Goal: Answer question/provide support: Share knowledge or assist other users

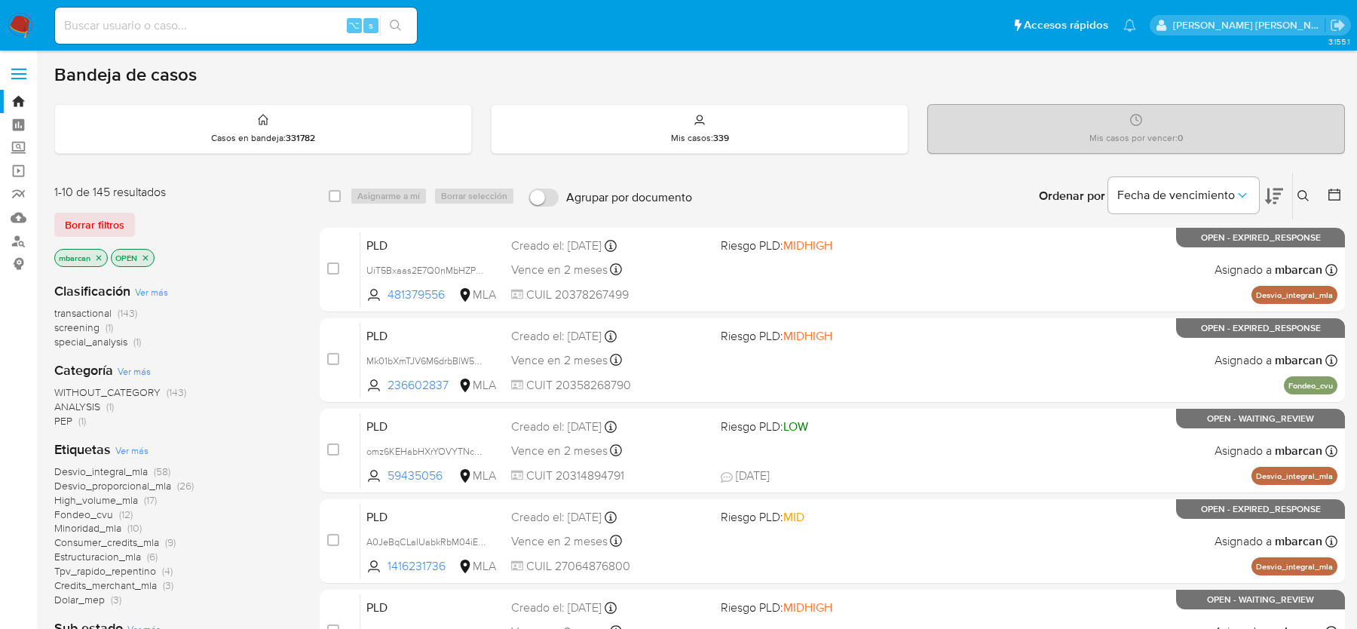
click at [173, 35] on div "⌥ s" at bounding box center [236, 26] width 362 height 36
click at [183, 22] on input at bounding box center [236, 26] width 362 height 20
paste input "6Wcoo3rMv8wKxO4f65OopCtI"
type input "6Wcoo3rMv8wKxO4f65OopCtI"
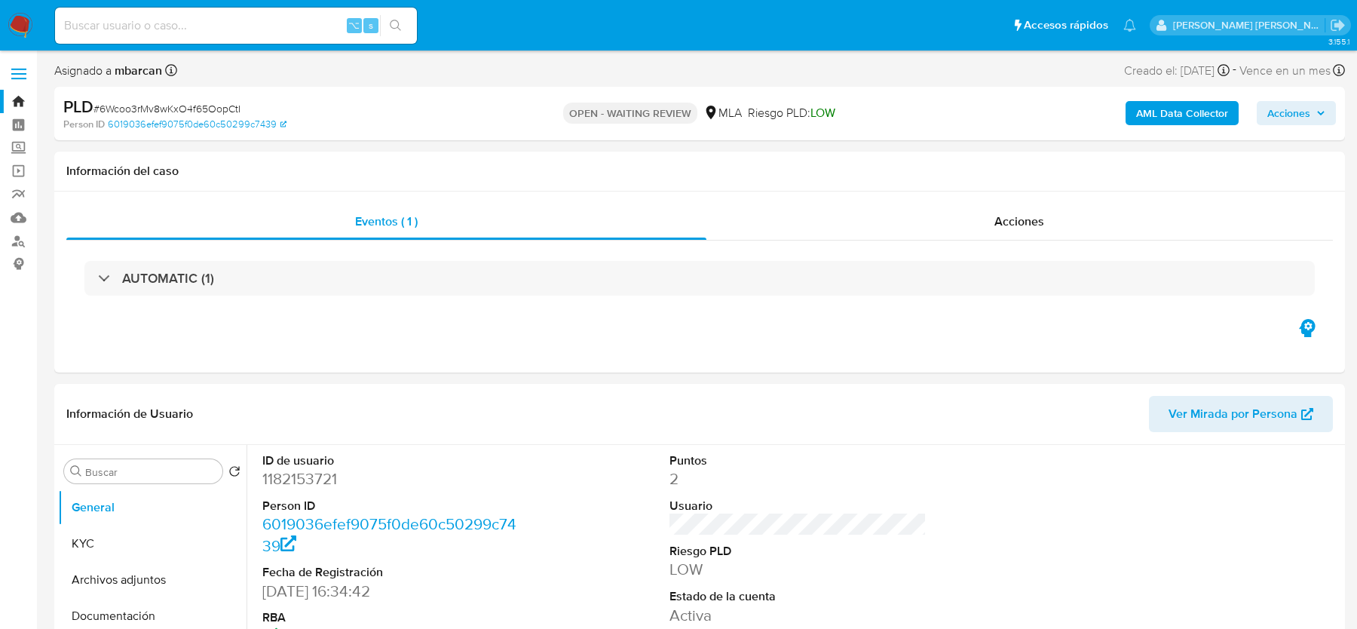
select select "10"
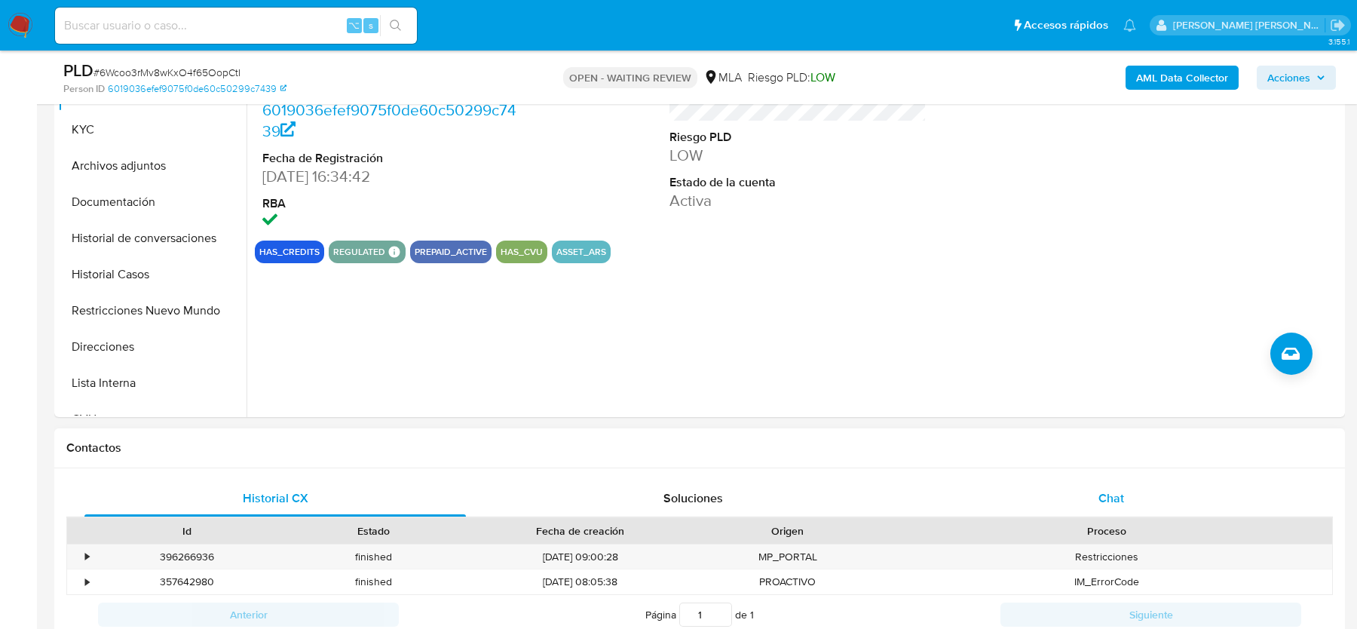
drag, startPoint x: 1079, startPoint y: 469, endPoint x: 1080, endPoint y: 480, distance: 11.3
click at [1080, 477] on div "Historial CX Soluciones Chat Id Estado Fecha de creación Origen Proceso • 39626…" at bounding box center [699, 557] width 1291 height 179
click at [1080, 480] on div "Chat" at bounding box center [1111, 498] width 381 height 36
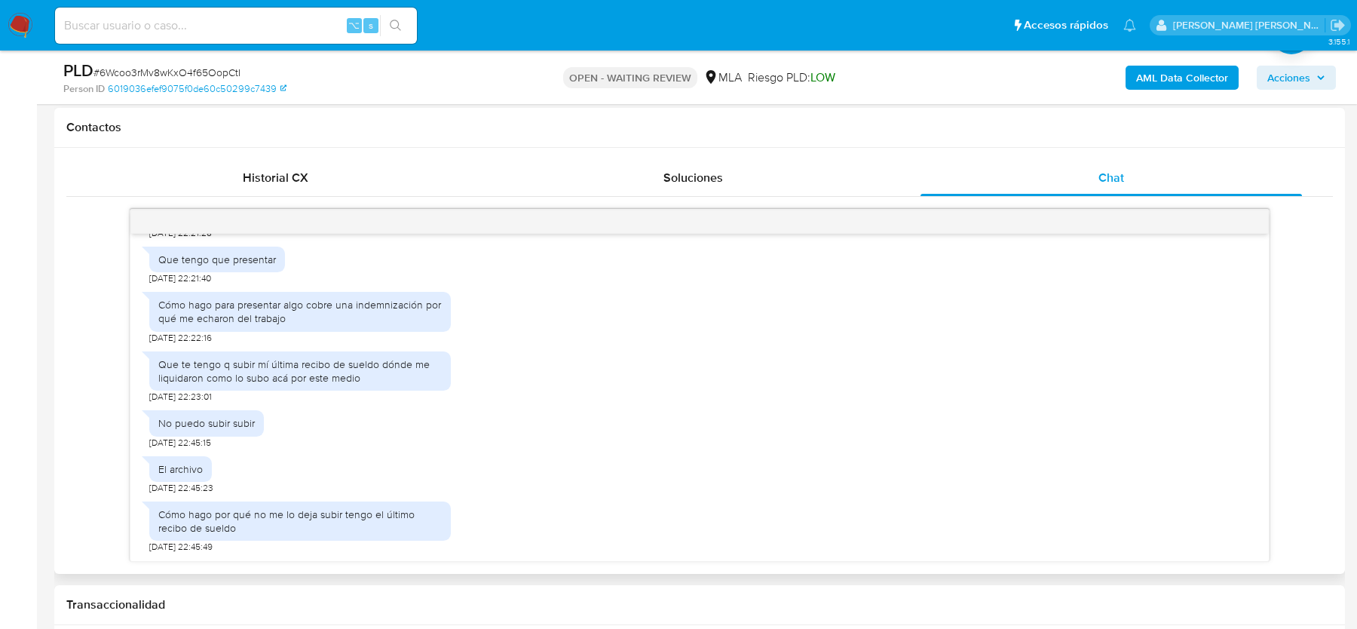
scroll to position [902, 0]
click at [161, 69] on span "# 6Wcoo3rMv8wKxO4f65OopCtI" at bounding box center [166, 72] width 147 height 15
copy span "6Wcoo3rMv8wKxO4f65OopCtI"
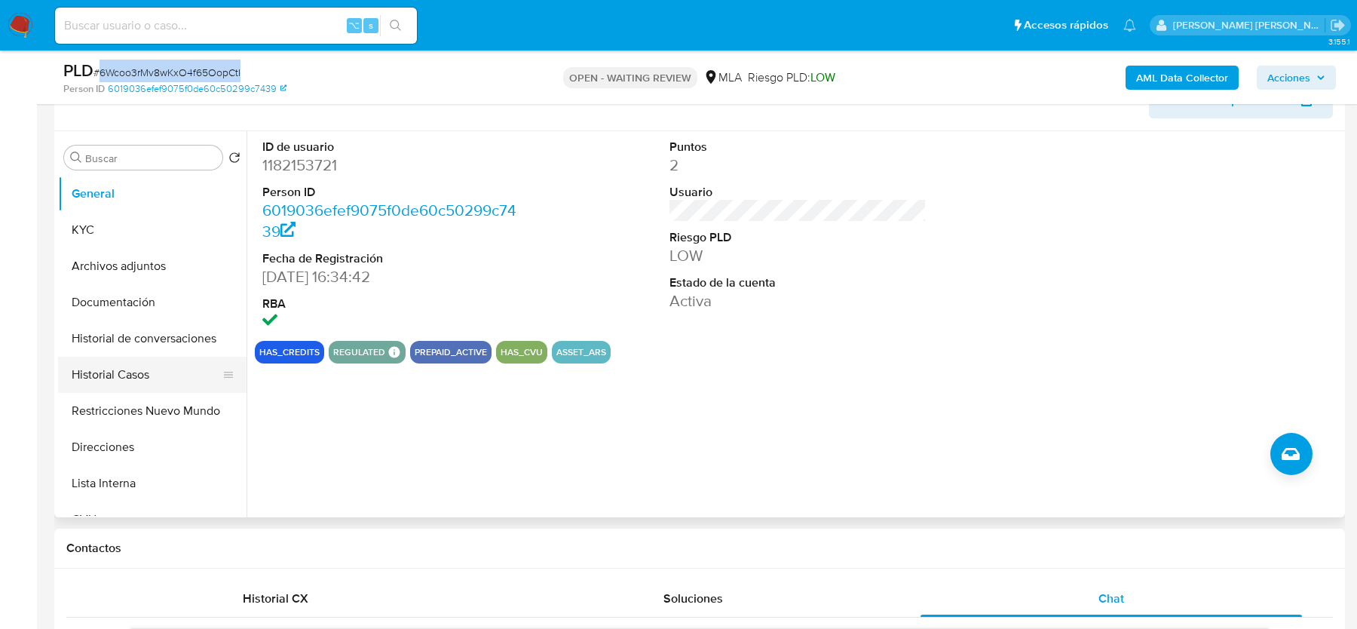
click at [110, 376] on button "Historial Casos" at bounding box center [146, 375] width 176 height 36
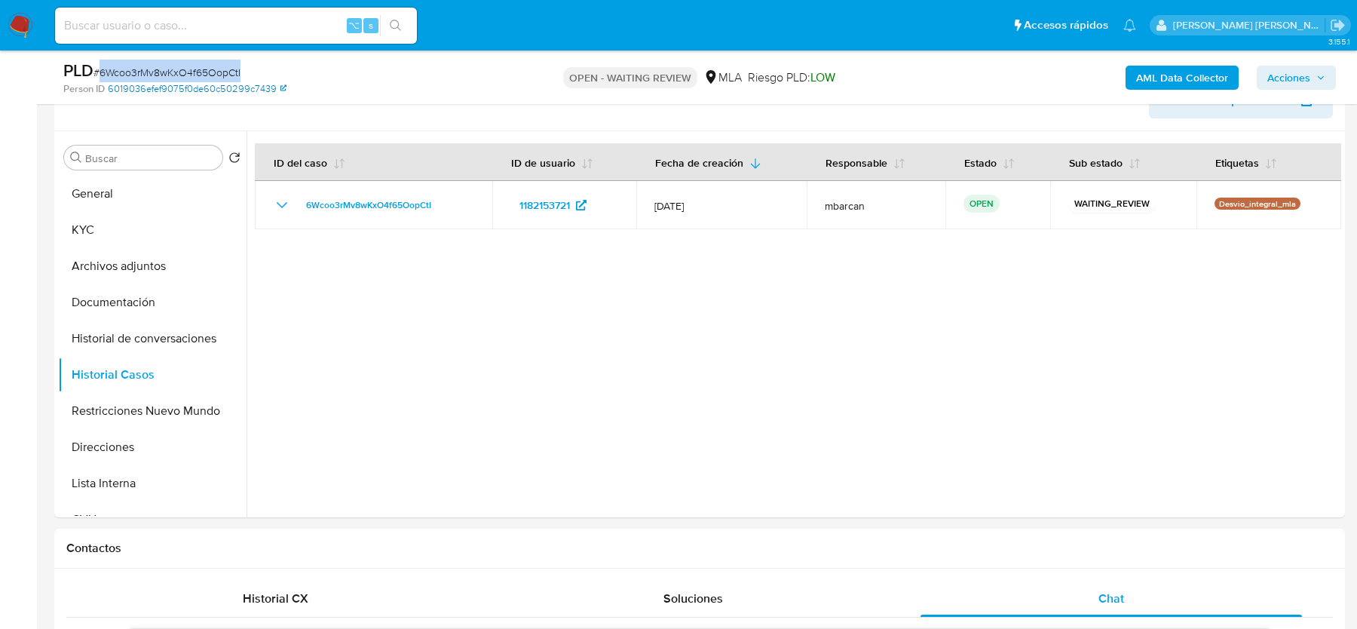
copy span "6Wcoo3rMv8wKxO4f65OopCtI"
click at [175, 163] on input "Buscar" at bounding box center [150, 159] width 131 height 14
click at [170, 205] on button "General" at bounding box center [146, 194] width 176 height 36
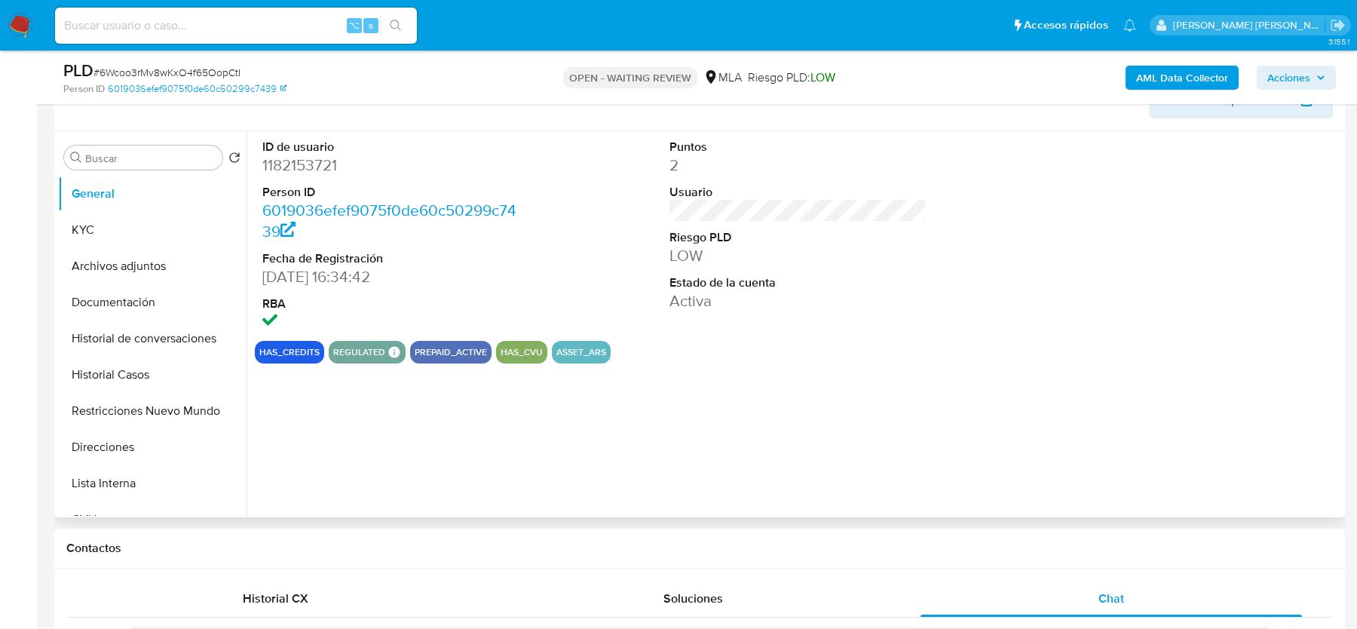
click at [303, 162] on dd "1182153721" at bounding box center [390, 165] width 256 height 21
copy dd "1182153721"
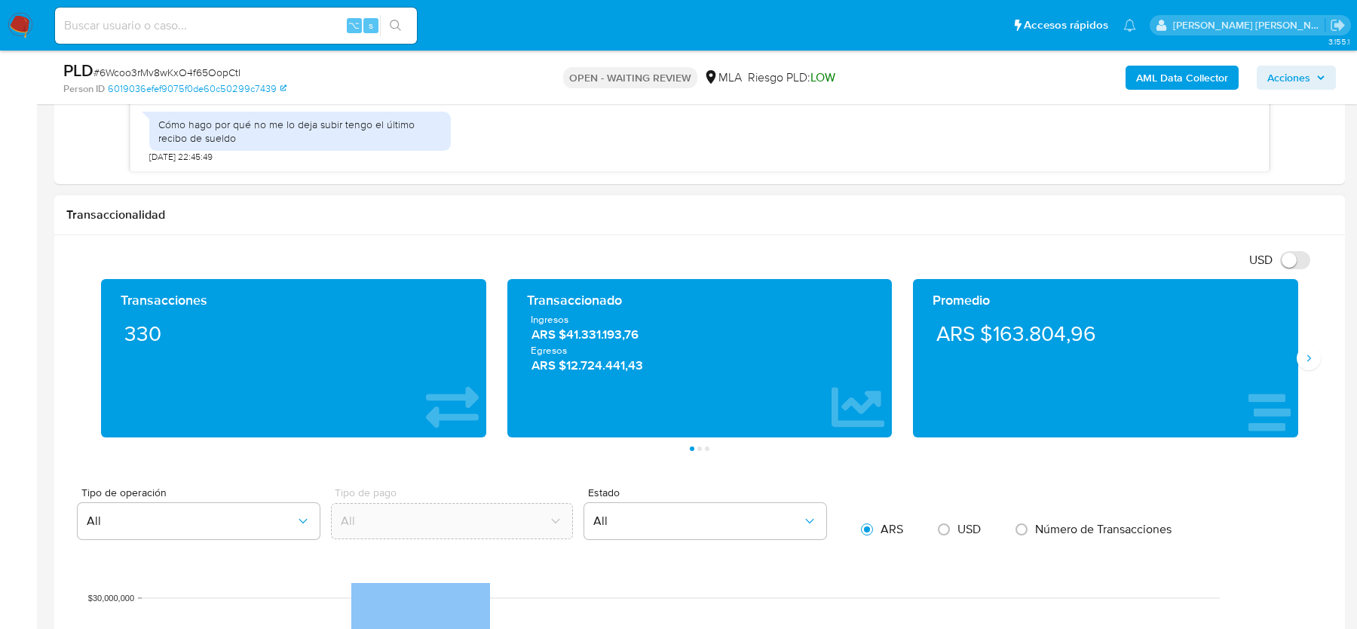
scroll to position [1102, 0]
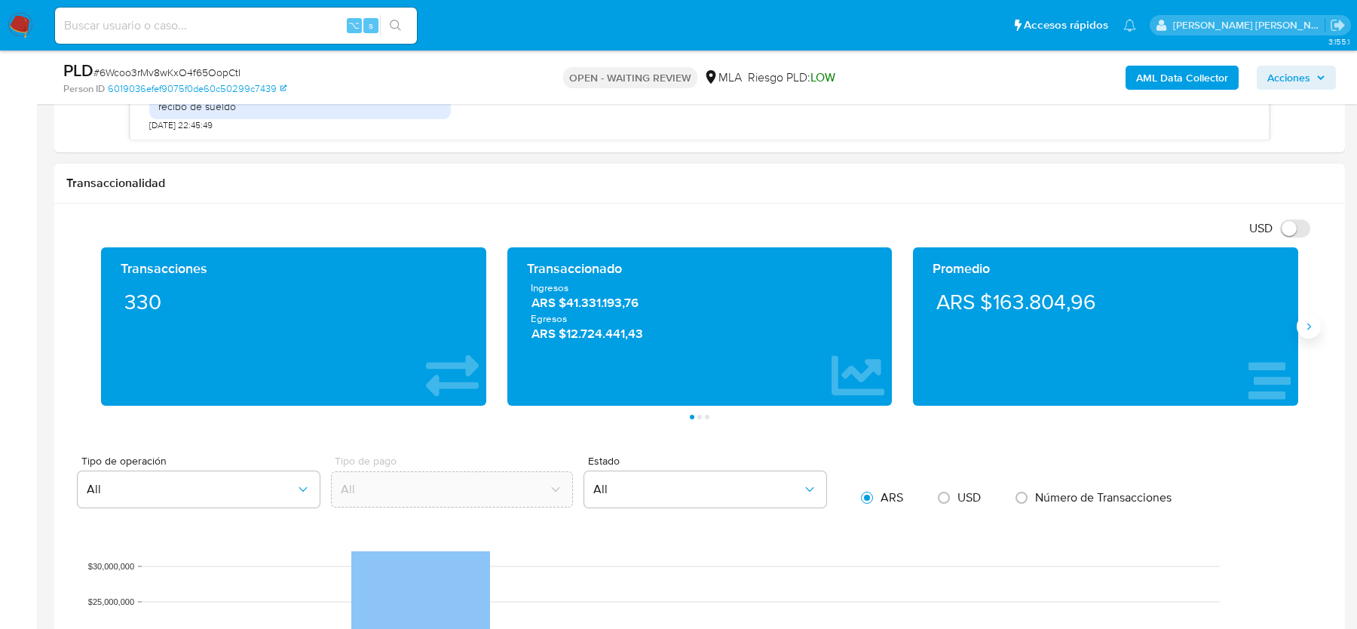
click at [1319, 328] on button "Siguiente" at bounding box center [1309, 326] width 24 height 24
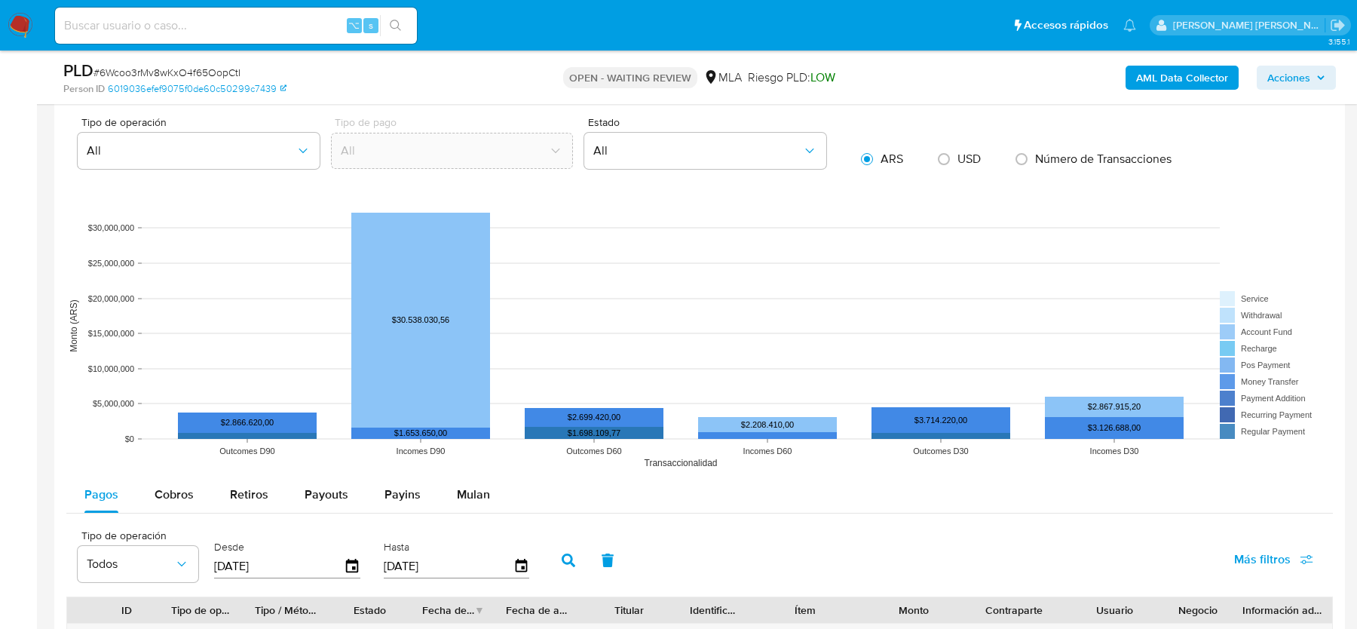
scroll to position [1474, 0]
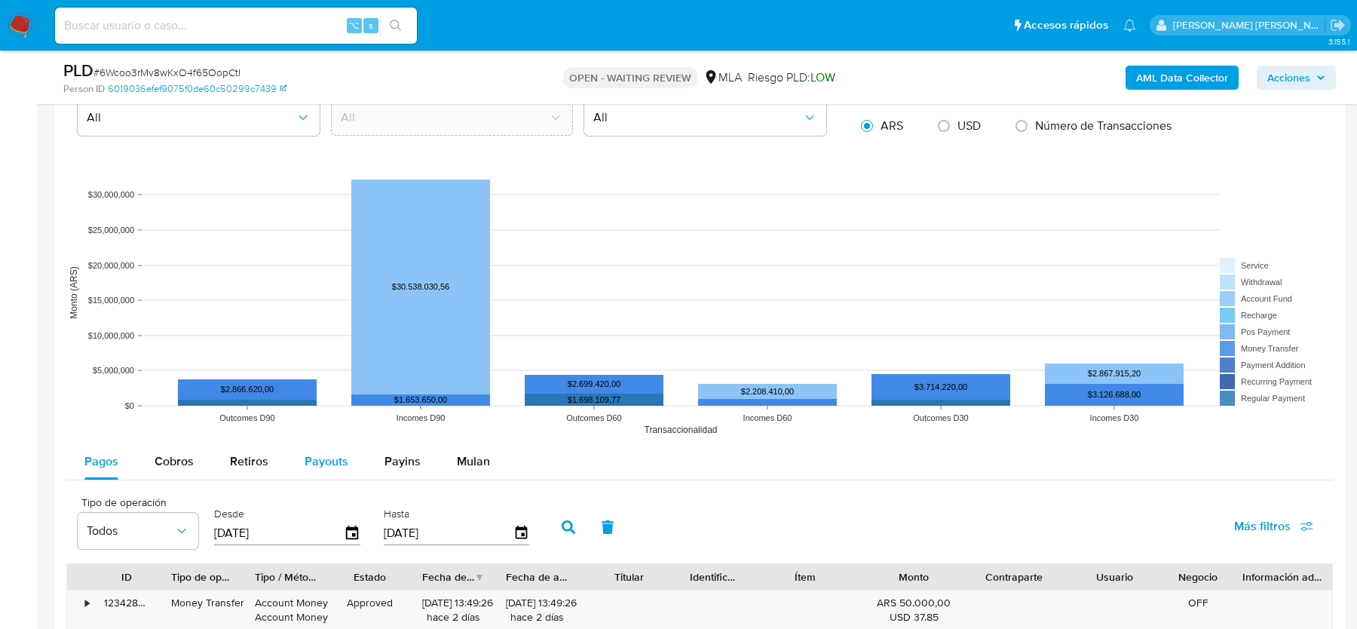
click at [300, 470] on button "Payouts" at bounding box center [326, 461] width 80 height 36
select select "10"
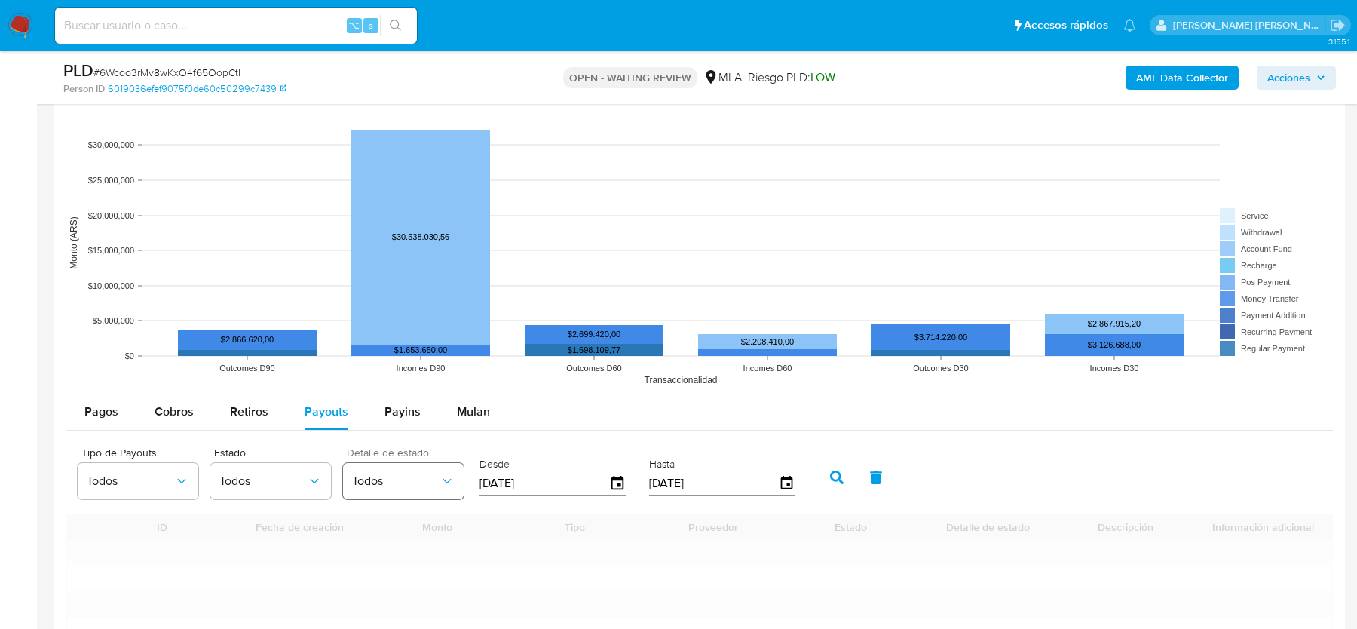
scroll to position [1595, 0]
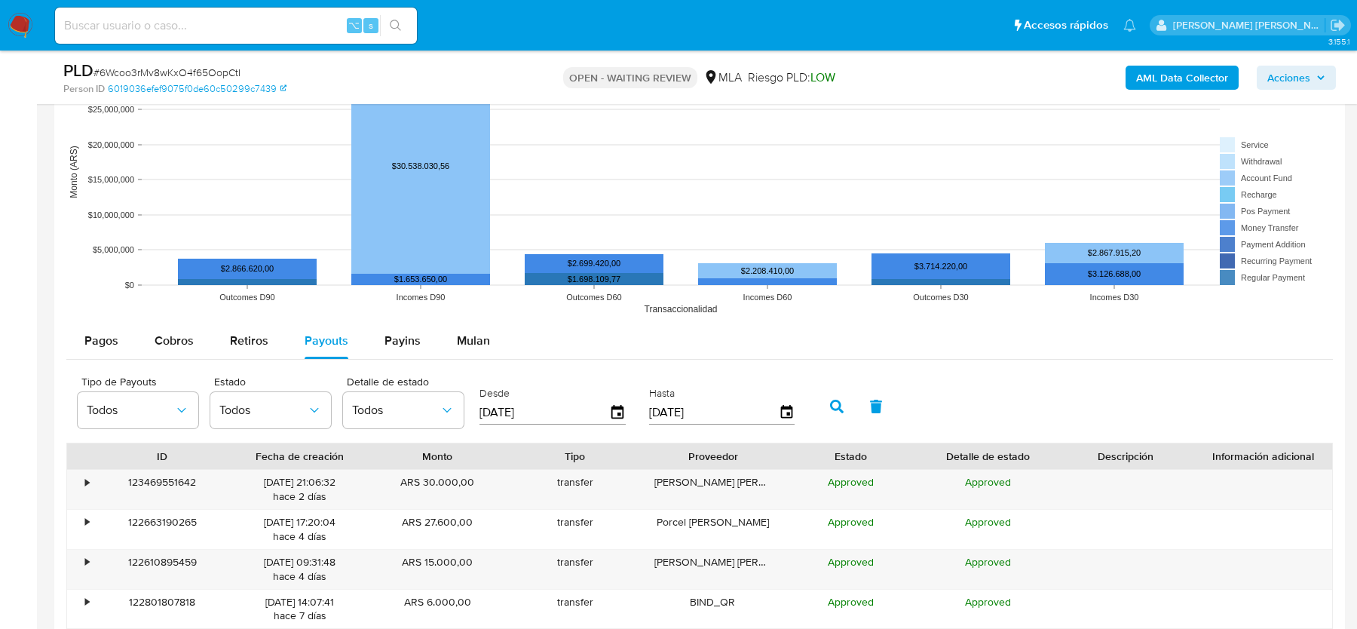
click at [529, 415] on input "[DATE]" at bounding box center [544, 412] width 130 height 24
type input "28/05/225_"
type input "01/07/2025"
click at [835, 412] on button "button" at bounding box center [836, 406] width 39 height 36
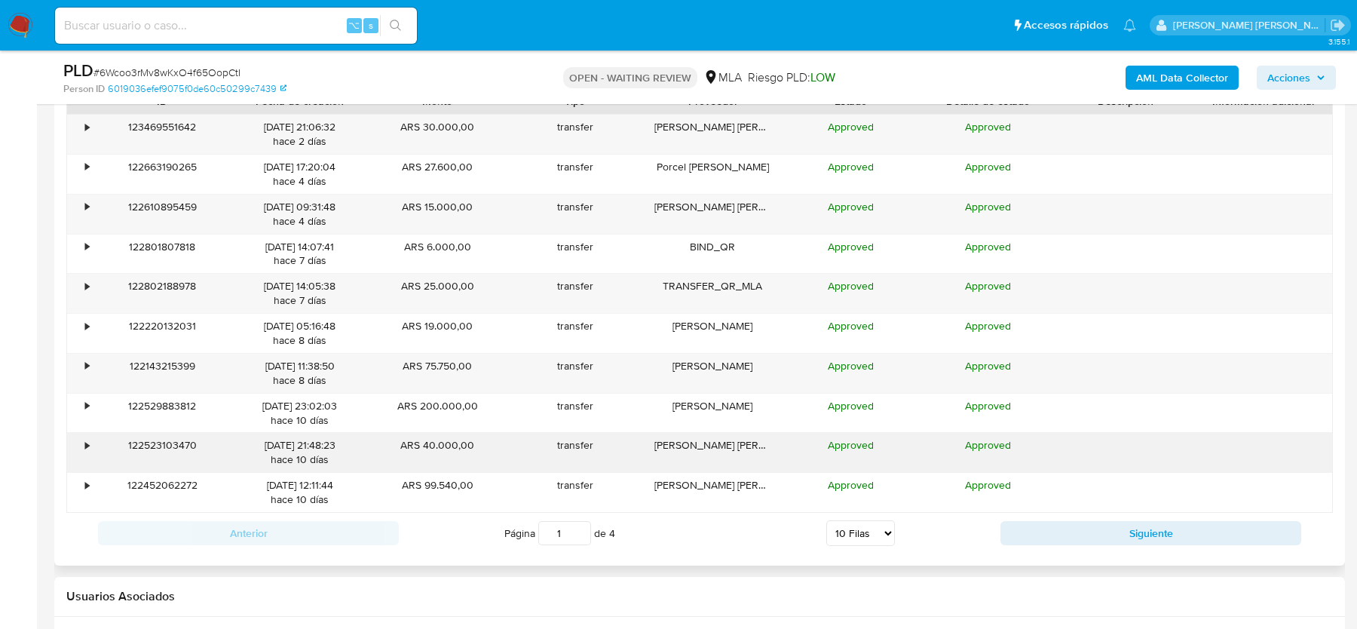
scroll to position [1953, 0]
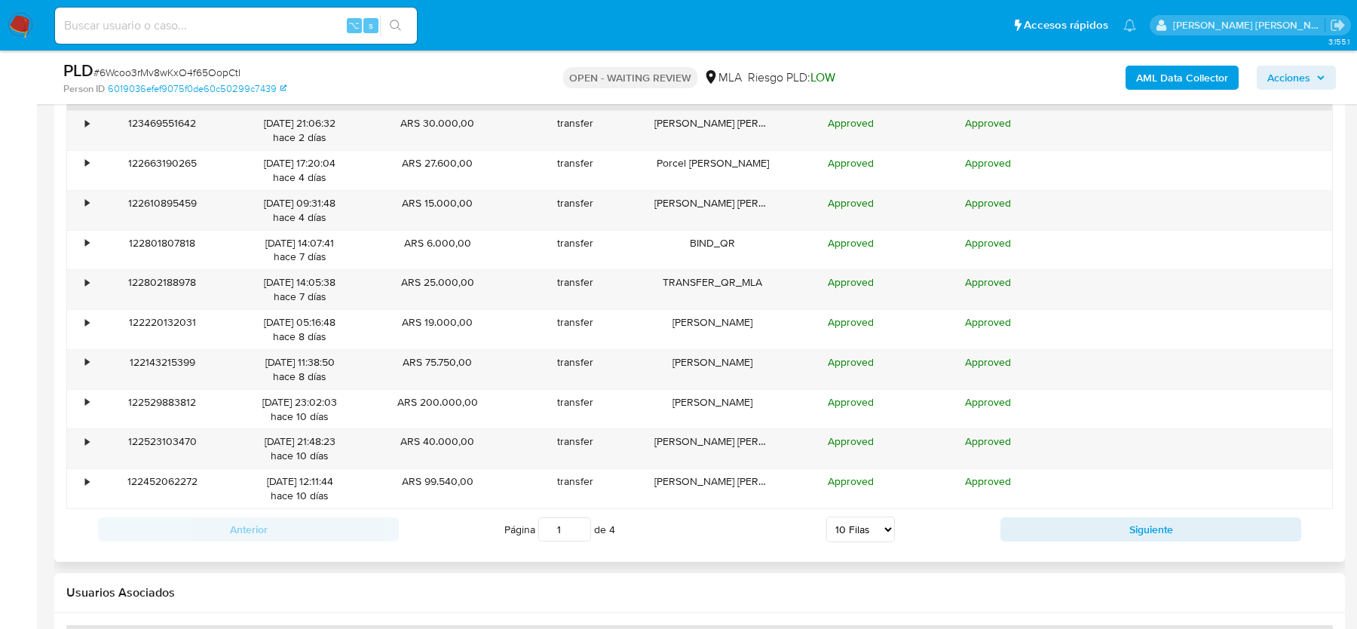
click at [1062, 537] on div "Anterior Página 1 de 4 5 Filas 10 Filas 20 Filas 25 Filas 50 Filas 100 Filas Si…" at bounding box center [699, 529] width 1267 height 41
click at [1062, 529] on button "Siguiente" at bounding box center [1150, 529] width 301 height 24
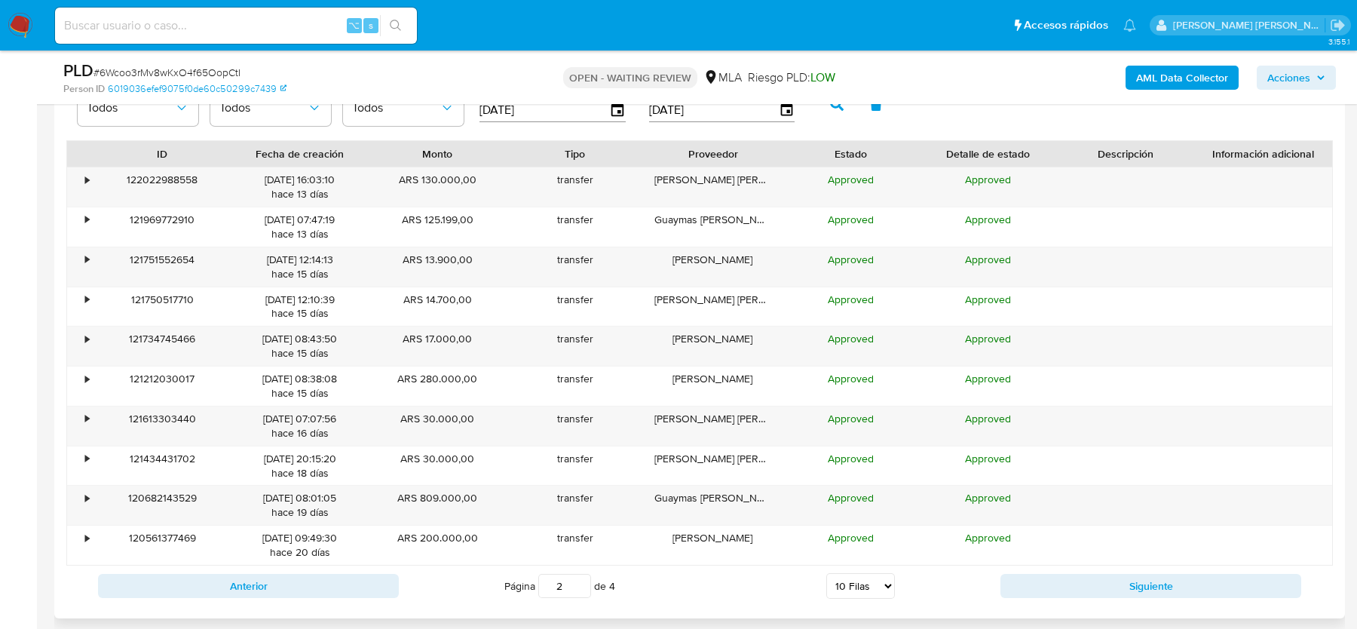
scroll to position [1898, 0]
click at [1226, 577] on button "Siguiente" at bounding box center [1150, 585] width 301 height 24
click at [1141, 577] on button "Siguiente" at bounding box center [1150, 585] width 301 height 24
type input "4"
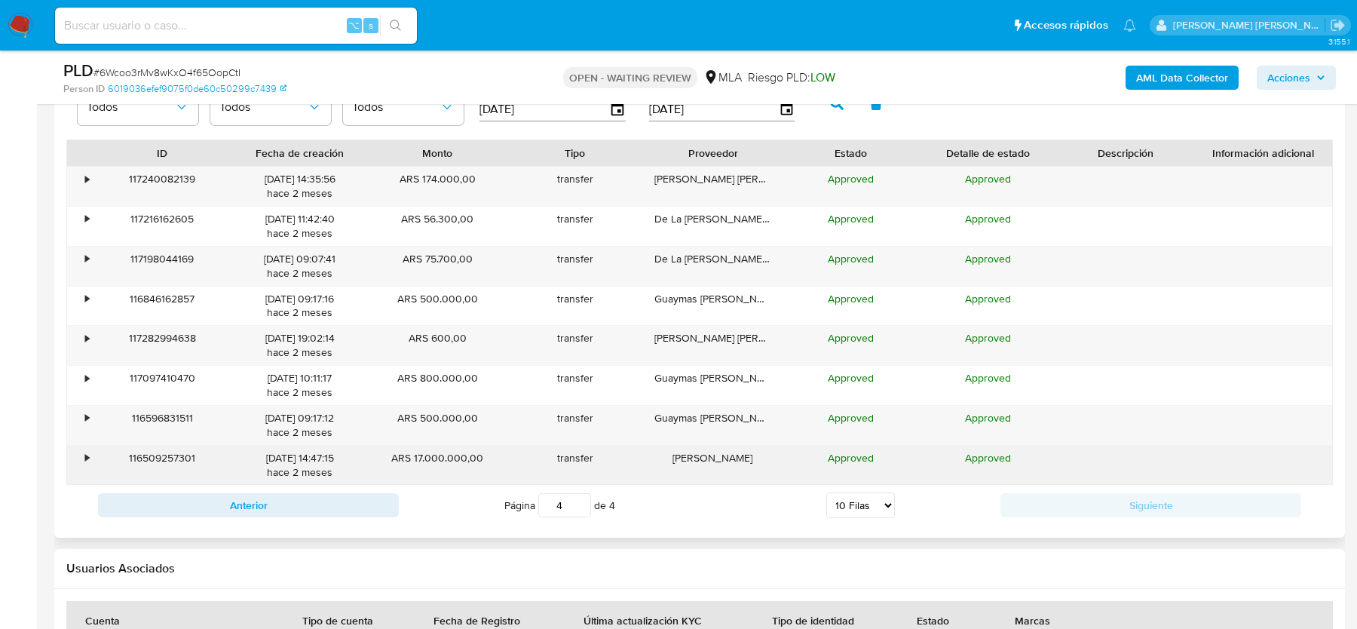
click at [90, 458] on div "•" at bounding box center [80, 465] width 26 height 39
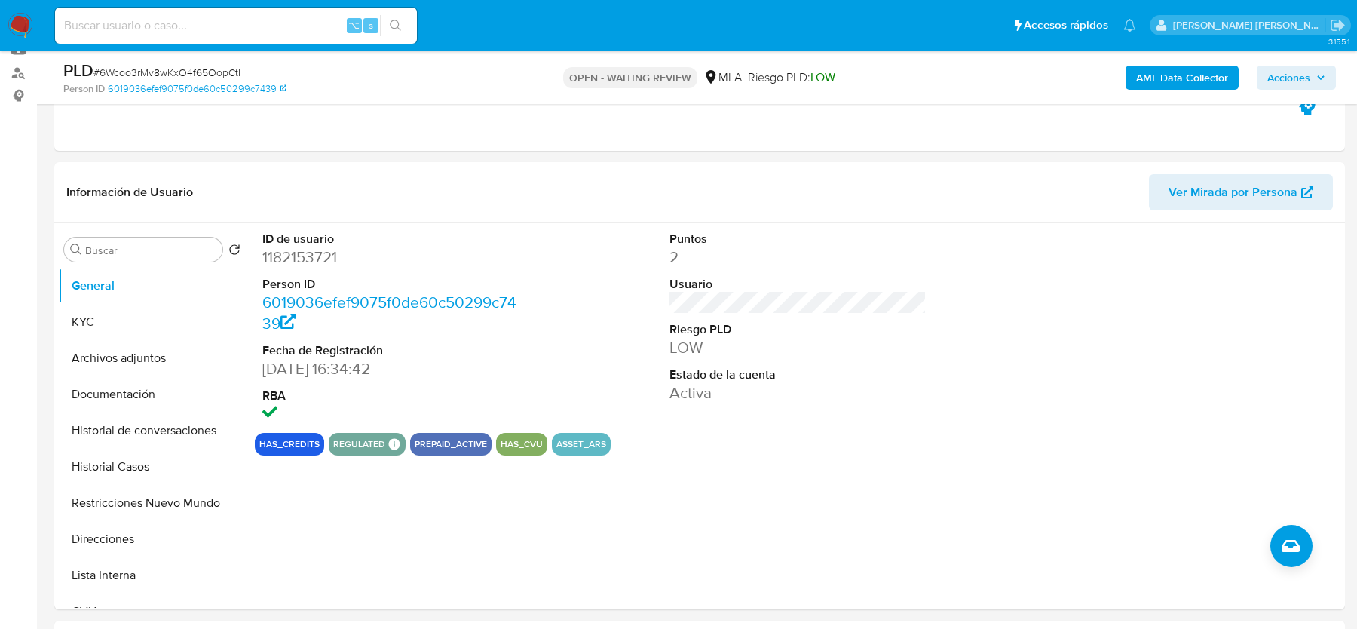
scroll to position [98, 0]
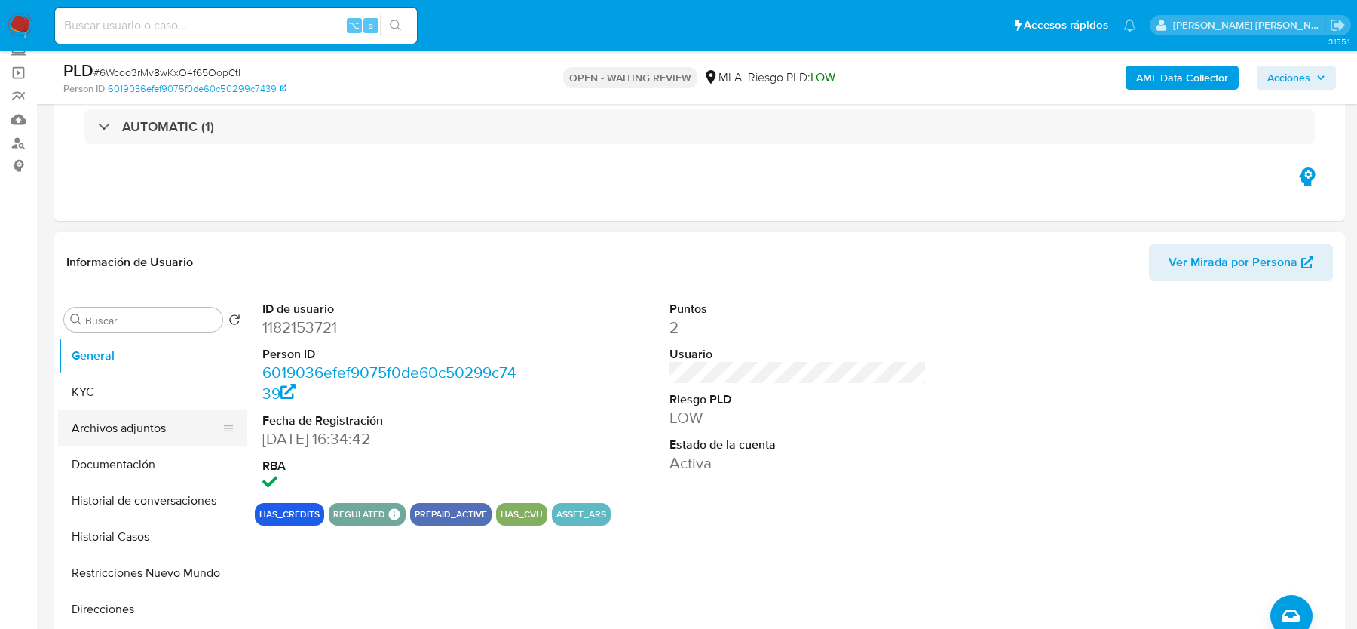
click at [87, 413] on button "Archivos adjuntos" at bounding box center [146, 428] width 176 height 36
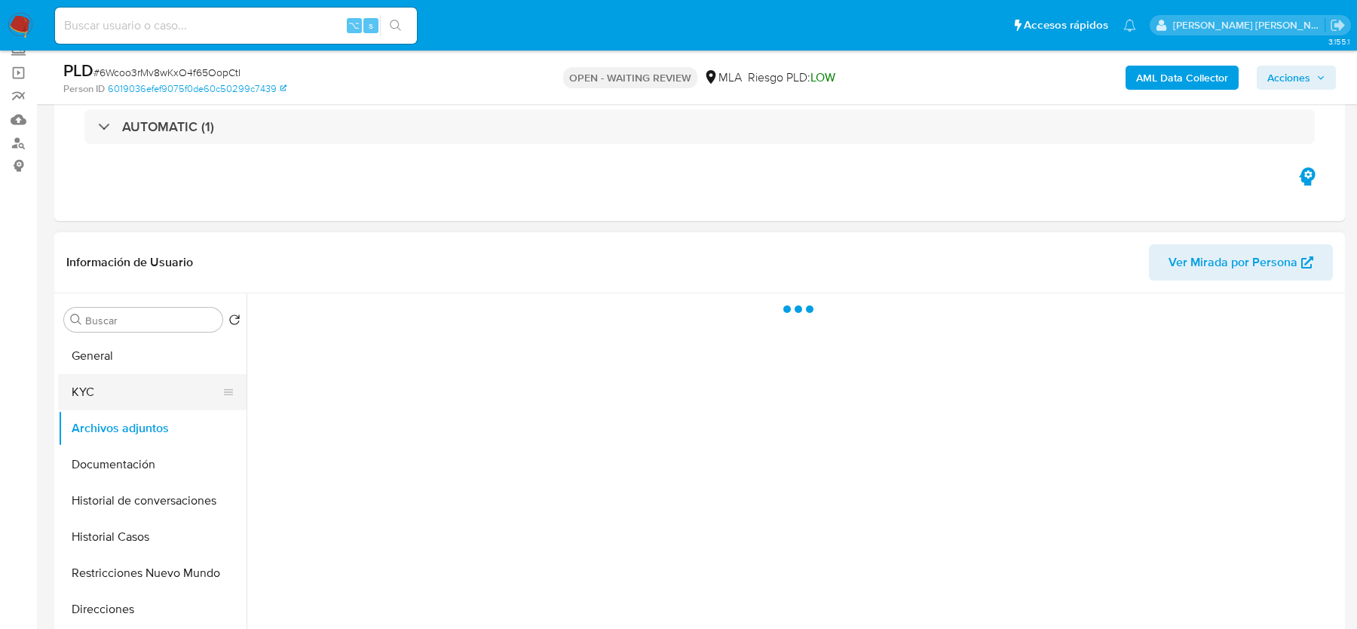
click at [90, 403] on button "KYC" at bounding box center [146, 392] width 176 height 36
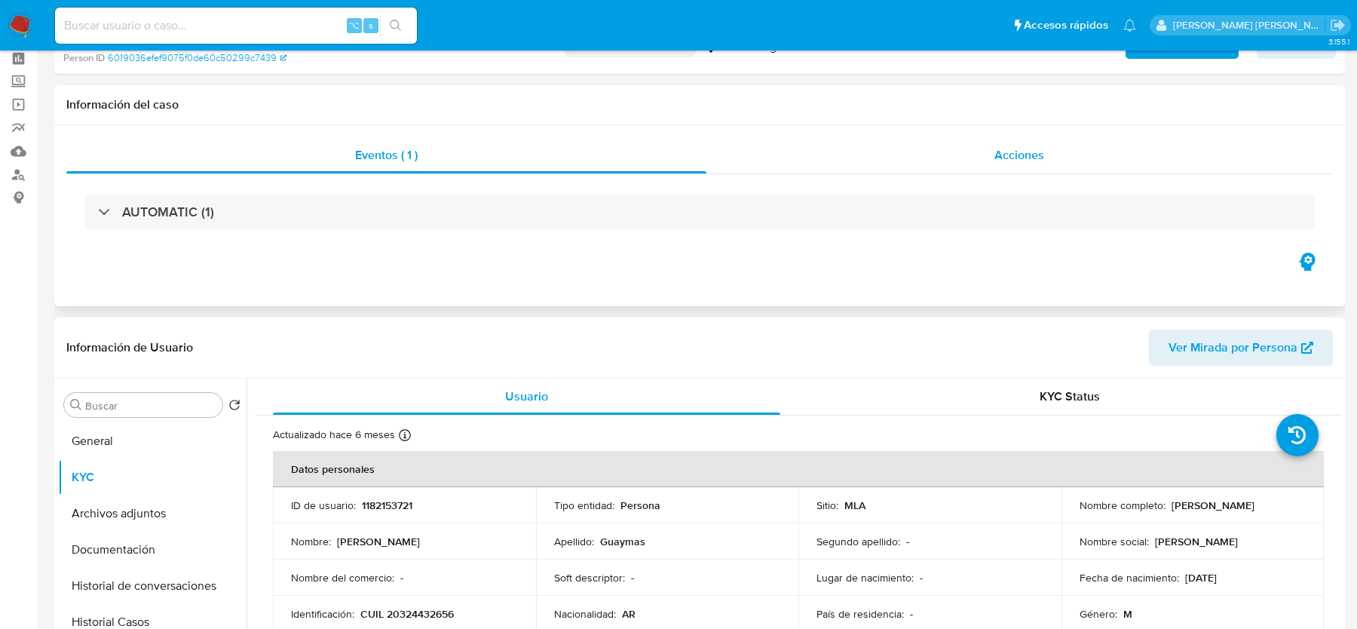
scroll to position [139, 0]
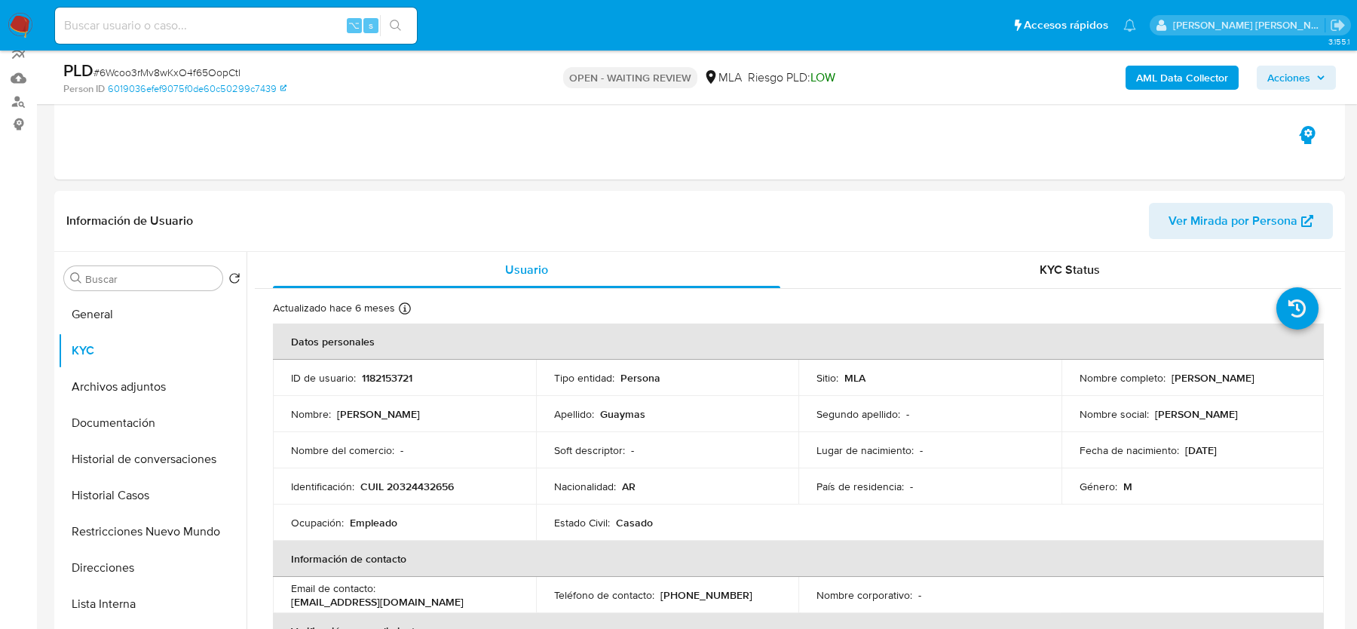
click at [1160, 90] on div "AML Data Collector Acciones" at bounding box center [1126, 77] width 420 height 35
click at [1160, 81] on b "AML Data Collector" at bounding box center [1182, 78] width 92 height 24
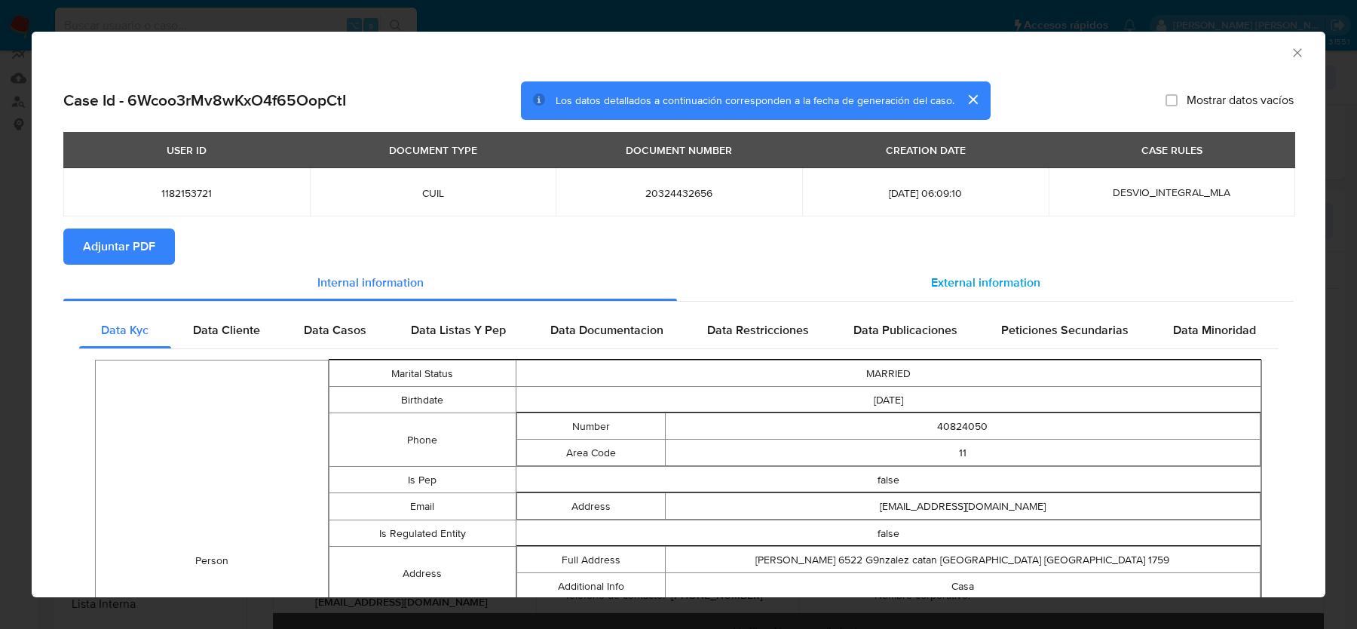
click at [941, 289] on span "External information" at bounding box center [985, 282] width 109 height 17
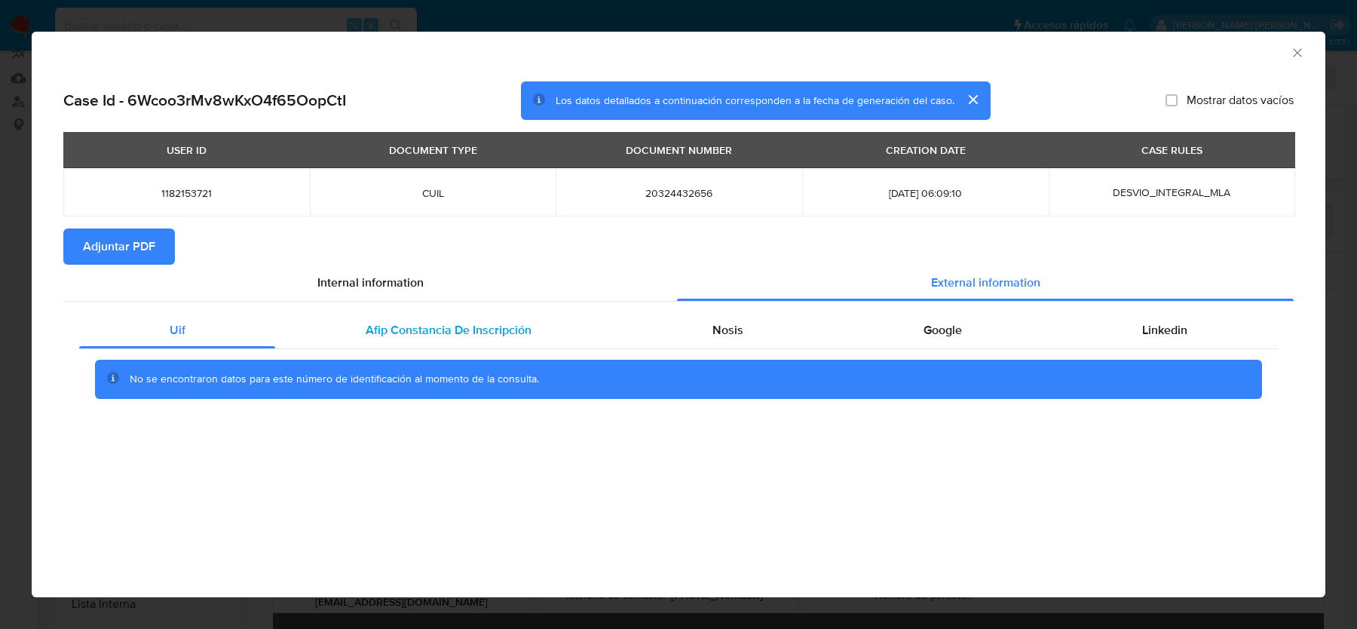
click at [430, 345] on div "Afip Constancia De Inscripción" at bounding box center [448, 330] width 346 height 36
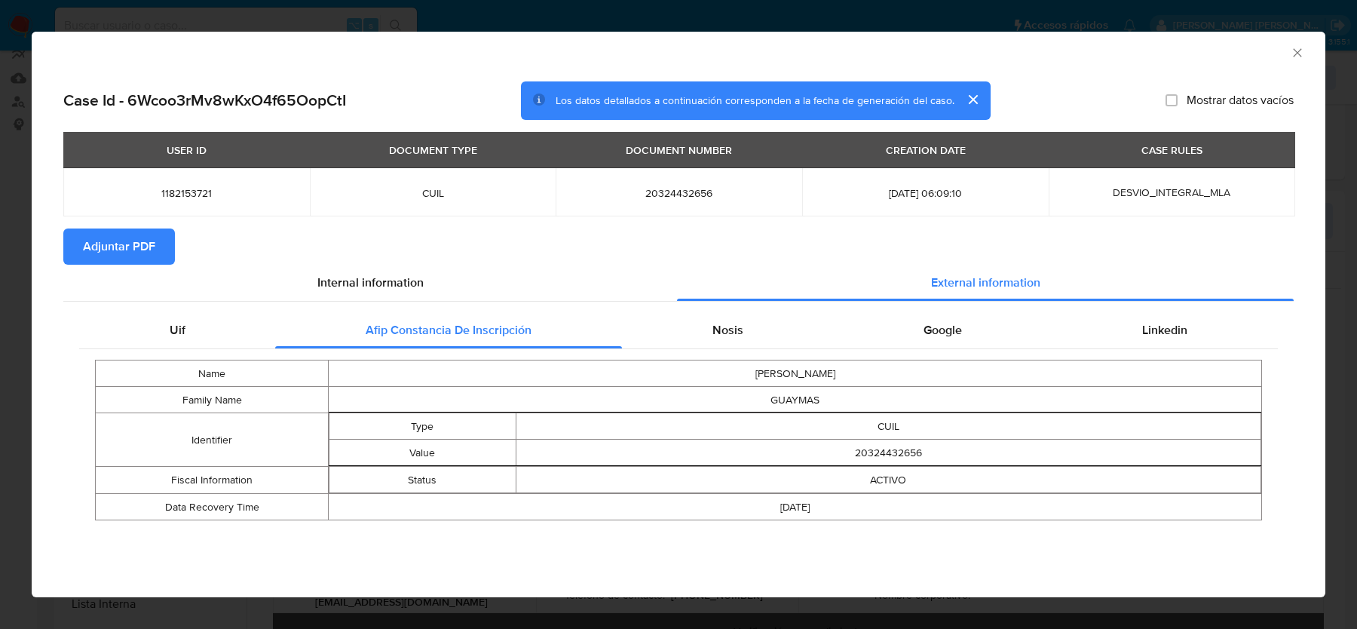
click at [783, 351] on div "Name JUAN MANUEL Family Name GUAYMAS Identifier Type CUIL Value 20324432656 Fis…" at bounding box center [678, 440] width 1199 height 182
drag, startPoint x: 746, startPoint y: 328, endPoint x: 893, endPoint y: 329, distance: 147.8
click at [746, 328] on div "Nosis" at bounding box center [727, 330] width 211 height 36
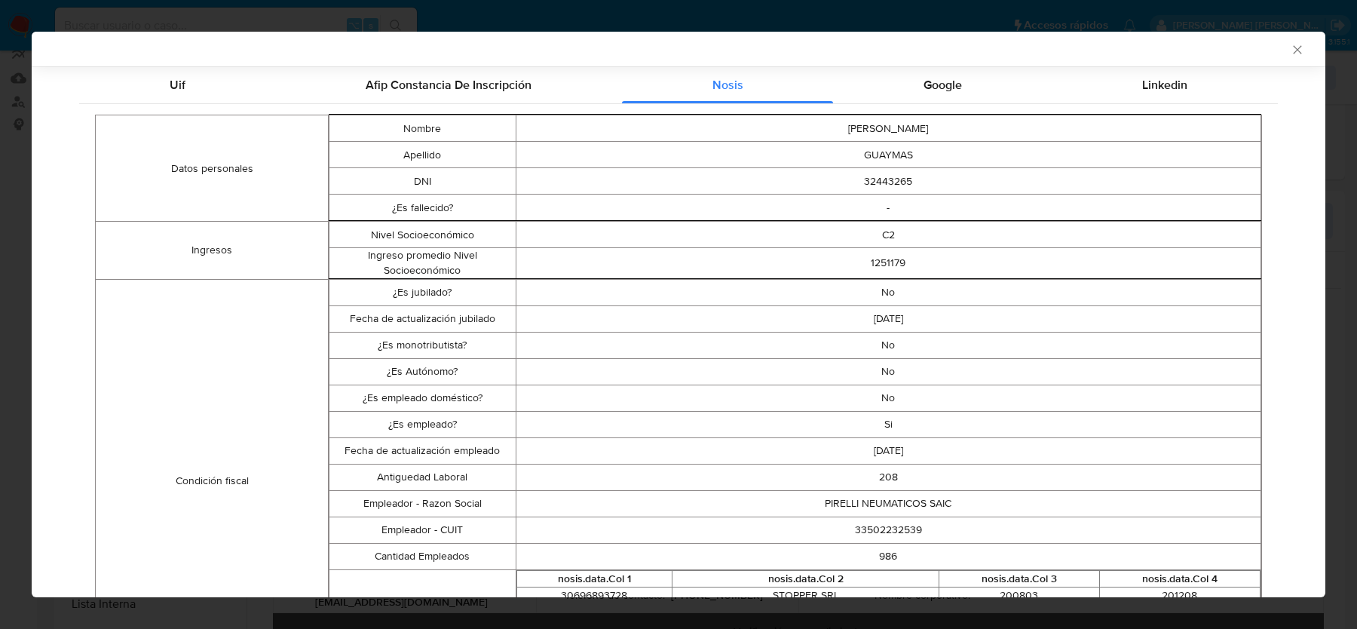
scroll to position [251, 0]
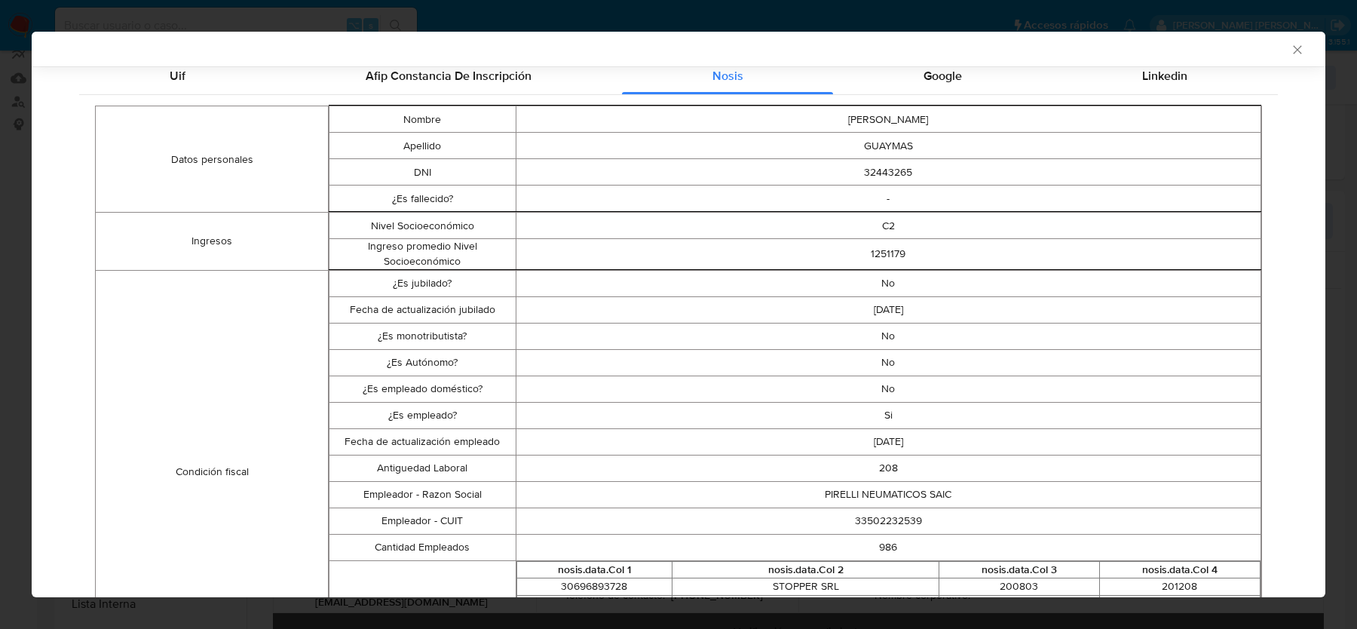
click at [874, 516] on td "33502232539" at bounding box center [889, 520] width 746 height 26
copy td "33502232539"
click at [964, 73] on div "Google" at bounding box center [942, 76] width 219 height 36
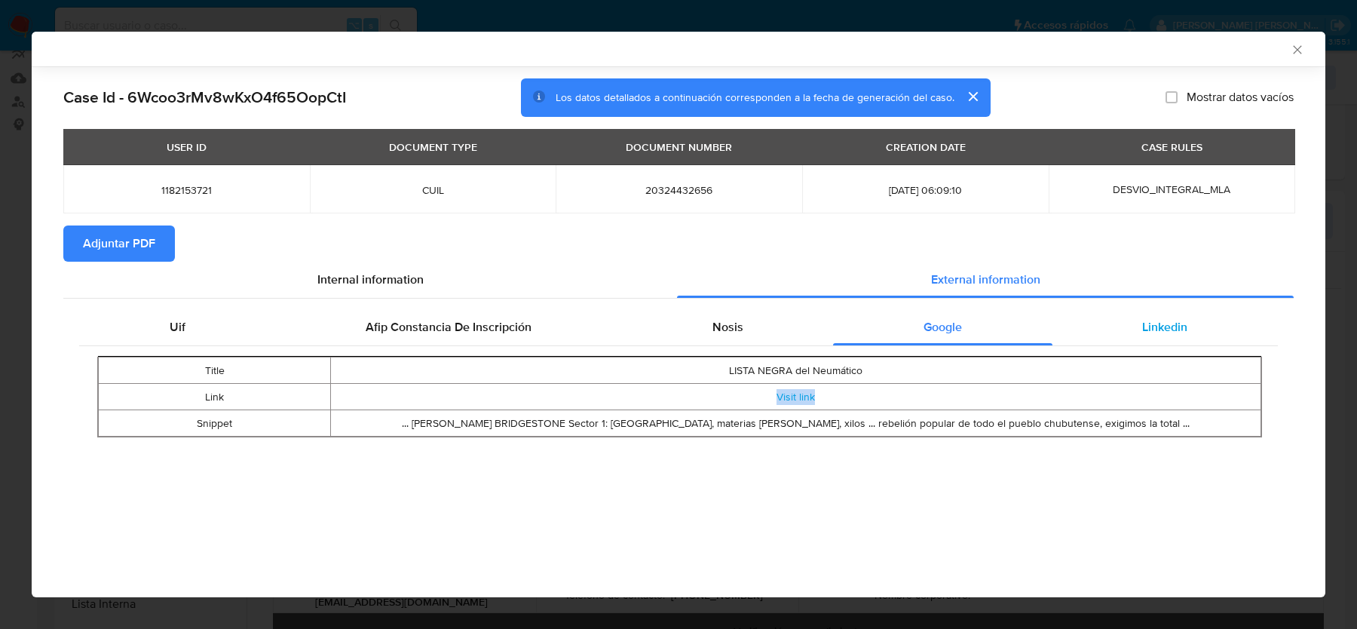
click at [1162, 327] on span "Linkedin" at bounding box center [1164, 326] width 45 height 17
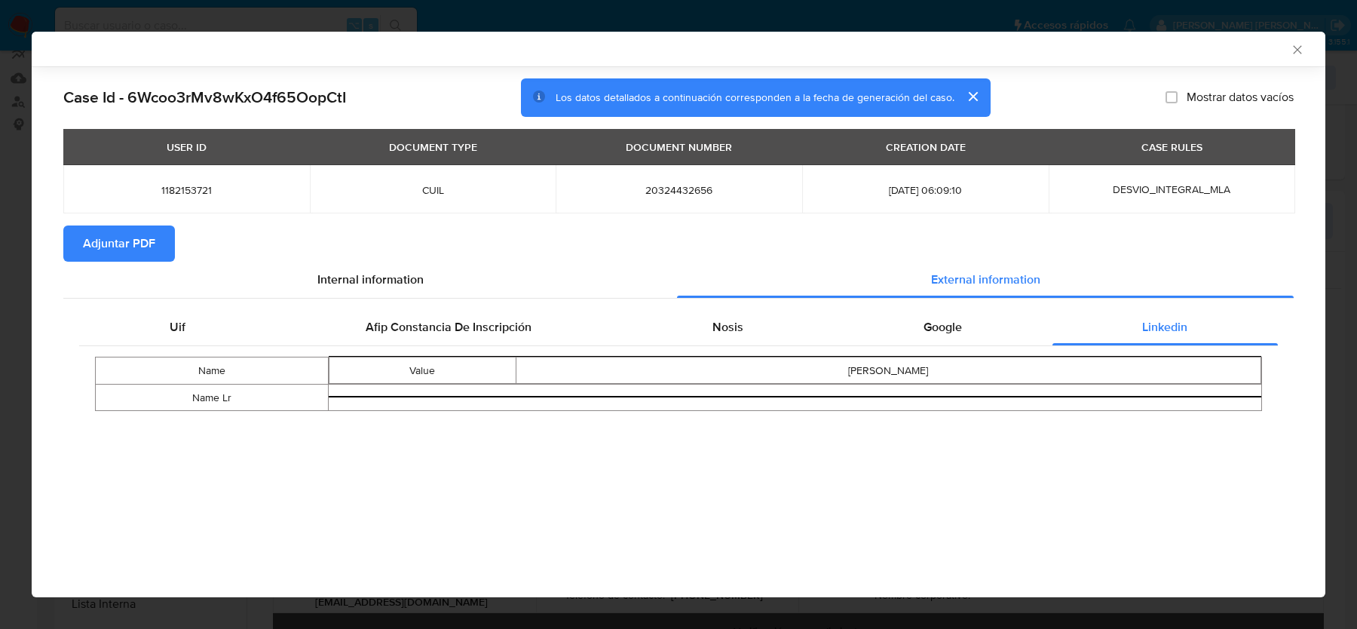
click at [1299, 44] on icon "Cerrar ventana" at bounding box center [1297, 49] width 15 height 15
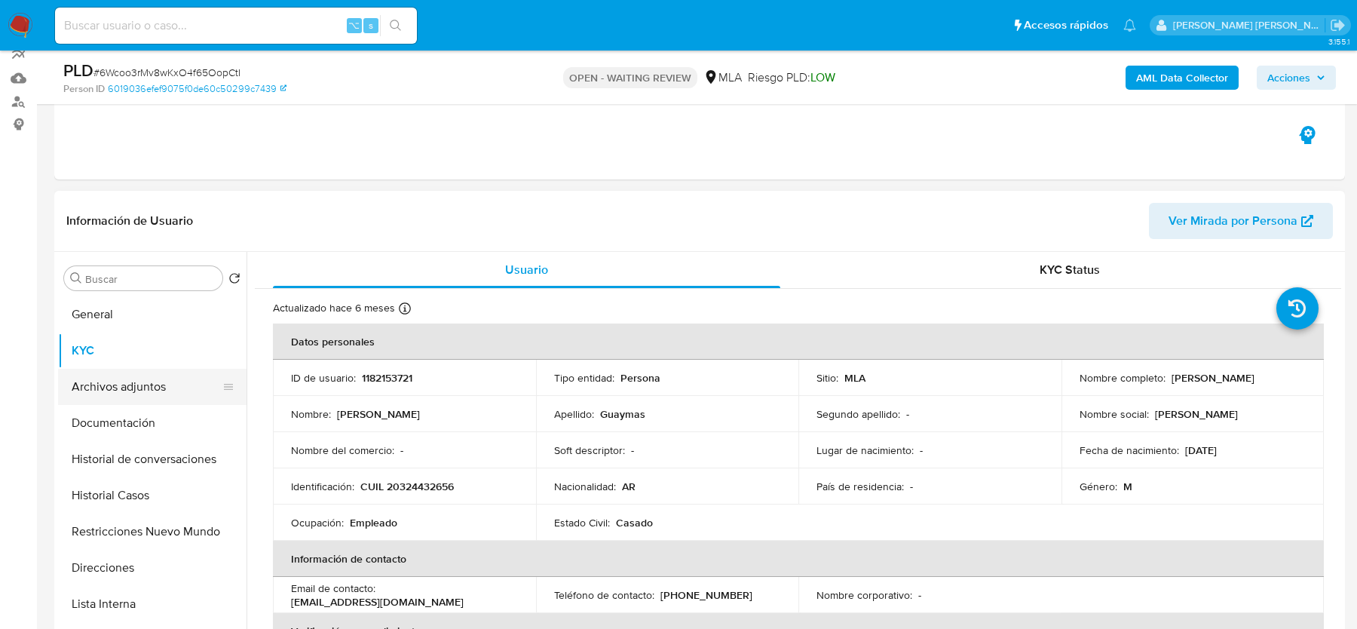
click at [151, 390] on button "Archivos adjuntos" at bounding box center [146, 387] width 176 height 36
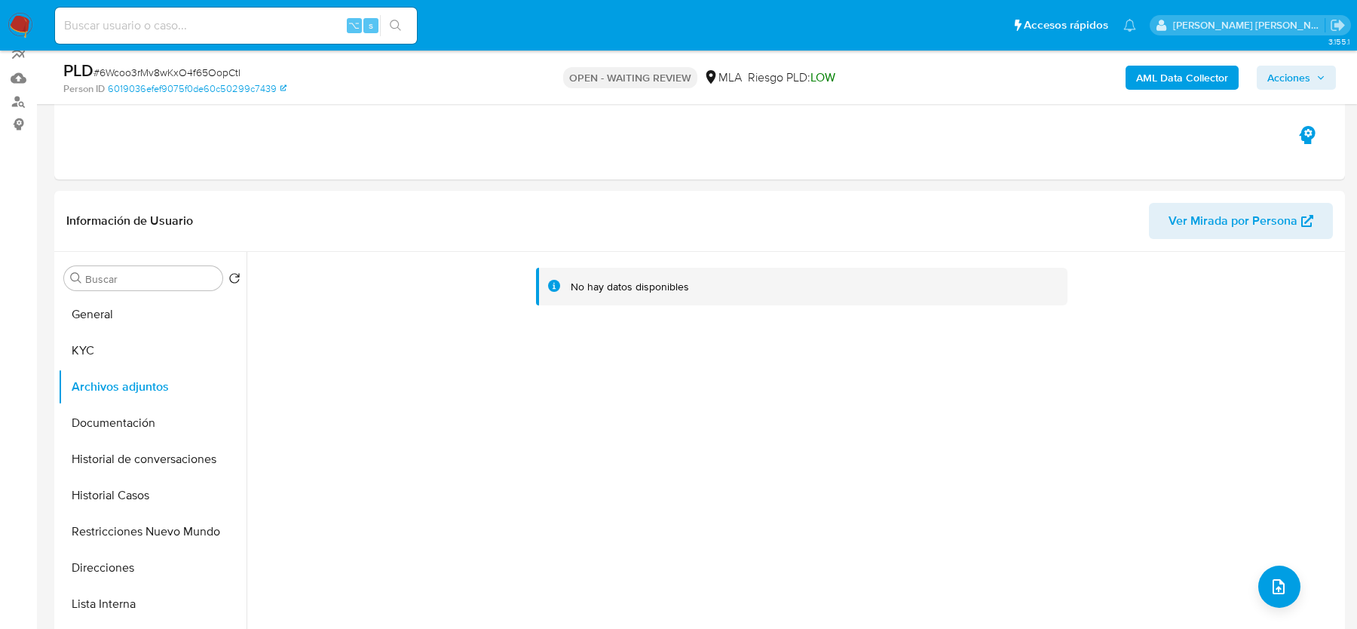
click at [1145, 83] on b "AML Data Collector" at bounding box center [1182, 78] width 92 height 24
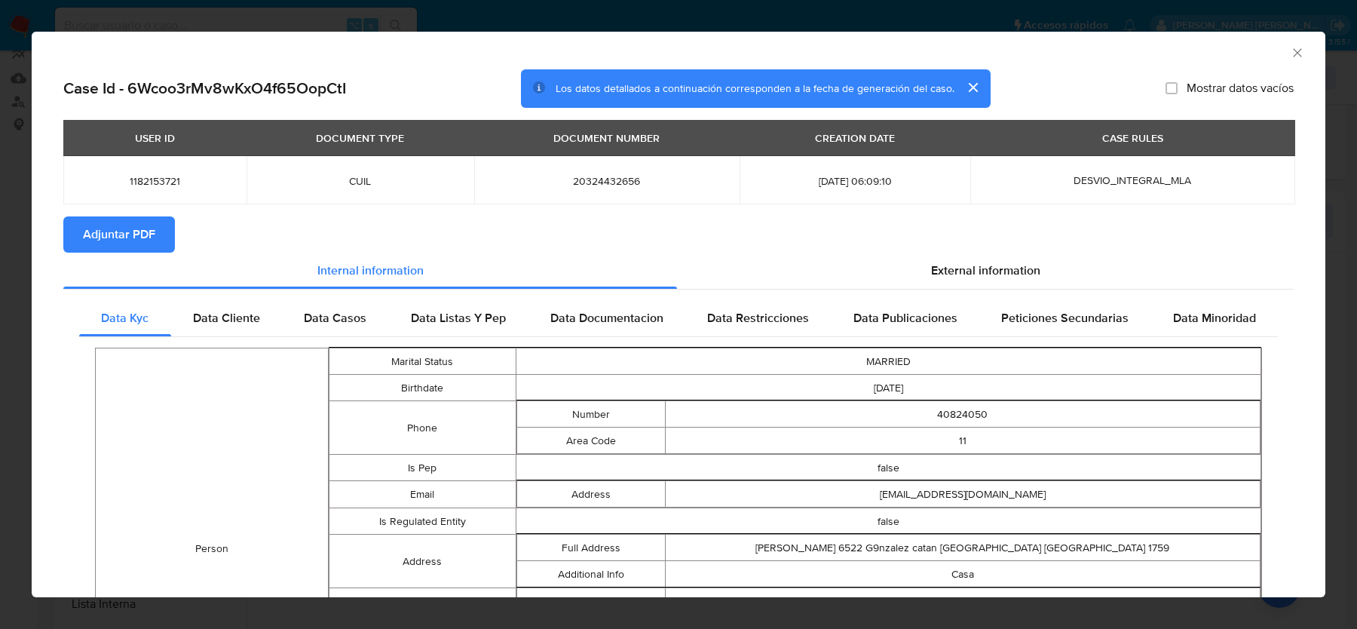
click at [90, 243] on span "Adjuntar PDF" at bounding box center [119, 234] width 72 height 33
click at [1299, 47] on icon "Cerrar ventana" at bounding box center [1297, 52] width 15 height 15
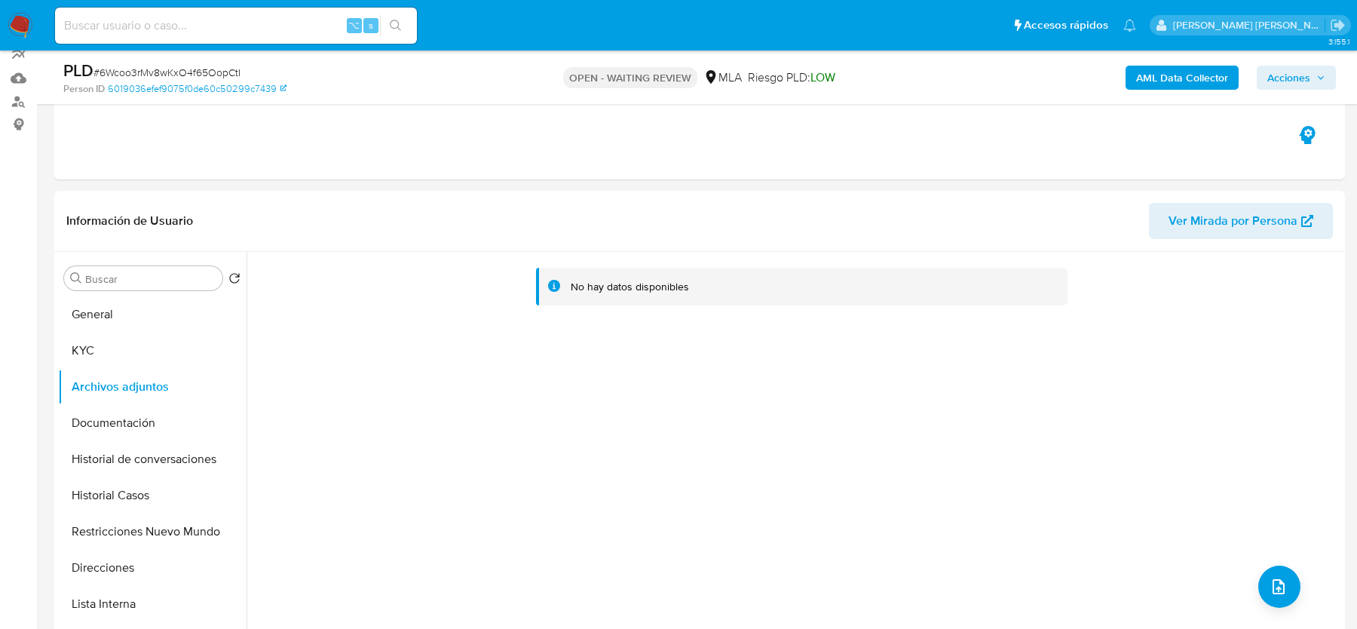
click at [120, 342] on button "KYC" at bounding box center [146, 350] width 176 height 36
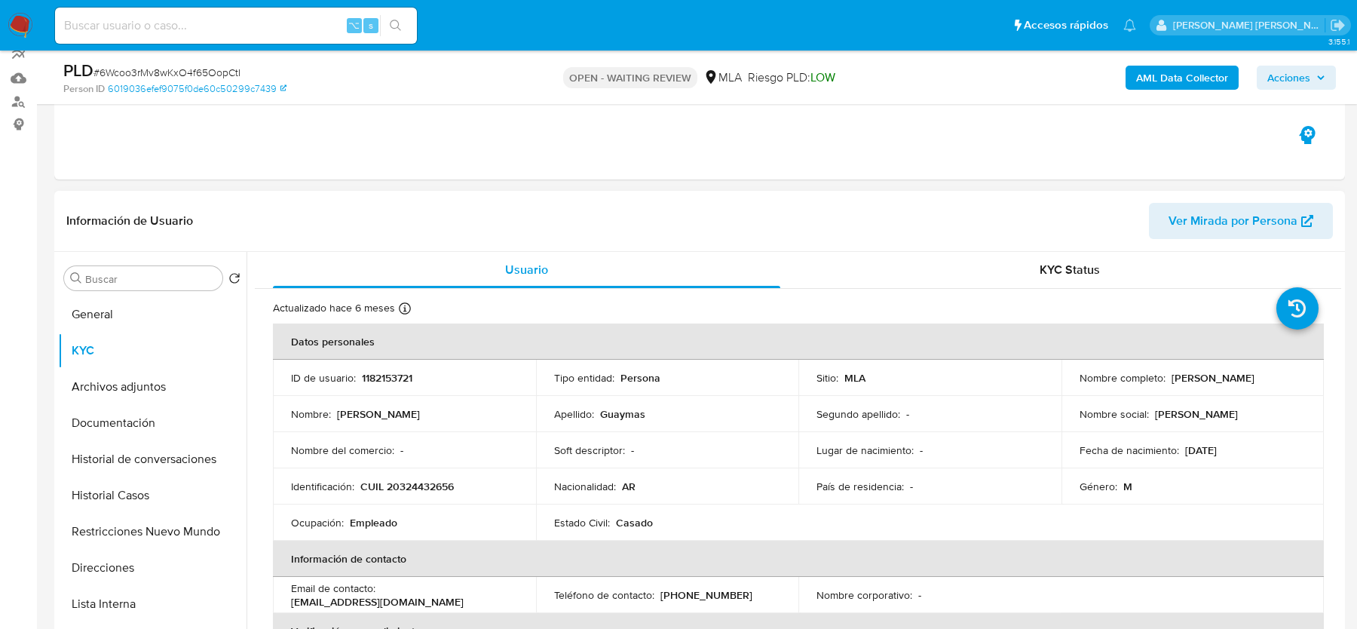
click at [1255, 375] on p "Juan Manuel Guaymas" at bounding box center [1213, 378] width 83 height 14
copy p "Guaymas"
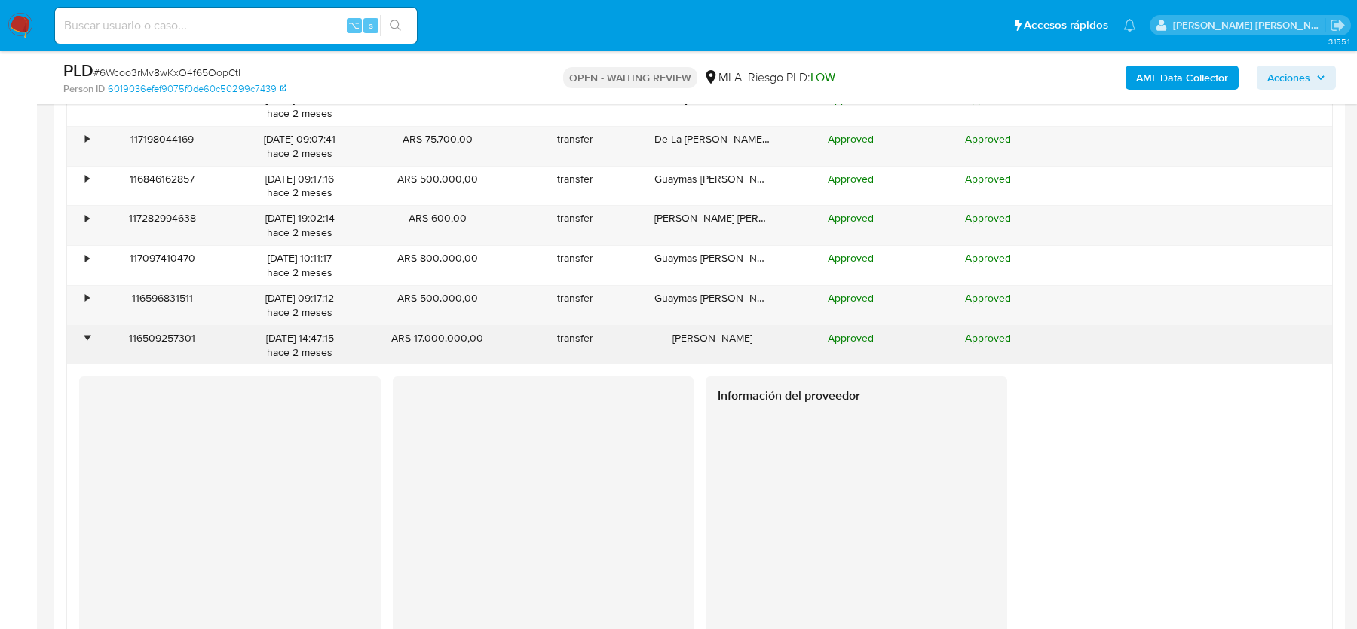
scroll to position [2019, 0]
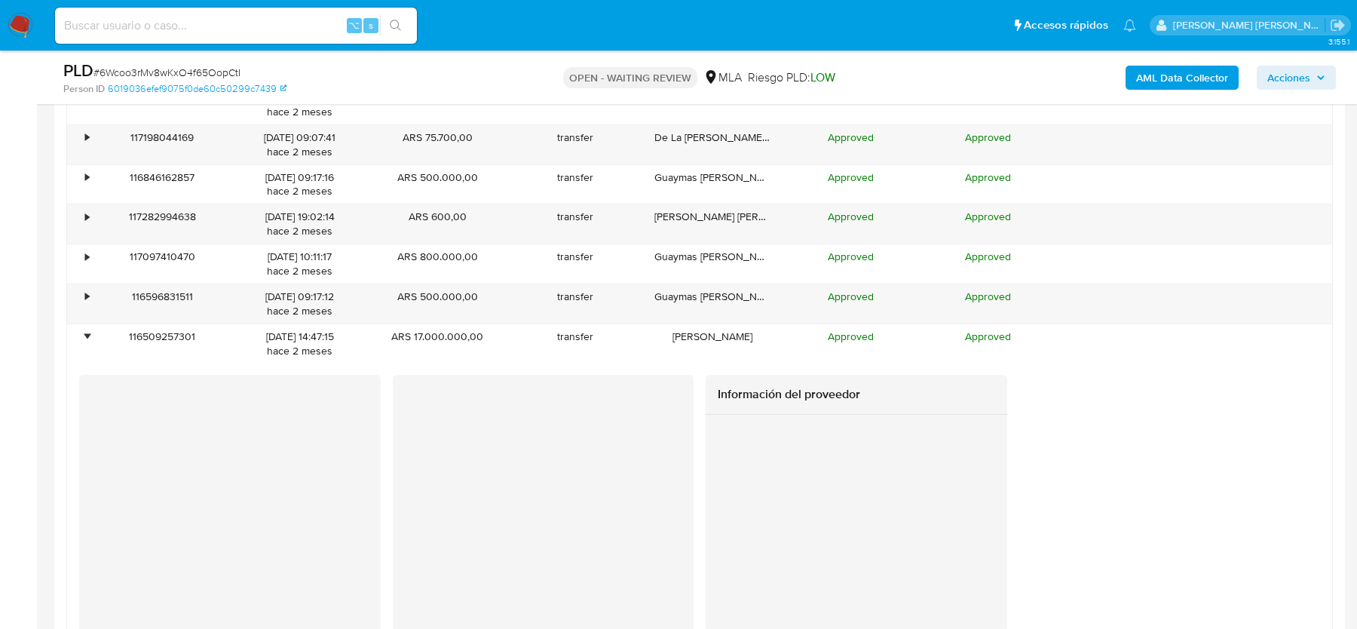
click at [474, 406] on div at bounding box center [544, 464] width 302 height 179
click at [154, 71] on span "# 6Wcoo3rMv8wKxO4f65OopCtI" at bounding box center [166, 72] width 147 height 15
copy span "6Wcoo3rMv8wKxO4f65OopCtI"
click at [44, 27] on nav "Pausado Ver notificaciones ⌥ s Accesos rápidos Presiona las siguientes teclas p…" at bounding box center [678, 25] width 1357 height 51
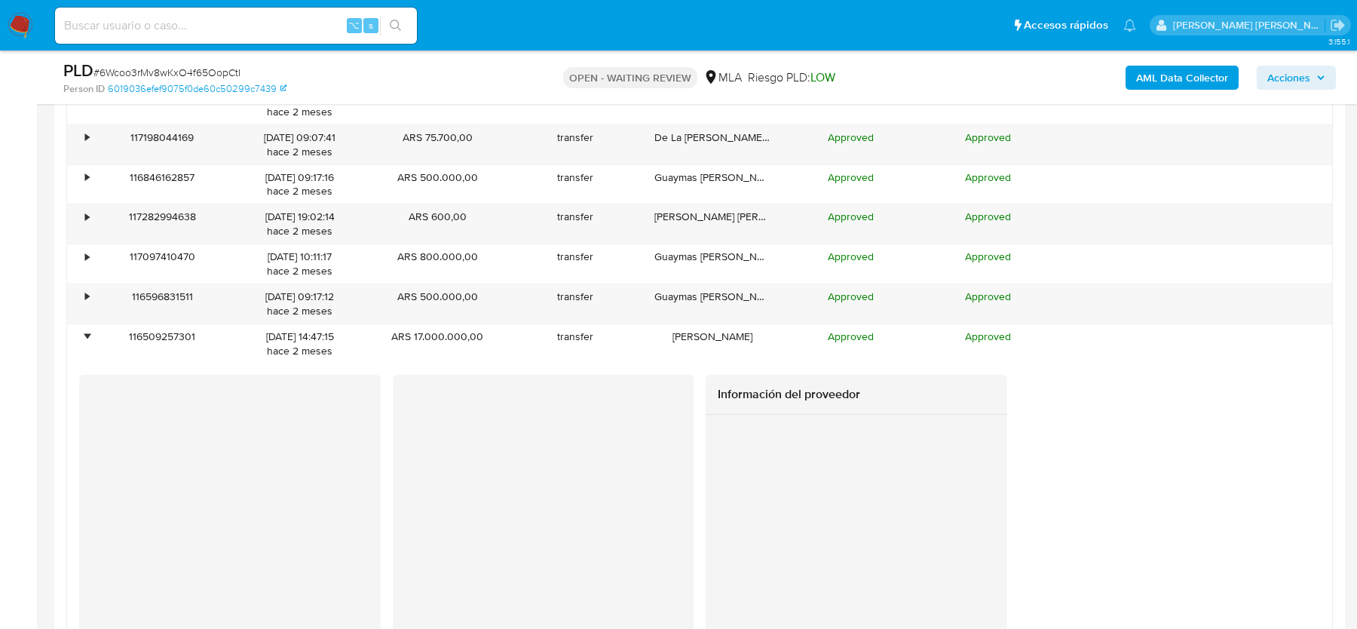
click at [20, 27] on img at bounding box center [21, 26] width 26 height 26
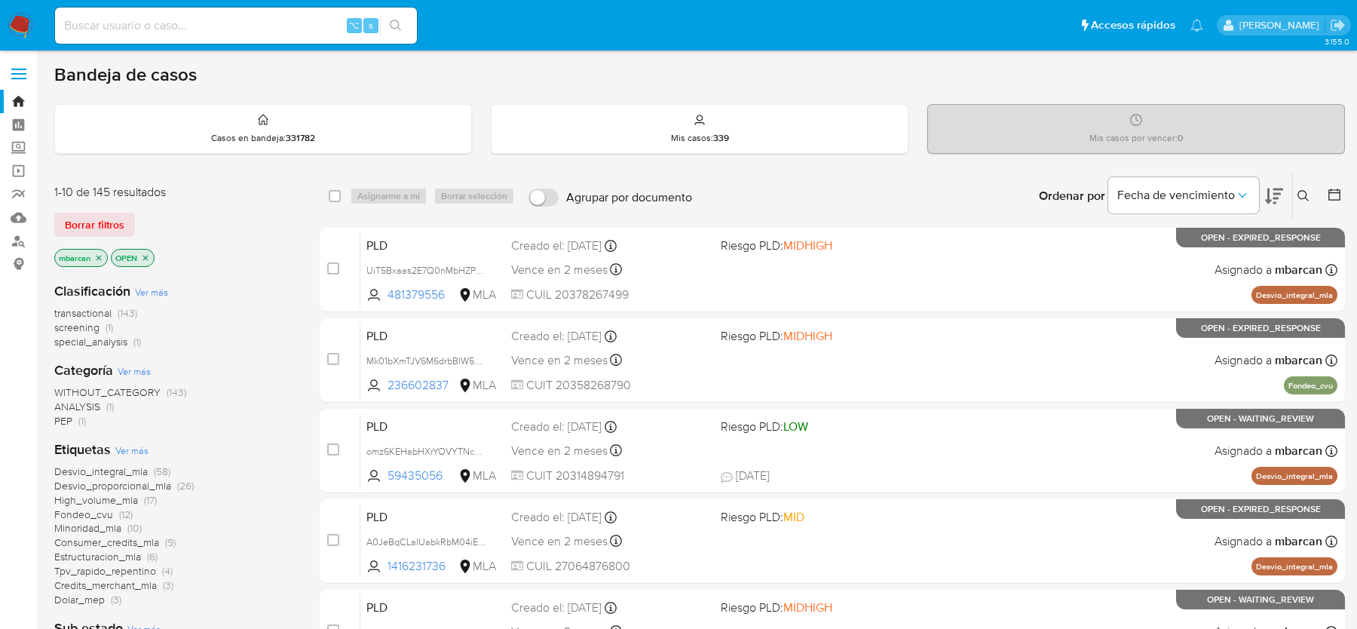
click at [1302, 198] on icon at bounding box center [1303, 196] width 12 height 12
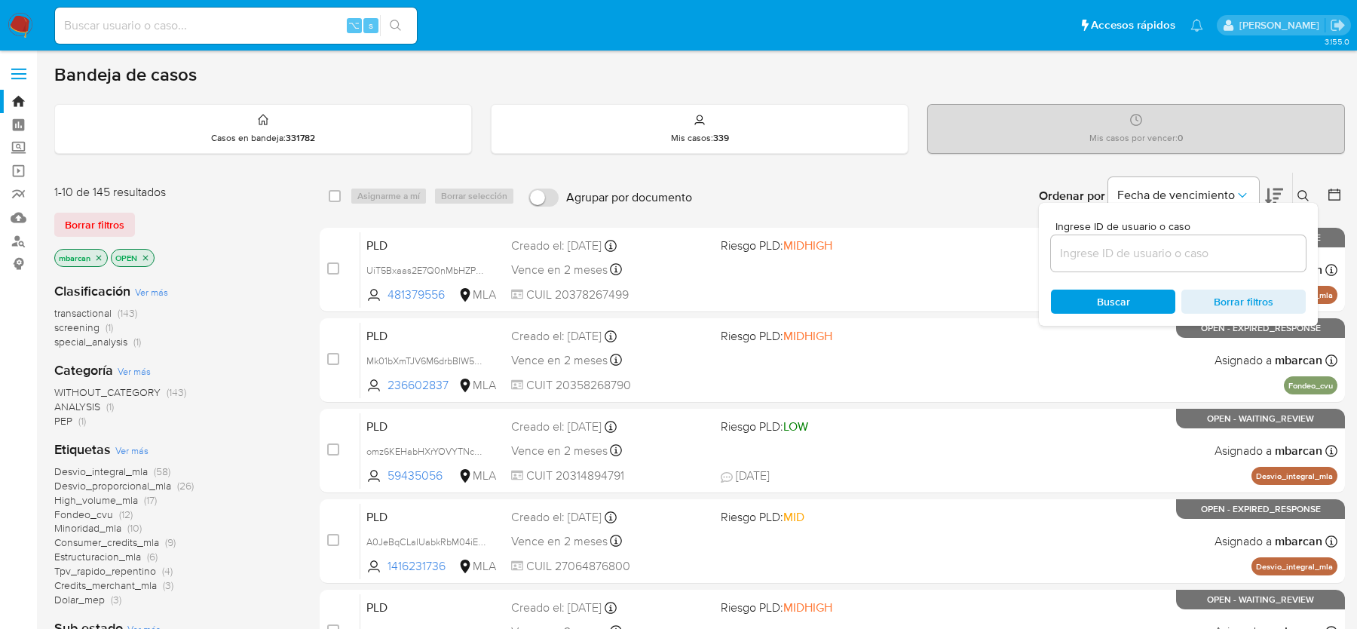
click at [1192, 256] on input at bounding box center [1178, 254] width 255 height 20
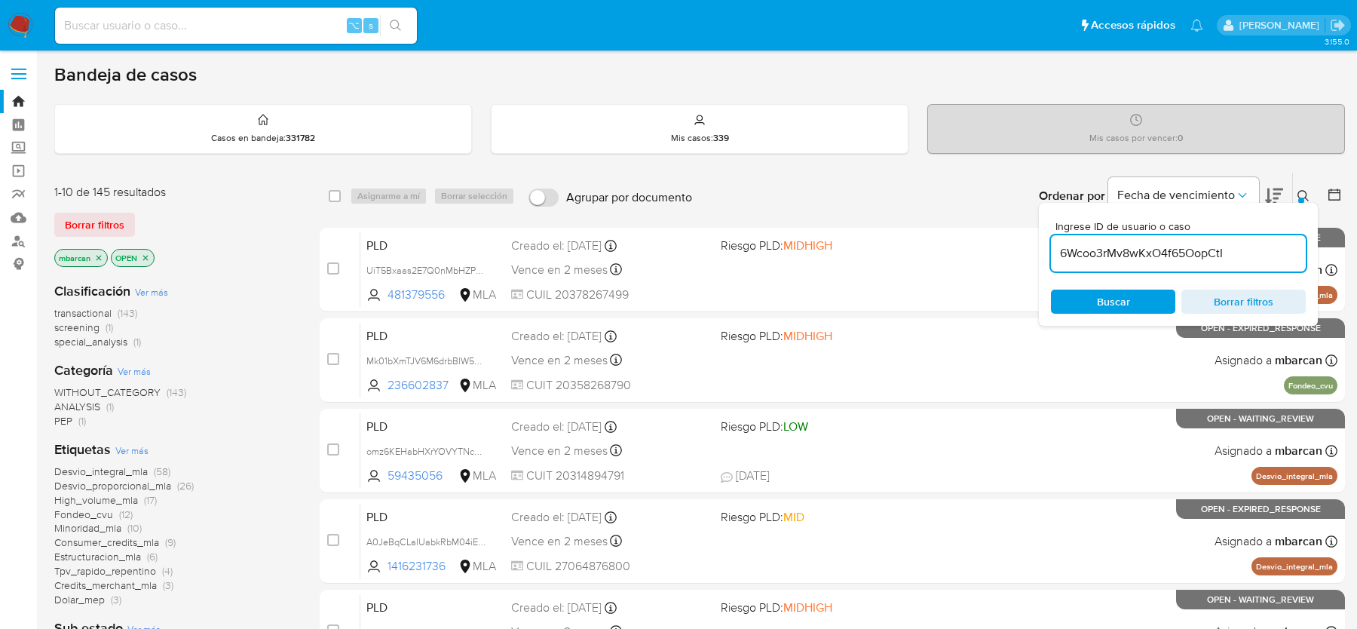
type input "6Wcoo3rMv8wKxO4f65OopCtI"
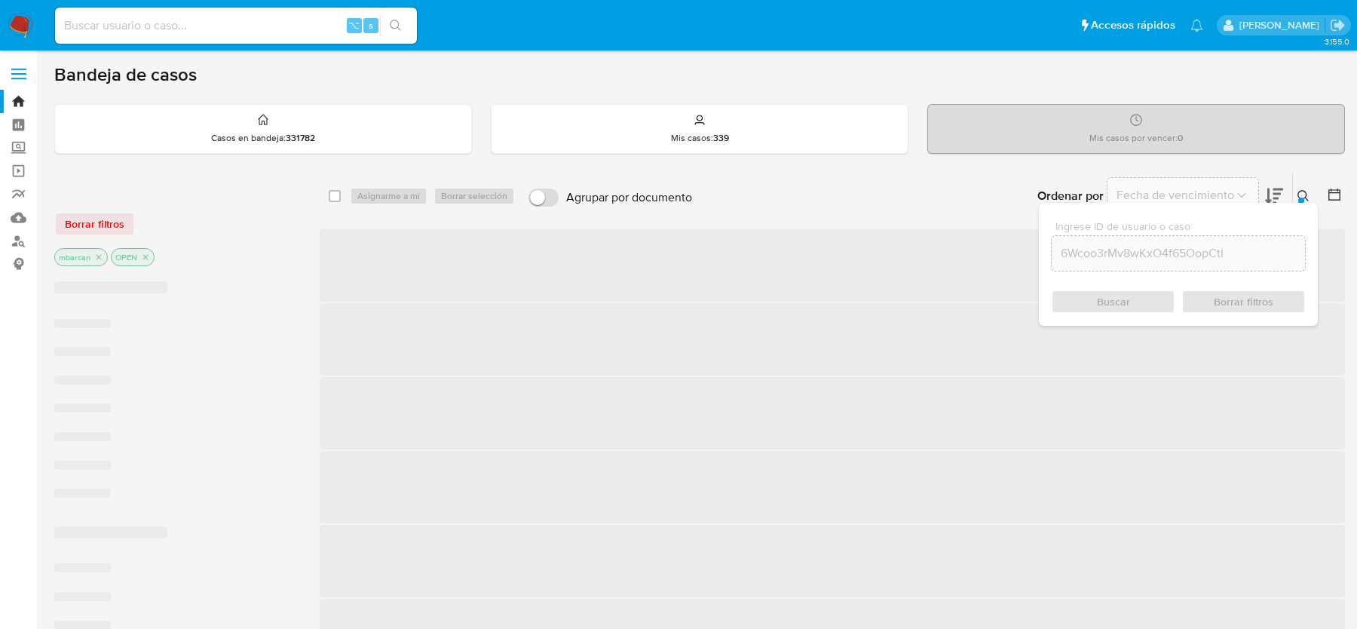
click at [1308, 193] on icon at bounding box center [1303, 196] width 12 height 12
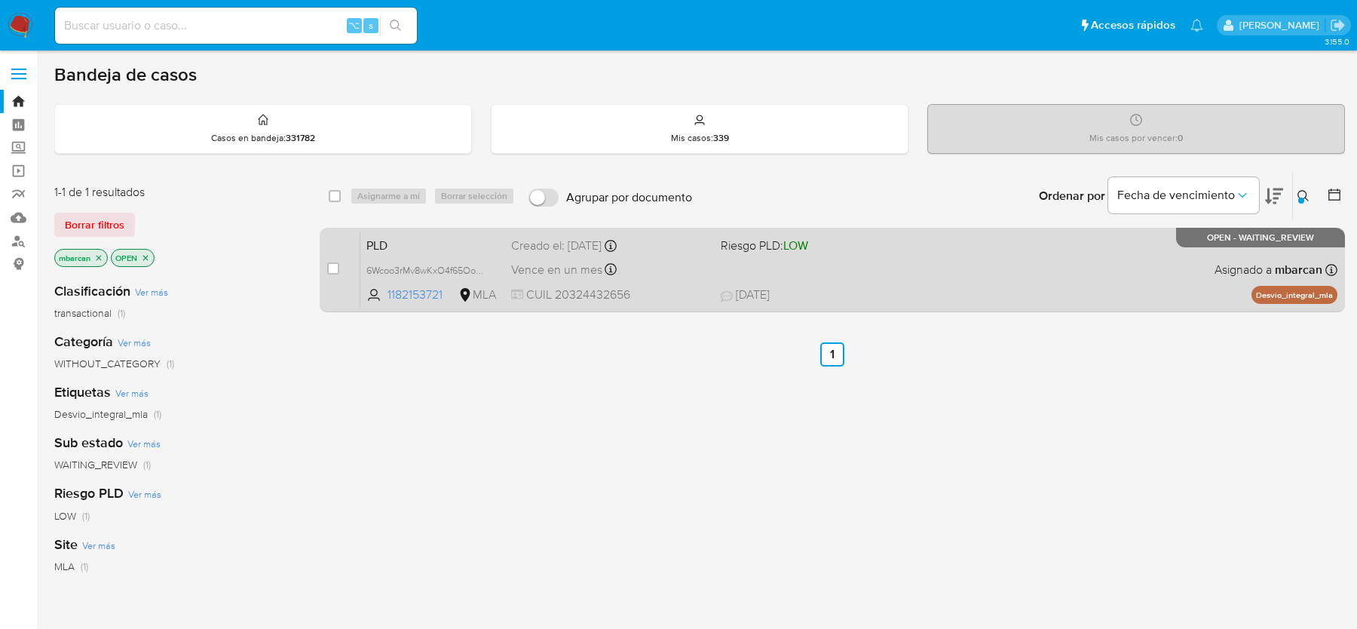
click at [335, 257] on div "case-item-checkbox No es posible asignar el caso" at bounding box center [343, 269] width 33 height 76
click at [335, 259] on div "case-item-checkbox No es posible asignar el caso" at bounding box center [343, 269] width 33 height 76
click at [335, 262] on input "checkbox" at bounding box center [333, 268] width 12 height 12
checkbox input "true"
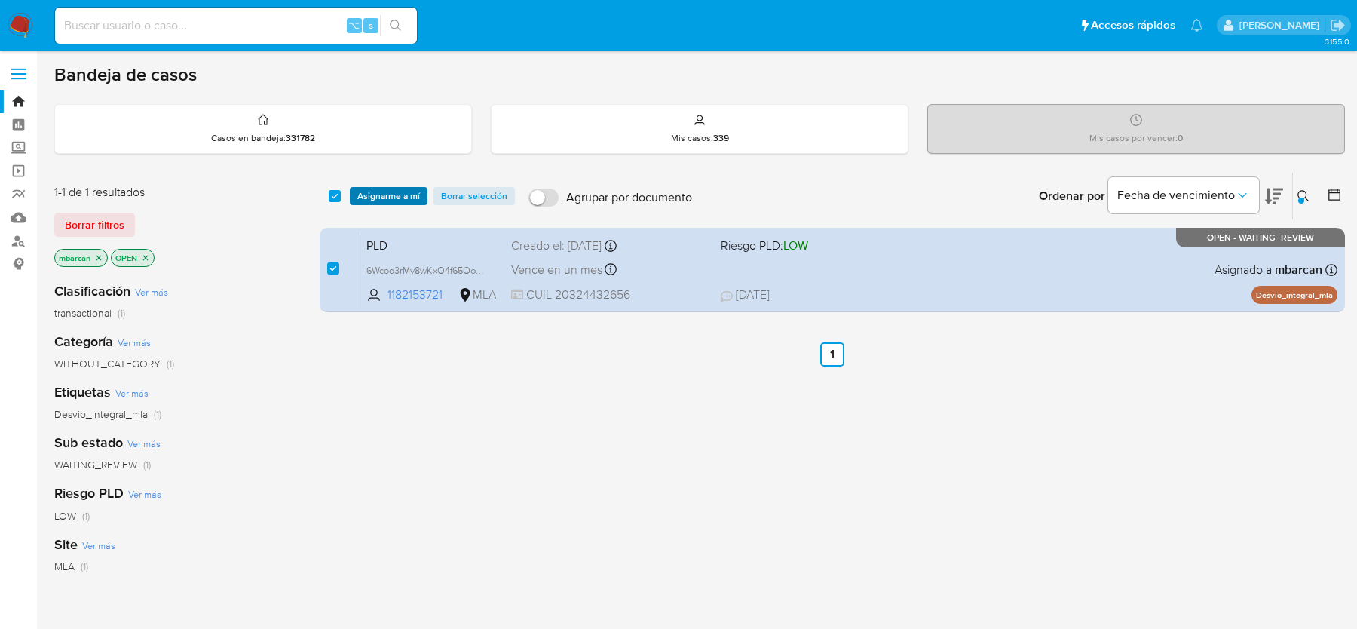
click at [374, 203] on span "Asignarme a mí" at bounding box center [388, 195] width 63 height 15
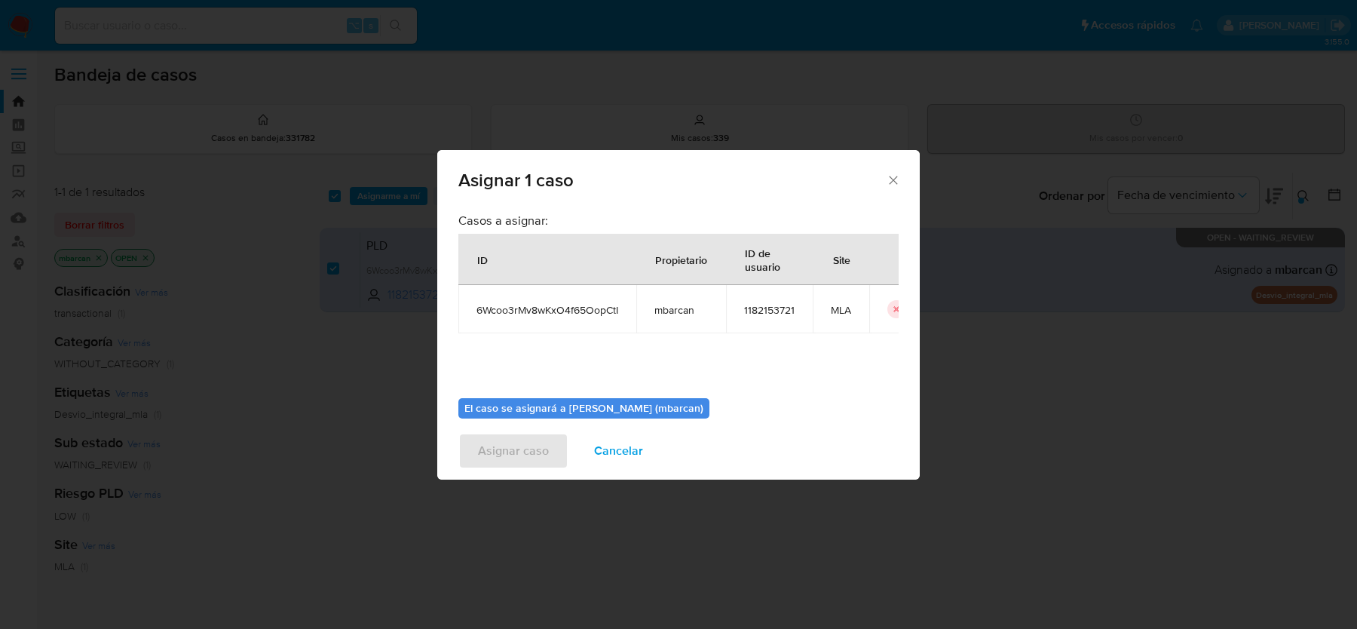
scroll to position [77, 0]
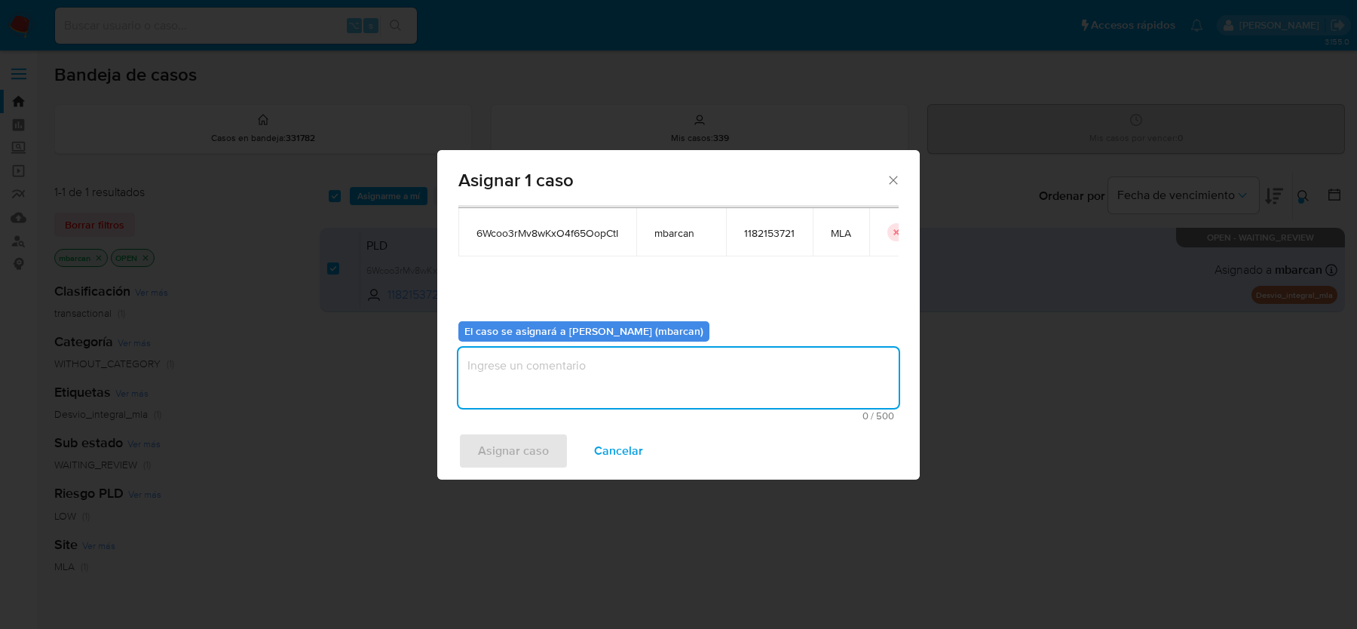
click at [633, 391] on textarea "assign-modal" at bounding box center [678, 378] width 440 height 60
type textarea "análisis"
click at [535, 446] on span "Asignar caso" at bounding box center [513, 450] width 71 height 33
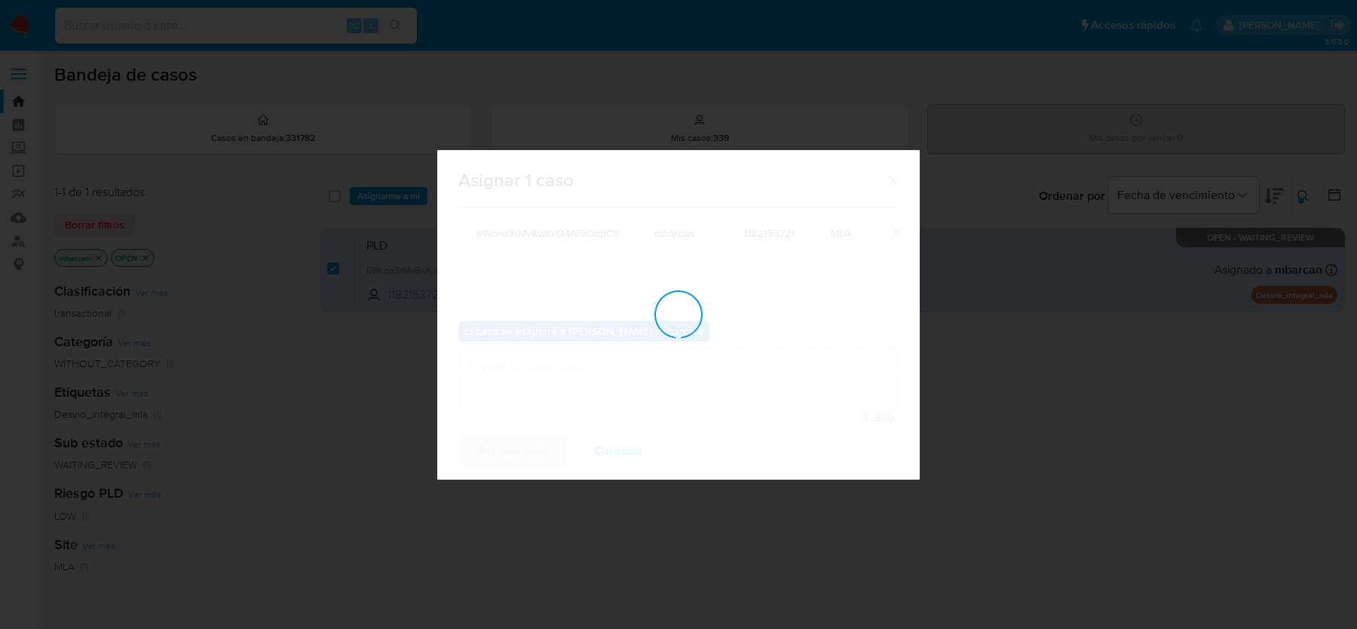
checkbox input "false"
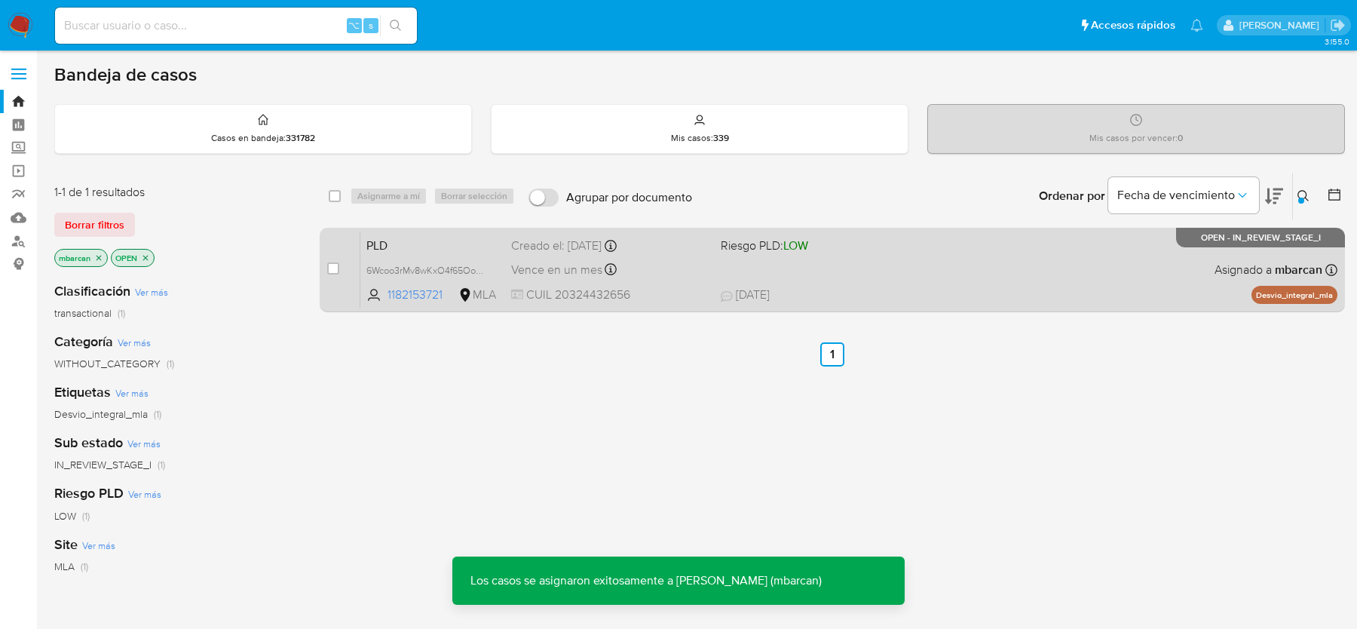
click at [433, 251] on span "PLD" at bounding box center [432, 244] width 133 height 20
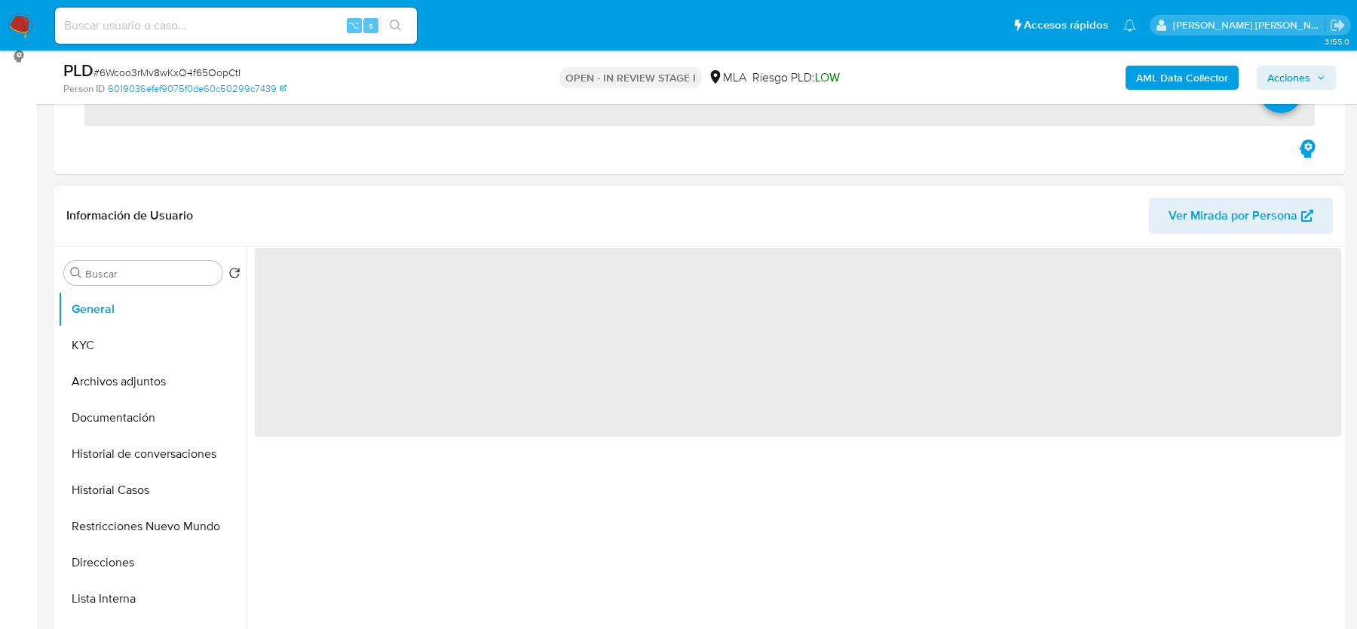
scroll to position [303, 0]
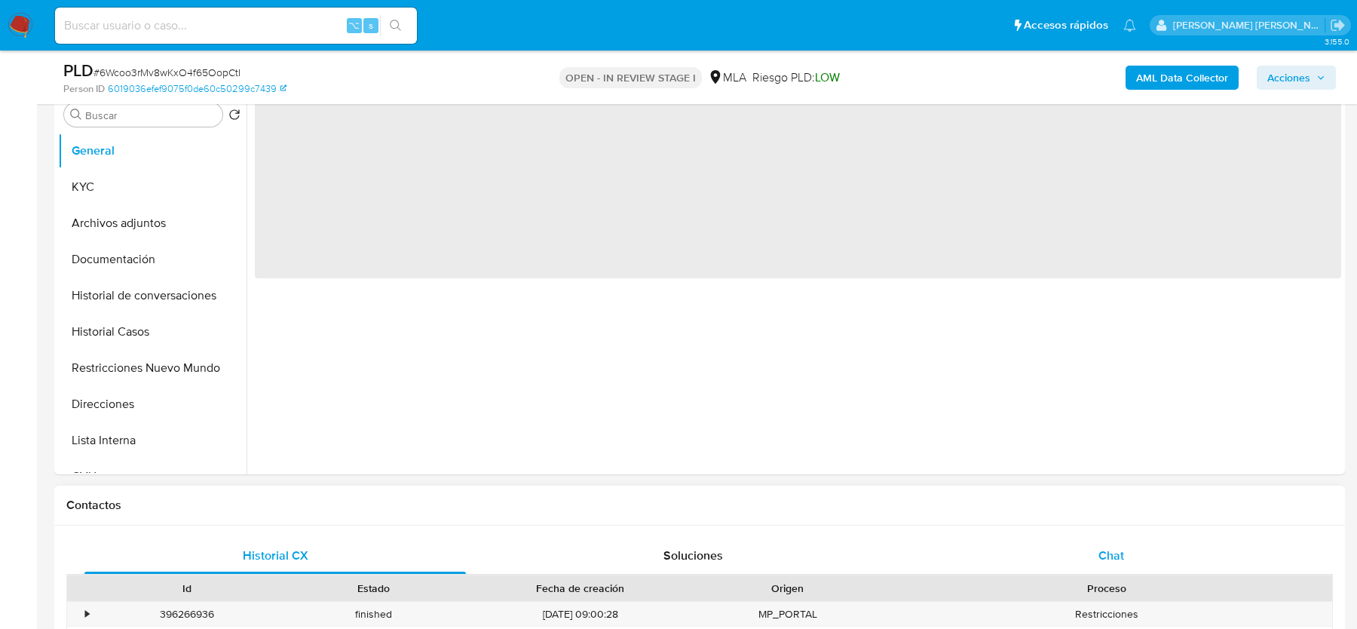
click at [1142, 538] on div "Chat" at bounding box center [1111, 556] width 381 height 36
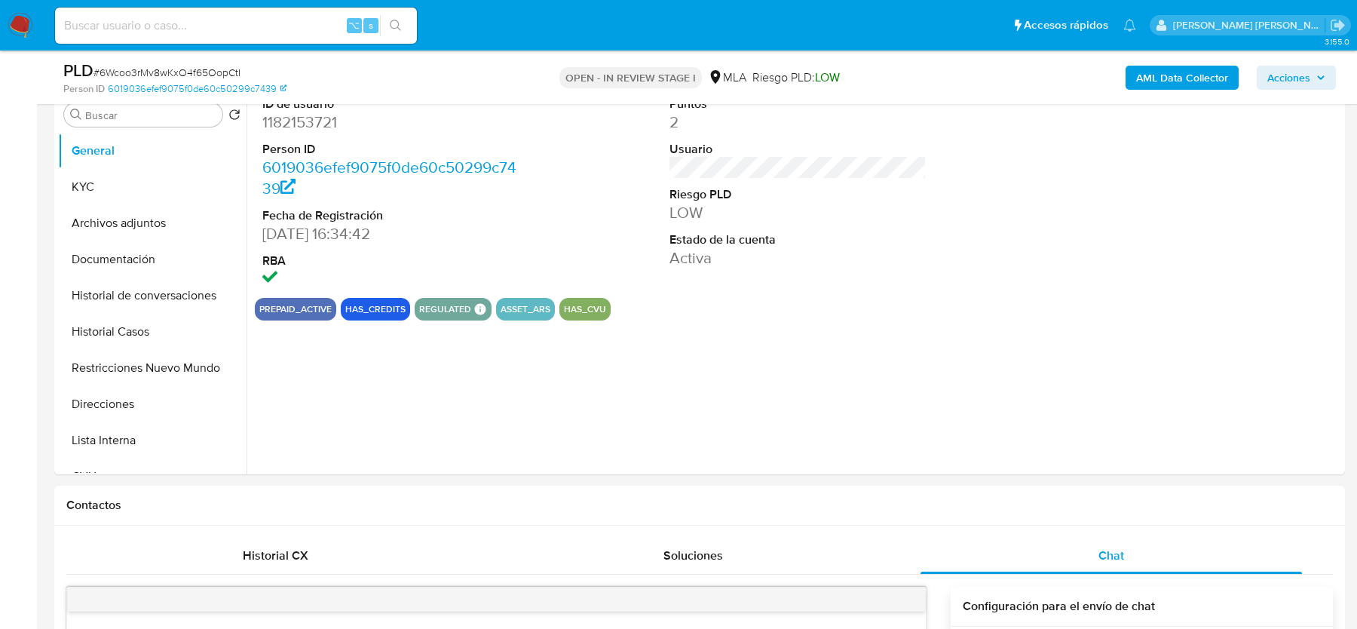
select select "10"
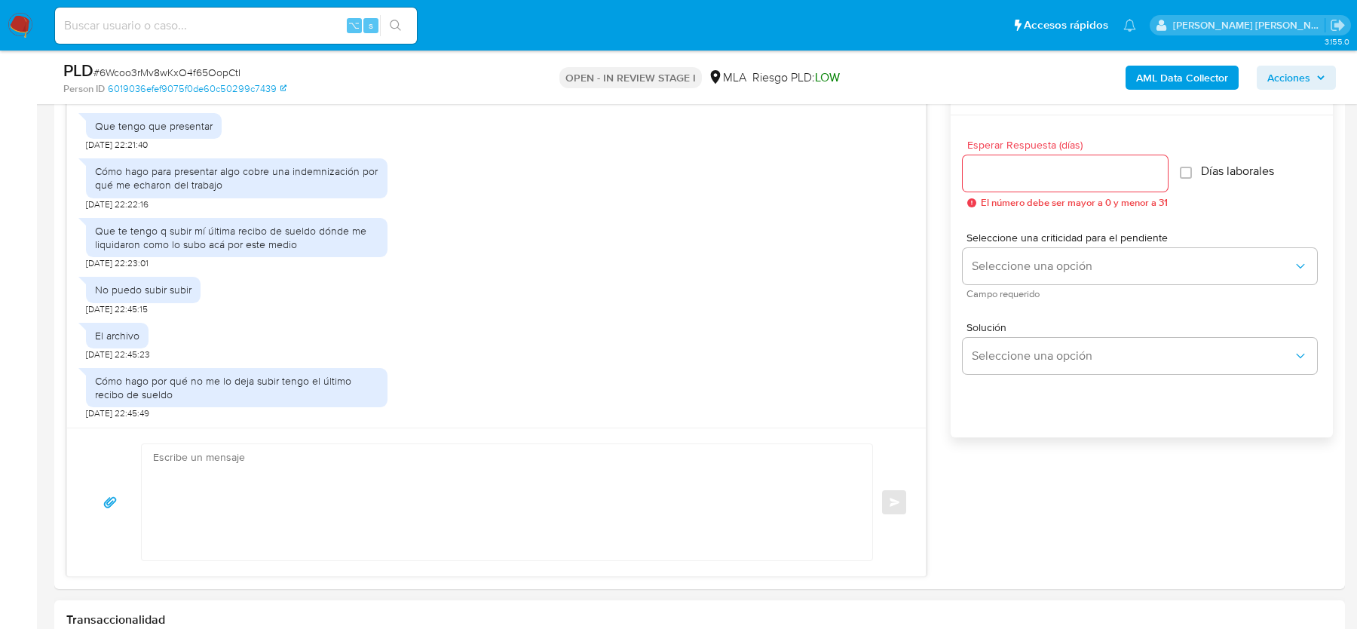
scroll to position [812, 0]
click at [320, 507] on textarea at bounding box center [503, 504] width 700 height 116
paste textarea "Hola, Muchas gracias por tu respuesta. Al respecto, ¿podrías enviarnos lo sigui…"
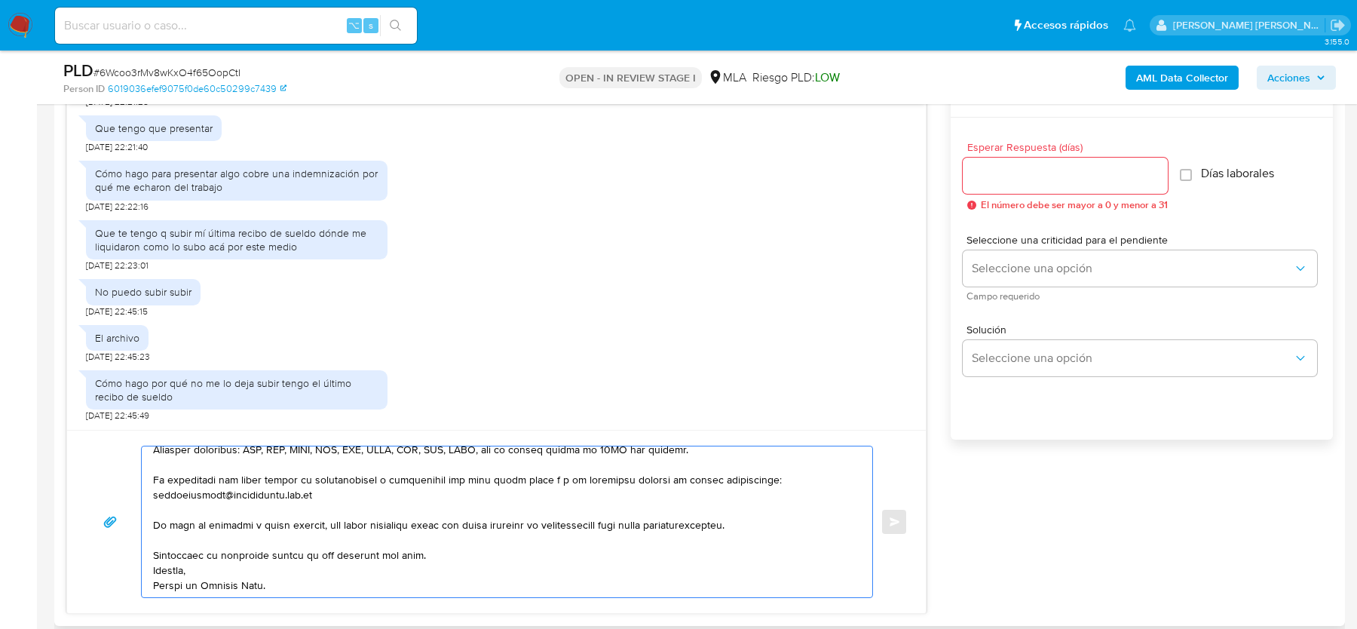
scroll to position [0, 0]
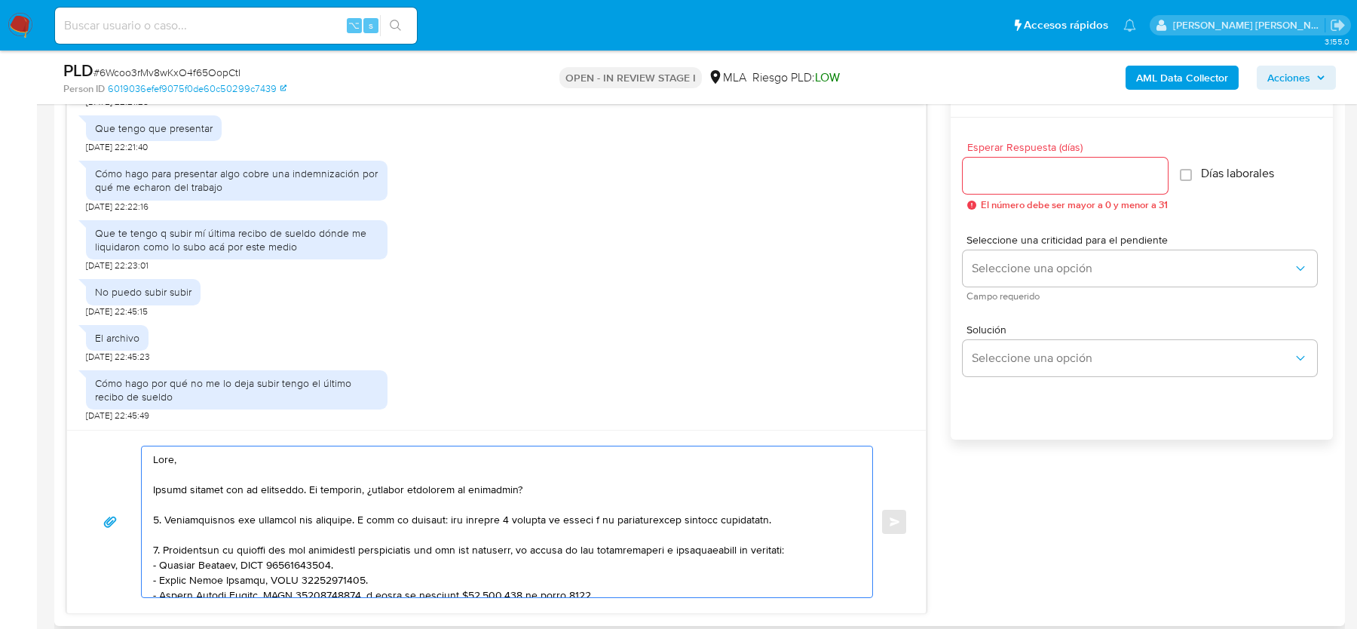
click at [153, 486] on textarea at bounding box center [503, 521] width 700 height 151
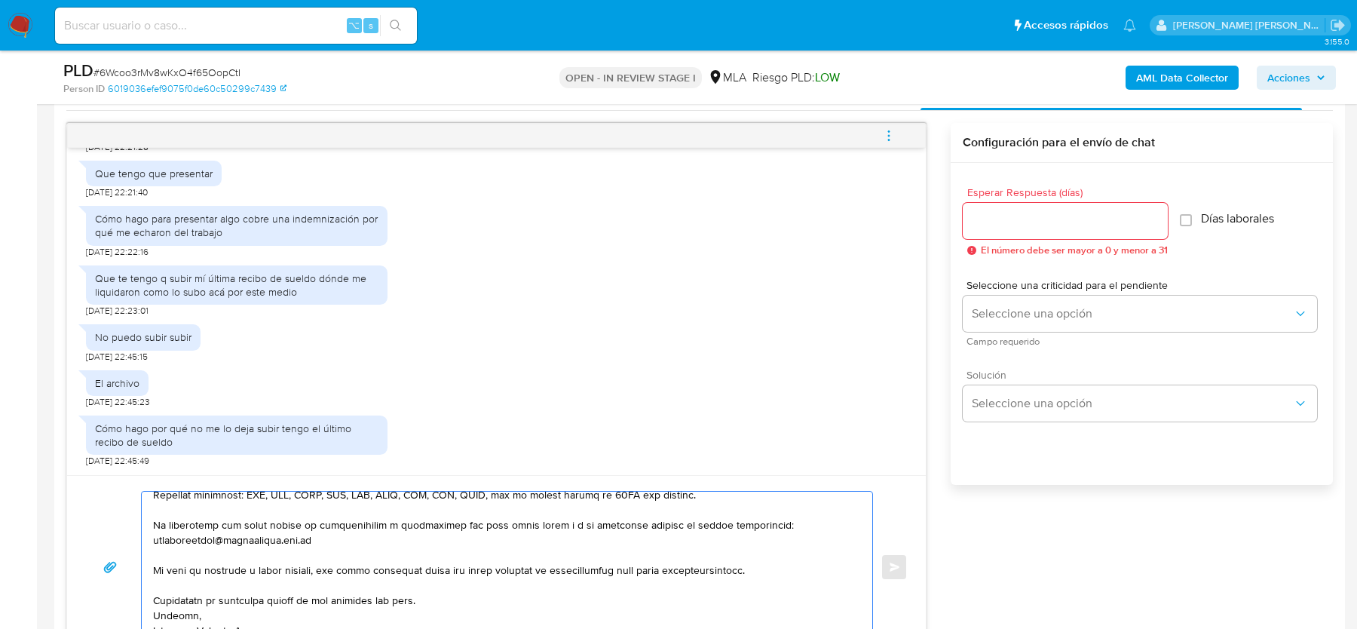
scroll to position [730, 0]
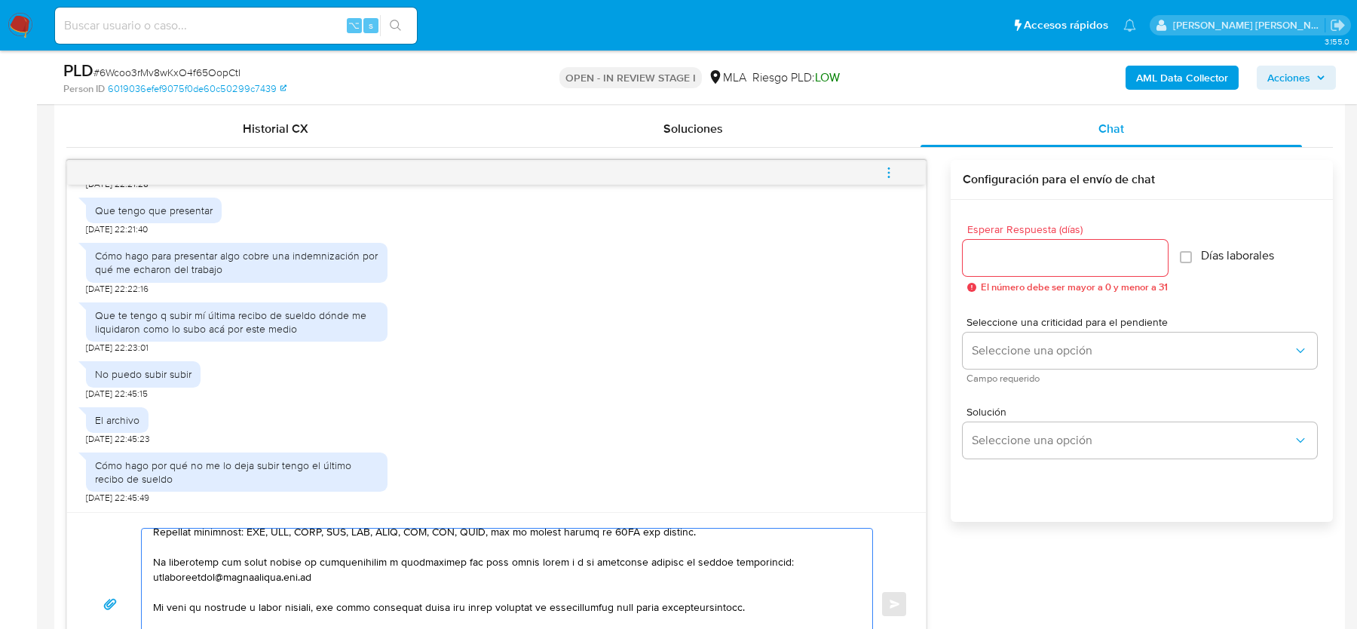
type textarea "Hola, Esperamos que te encuentres muy bien. Muchas gracias por tu respuesta. Al…"
click at [1017, 250] on input "Esperar Respuesta (días)" at bounding box center [1065, 258] width 205 height 20
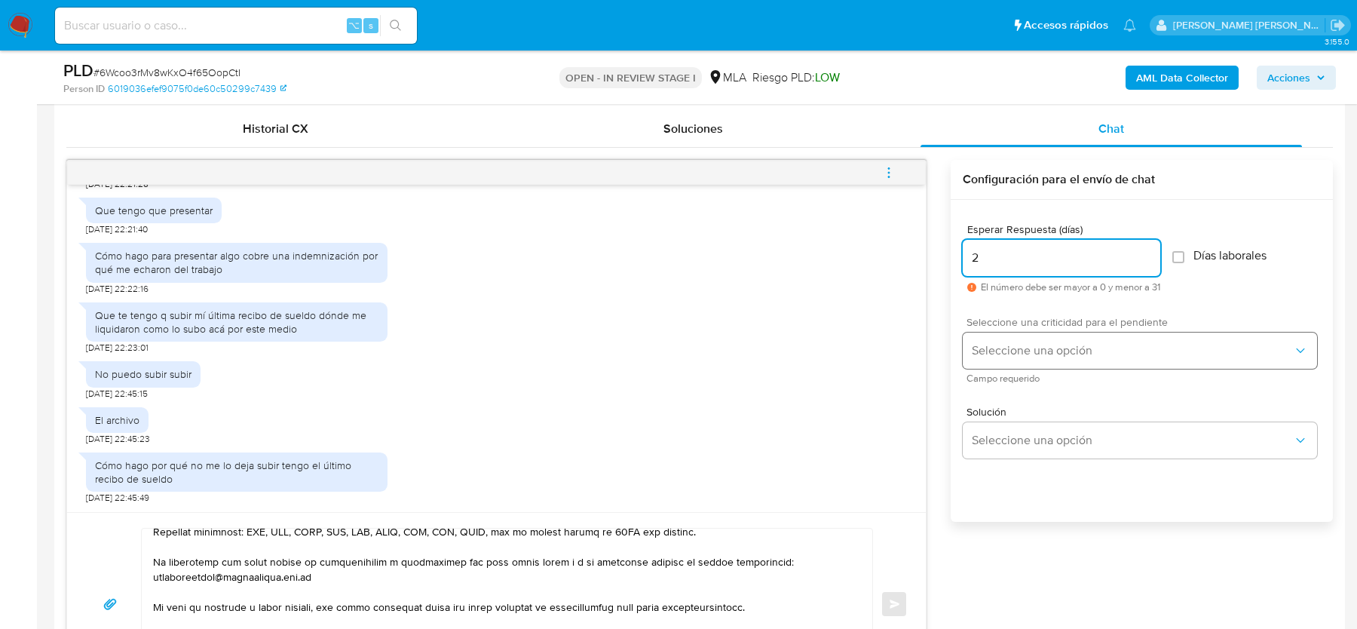
type input "2"
click at [1011, 343] on span "Seleccione una opción" at bounding box center [1132, 350] width 321 height 15
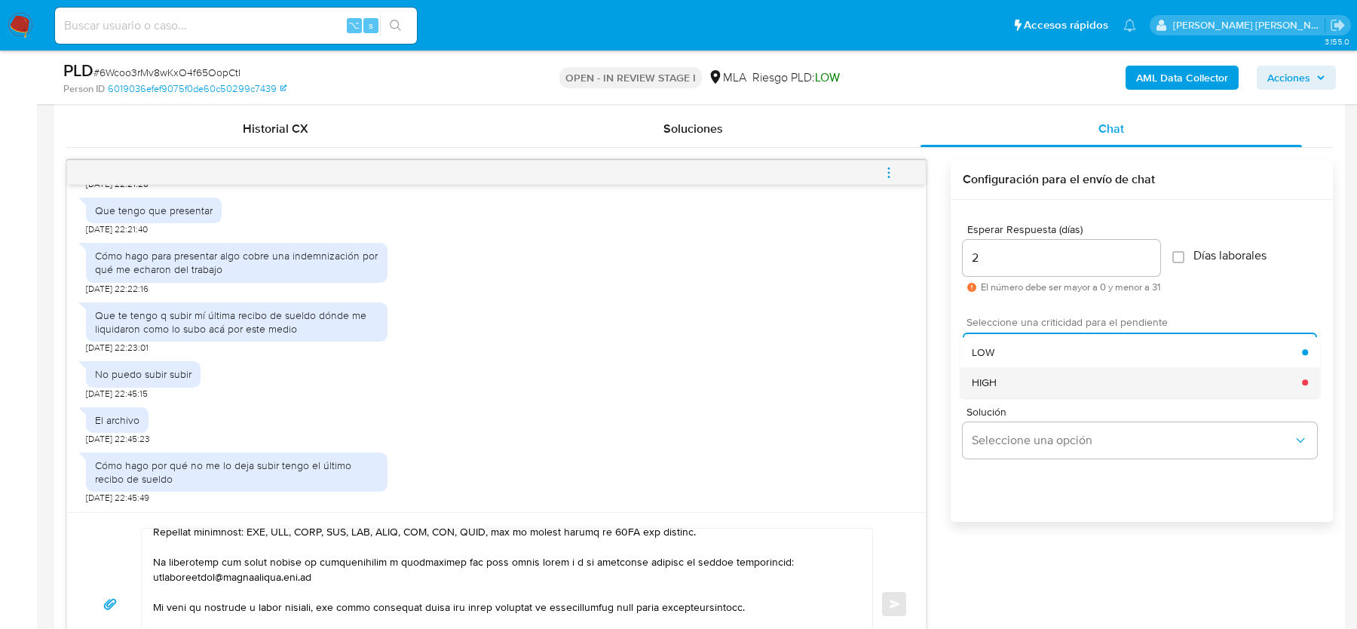
click at [995, 392] on div "HIGH" at bounding box center [1137, 382] width 330 height 30
click at [899, 599] on span "Enviar" at bounding box center [895, 603] width 11 height 9
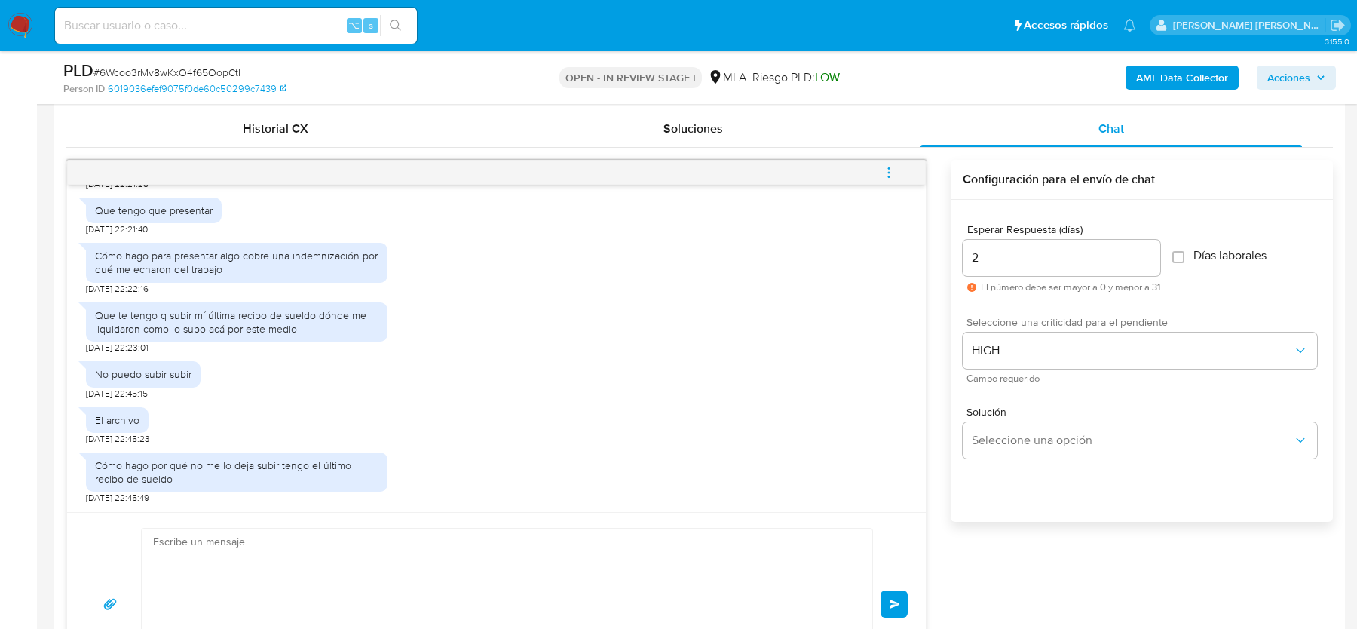
scroll to position [1467, 0]
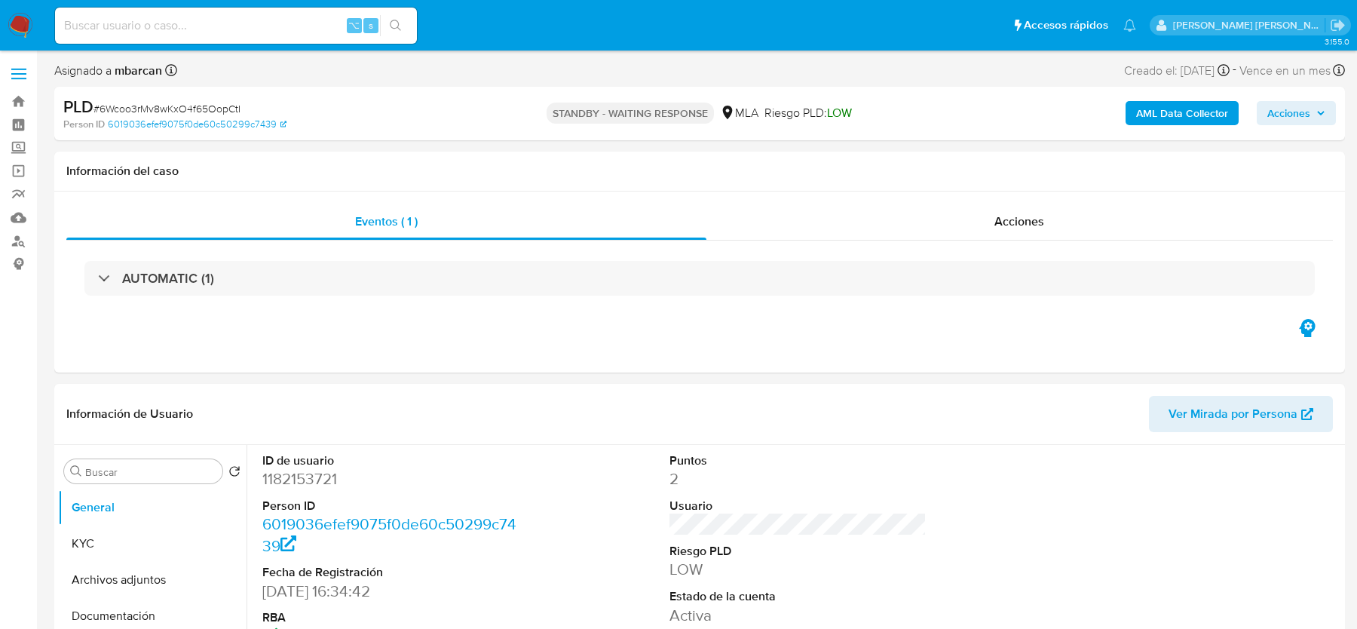
select select "10"
click at [137, 20] on input at bounding box center [236, 26] width 362 height 20
paste input "J9NwpiwSM9RtHWkS1XUw9lil"
type input "J9NwpiwSM9RtHWkS1XUw9lil"
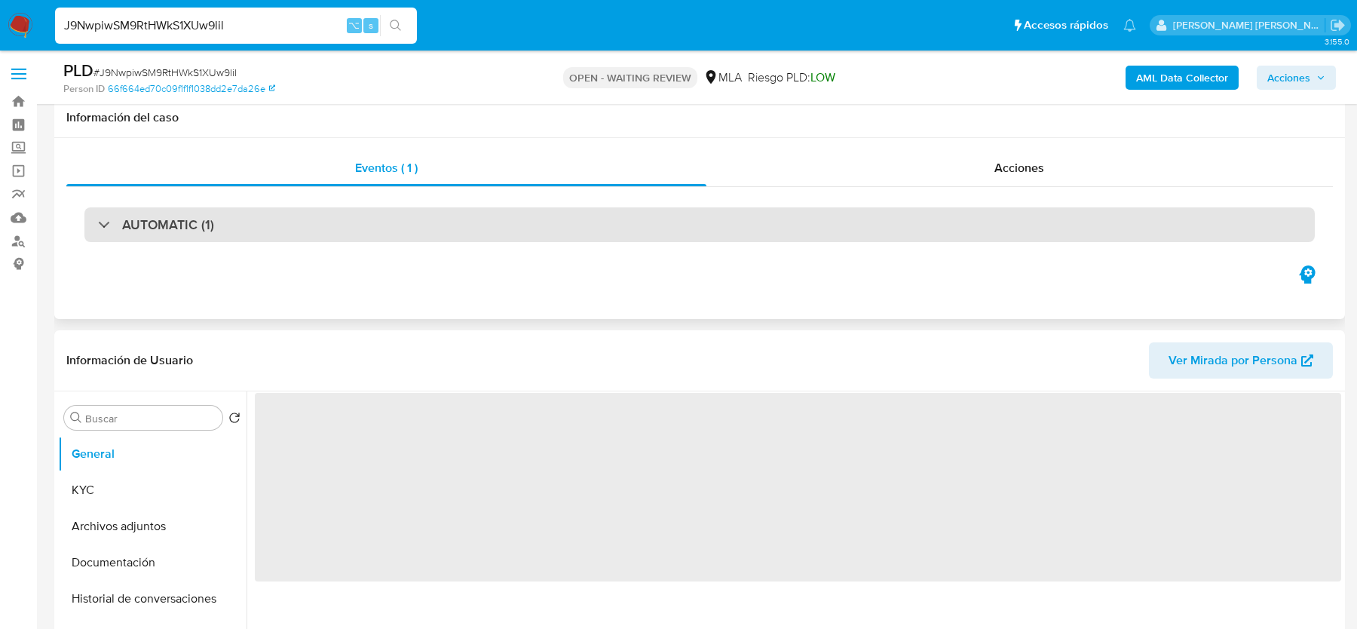
scroll to position [332, 0]
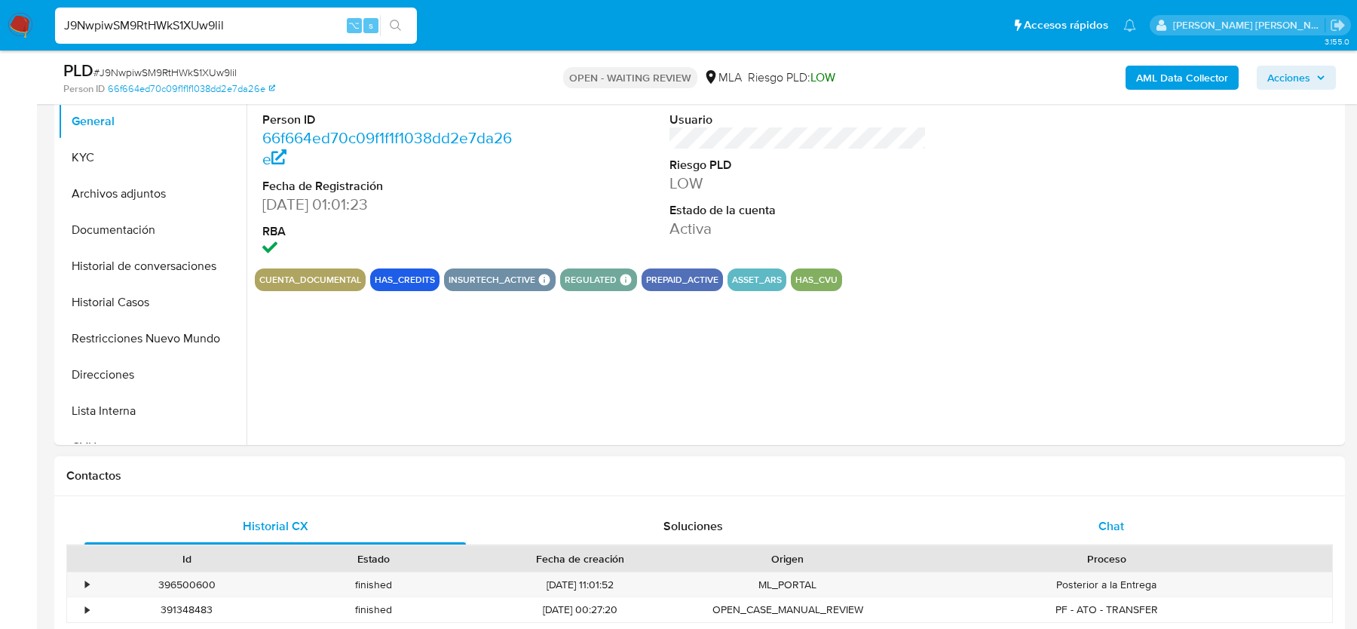
click at [1114, 538] on div "Chat" at bounding box center [1111, 526] width 381 height 36
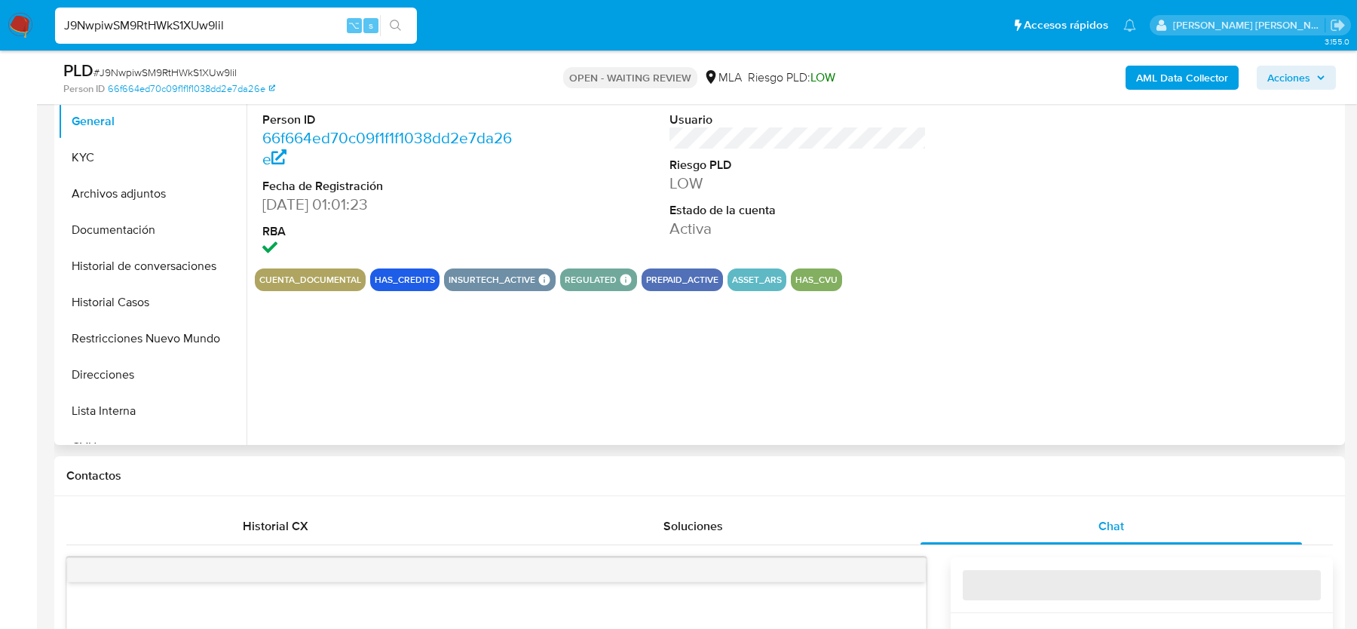
select select "10"
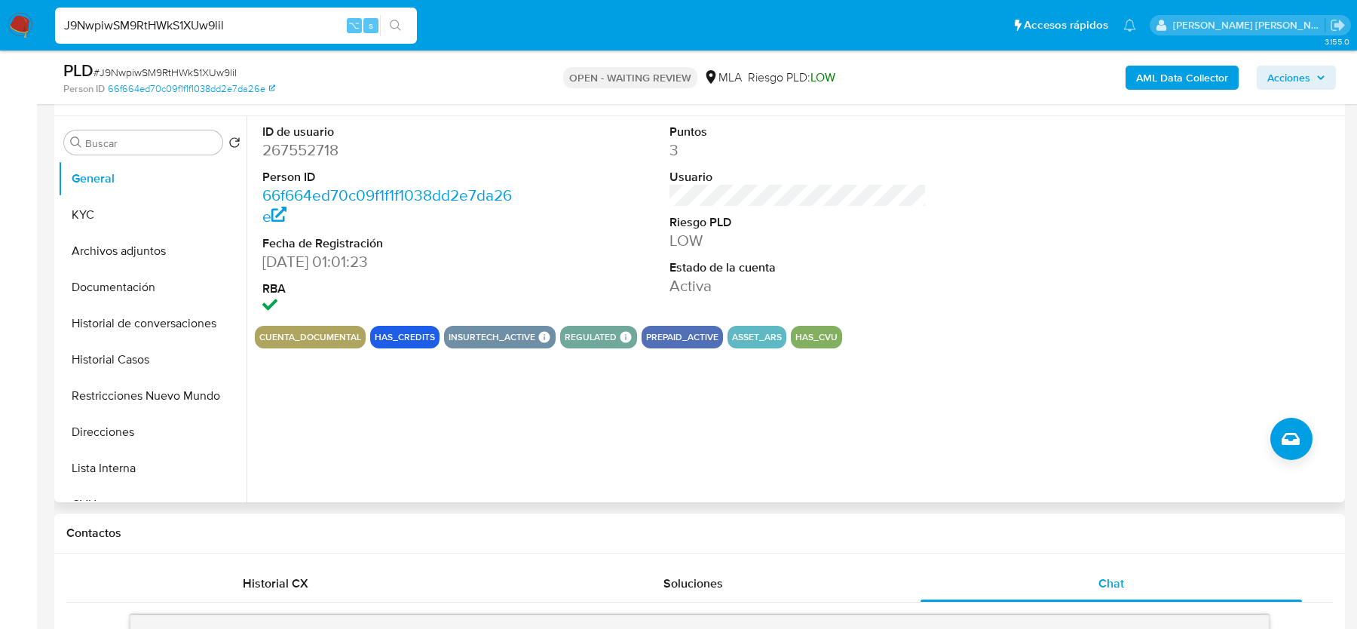
scroll to position [179, 0]
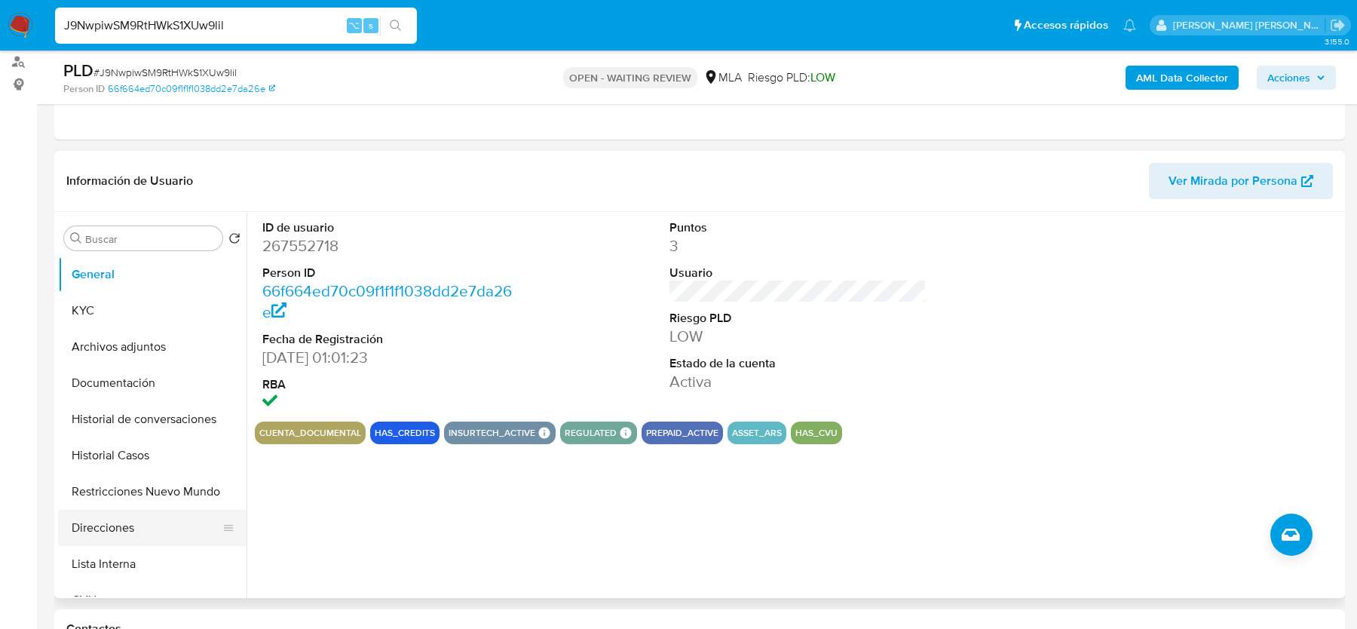
click at [112, 520] on button "Direcciones" at bounding box center [146, 528] width 176 height 36
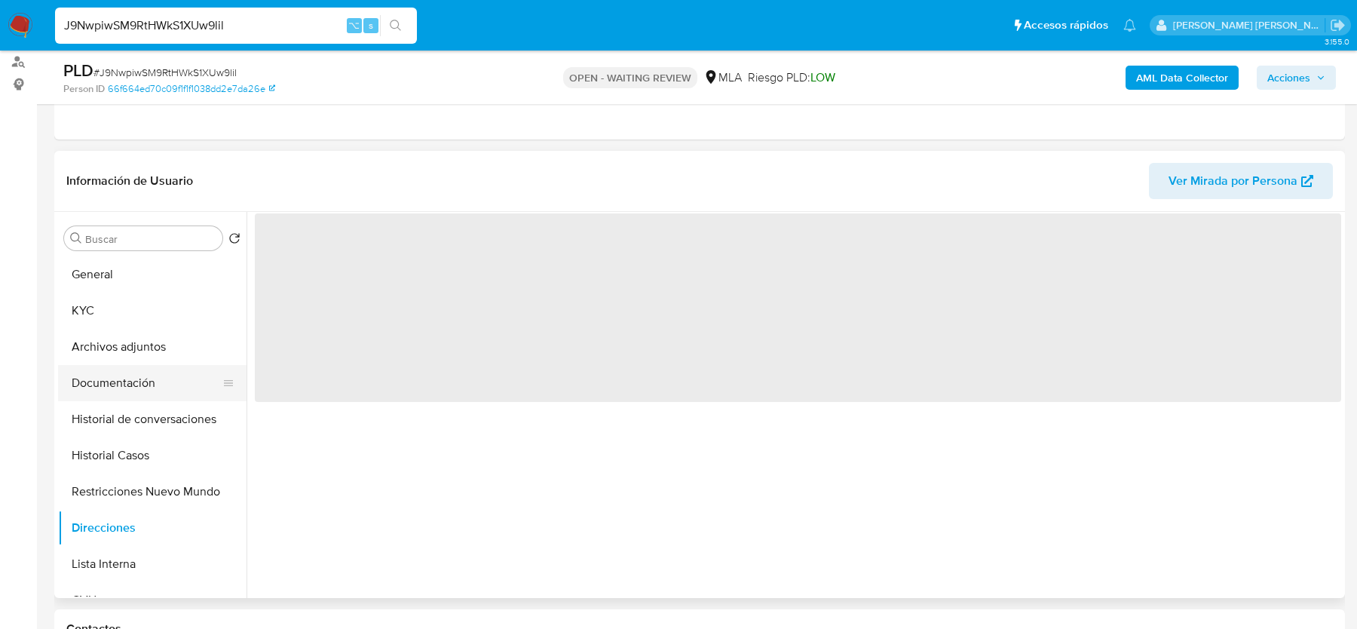
click at [113, 365] on button "Documentación" at bounding box center [146, 383] width 176 height 36
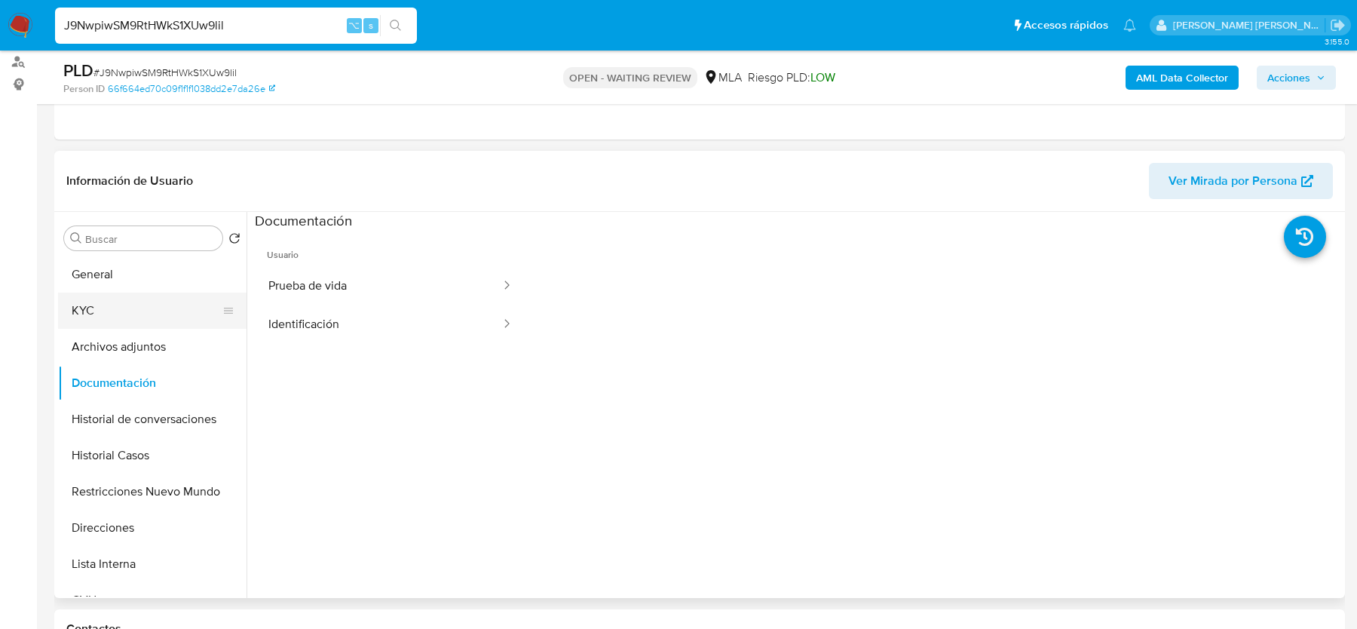
click at [139, 311] on button "KYC" at bounding box center [146, 311] width 176 height 36
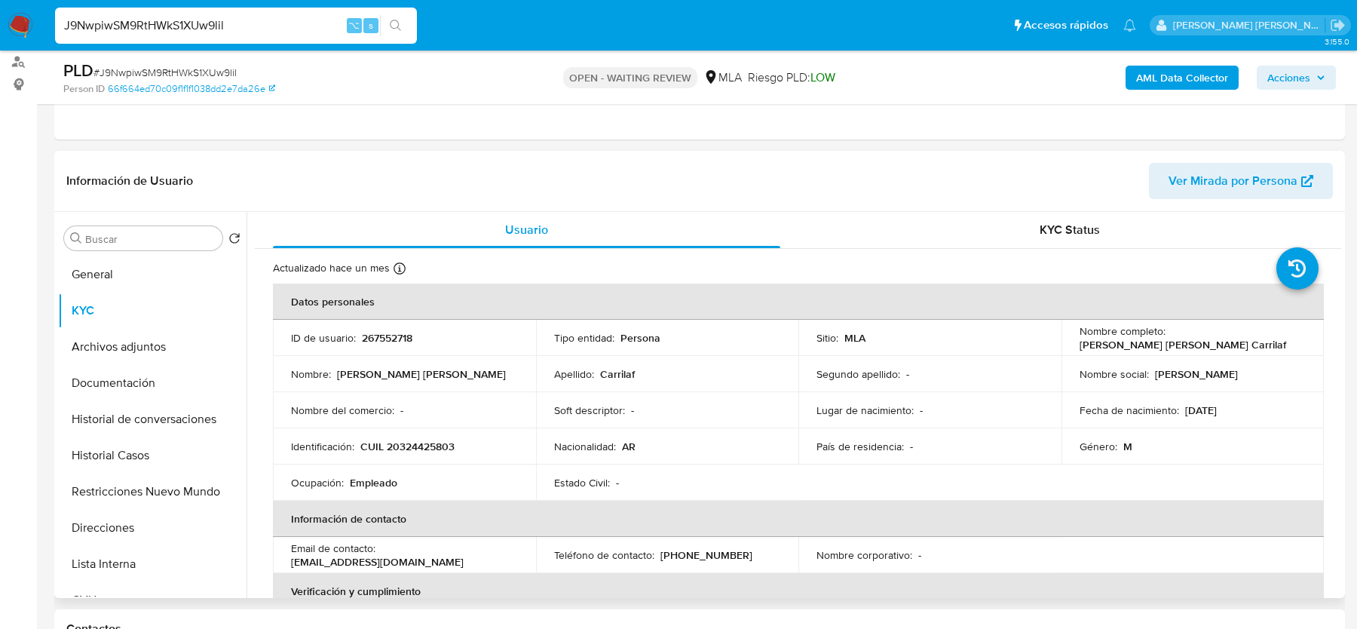
click at [383, 561] on p "[EMAIL_ADDRESS][DOMAIN_NAME]" at bounding box center [377, 562] width 173 height 14
click at [383, 561] on p "juanoscarcarrilaf@gmail.com" at bounding box center [377, 562] width 173 height 14
click at [380, 561] on p "juanoscarcarrilaf@gmail.com" at bounding box center [377, 562] width 173 height 14
drag, startPoint x: 290, startPoint y: 562, endPoint x: 478, endPoint y: 562, distance: 188.5
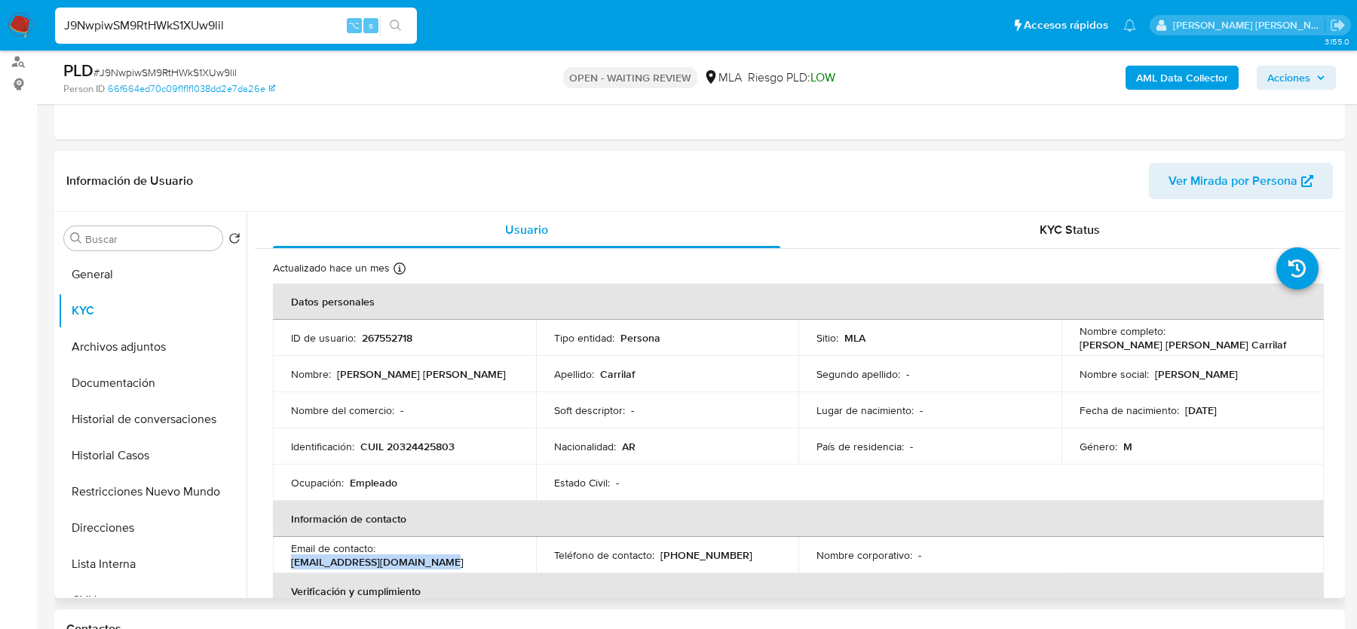
click at [478, 562] on td "Email de contacto : juanoscarcarrilaf@gmail.com" at bounding box center [404, 555] width 263 height 36
copy p "juanoscarcarrilaf@gmail.com"
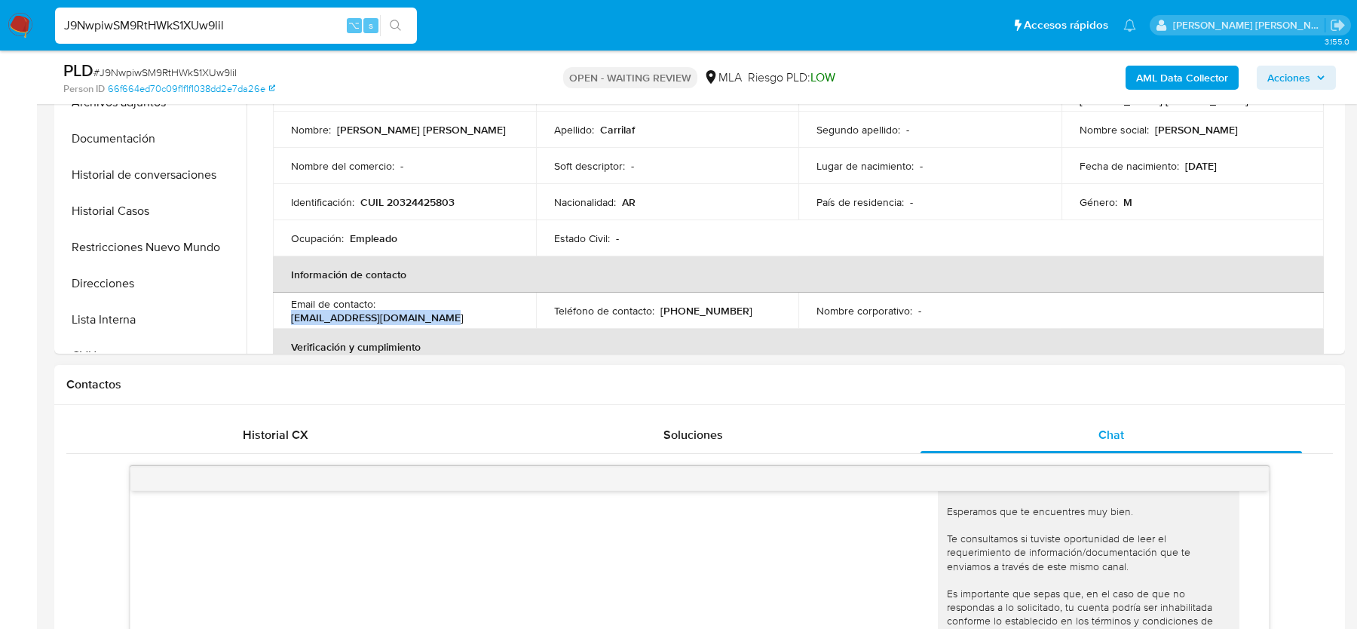
scroll to position [541, 0]
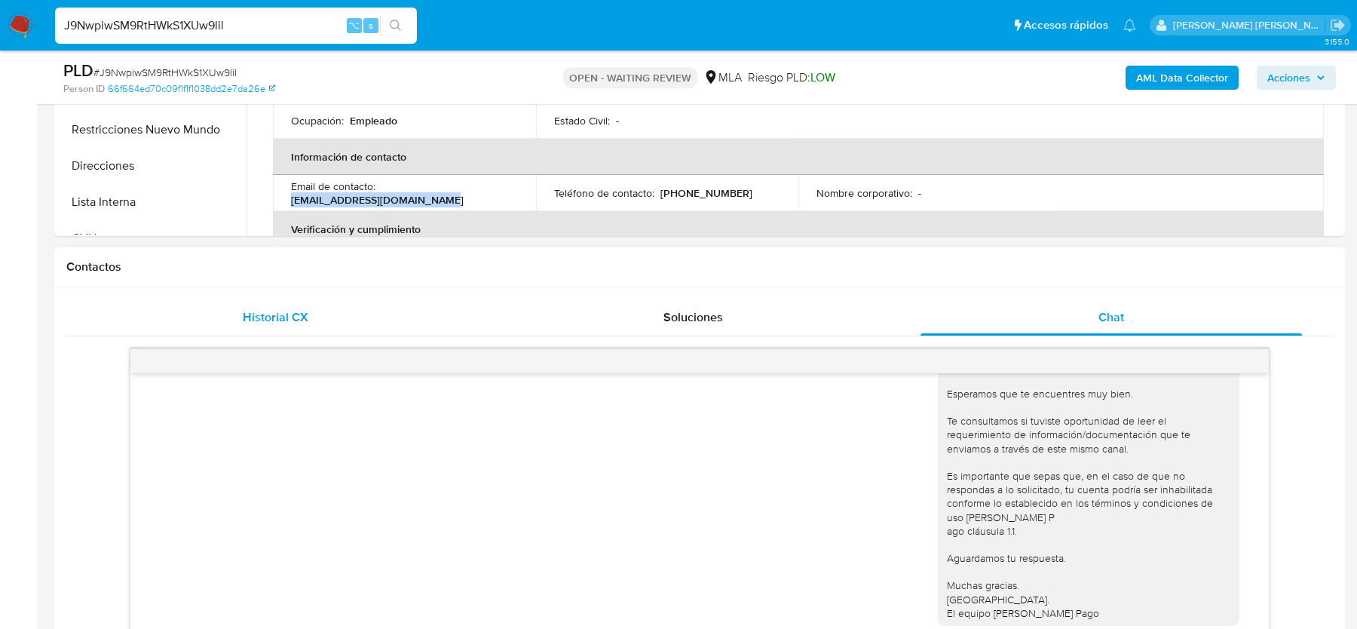
click at [306, 332] on div "Historial CX" at bounding box center [274, 317] width 381 height 36
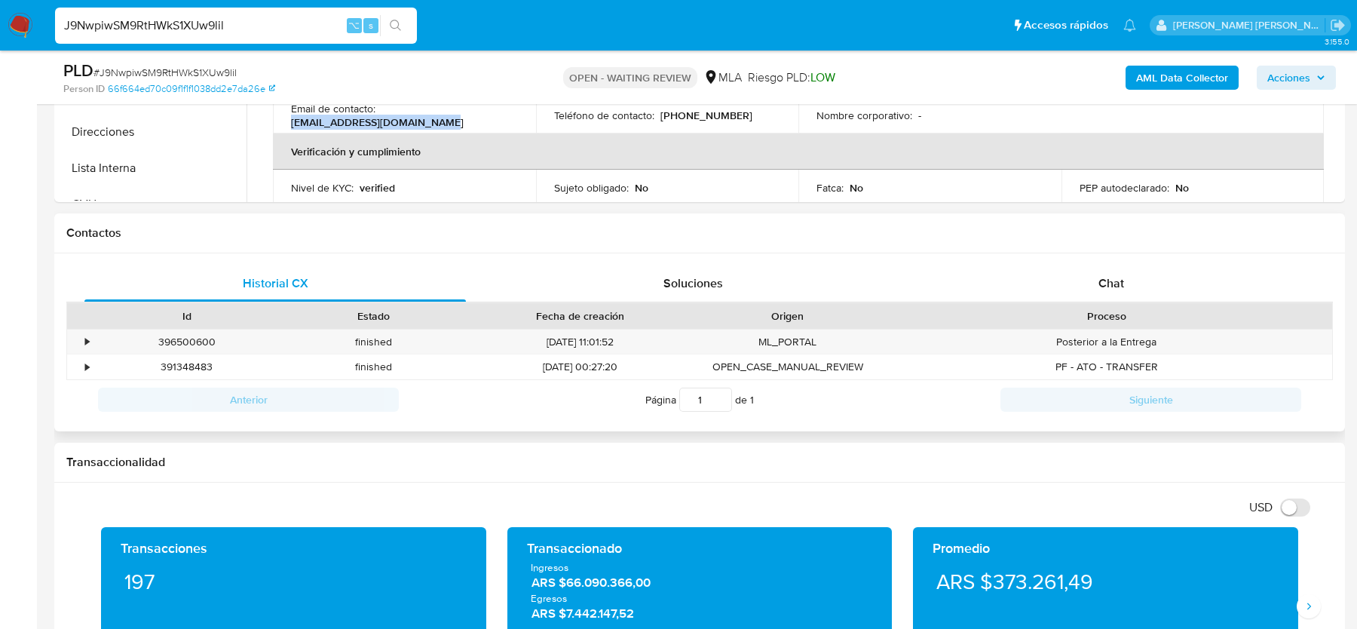
scroll to position [577, 0]
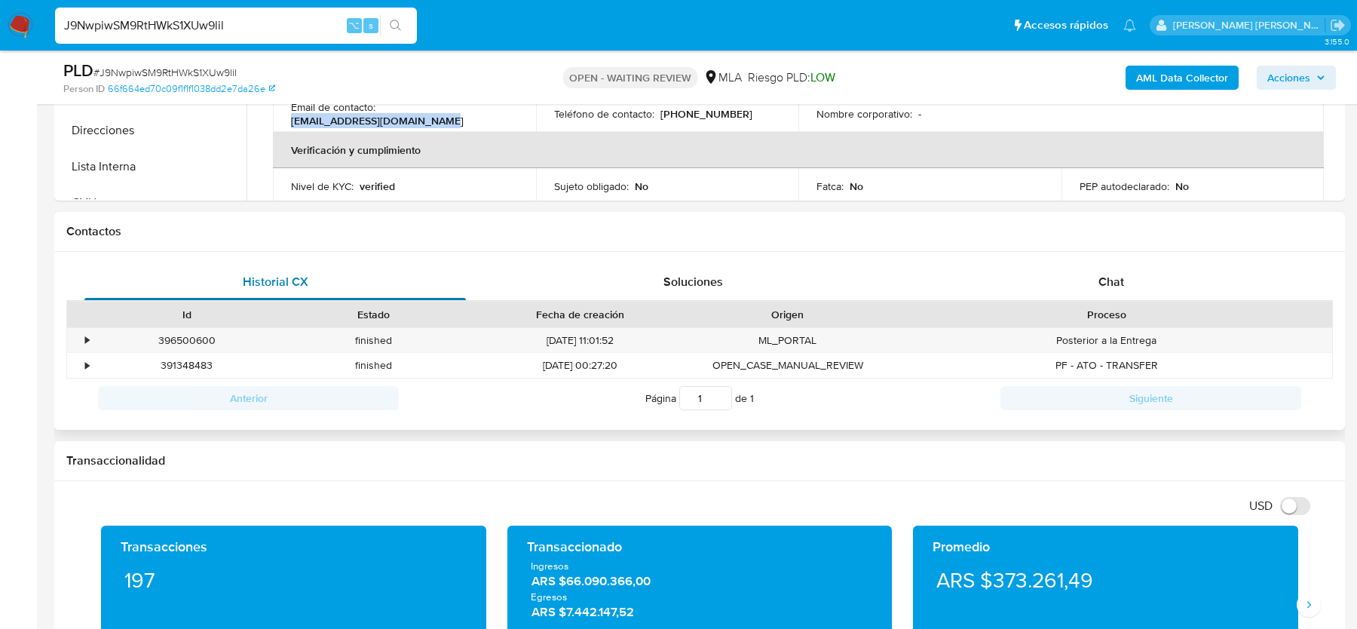
click at [372, 286] on div "Historial CX" at bounding box center [274, 282] width 381 height 36
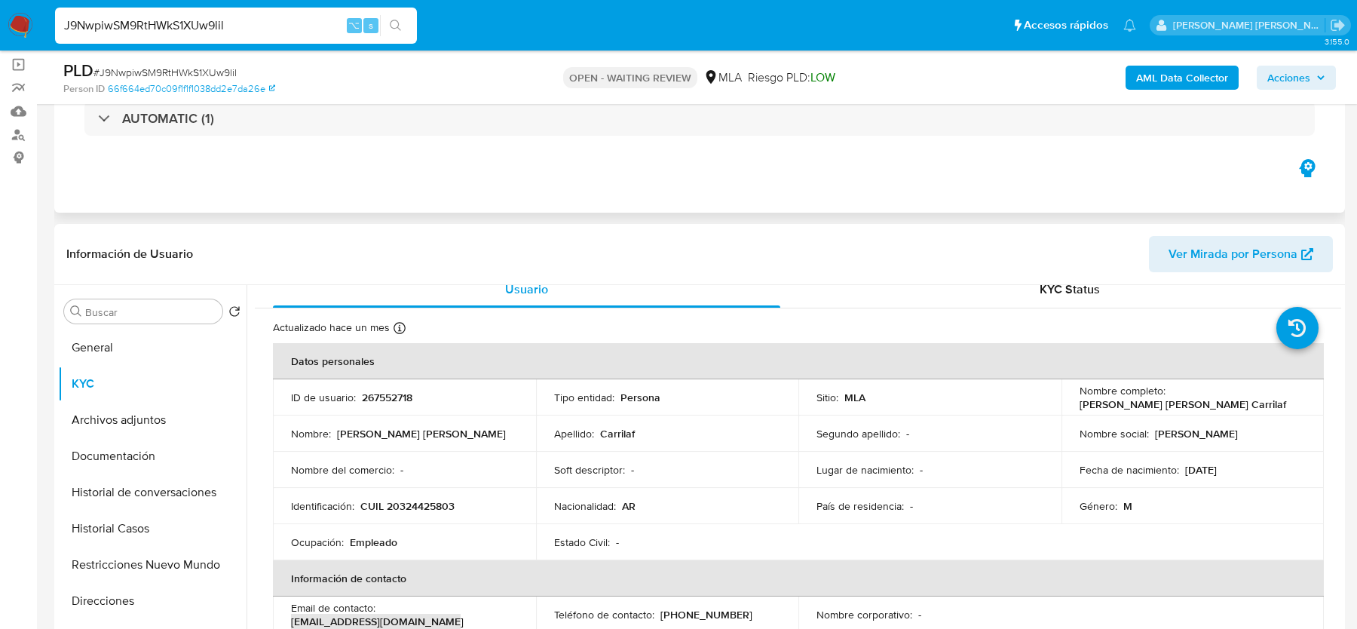
scroll to position [115, 0]
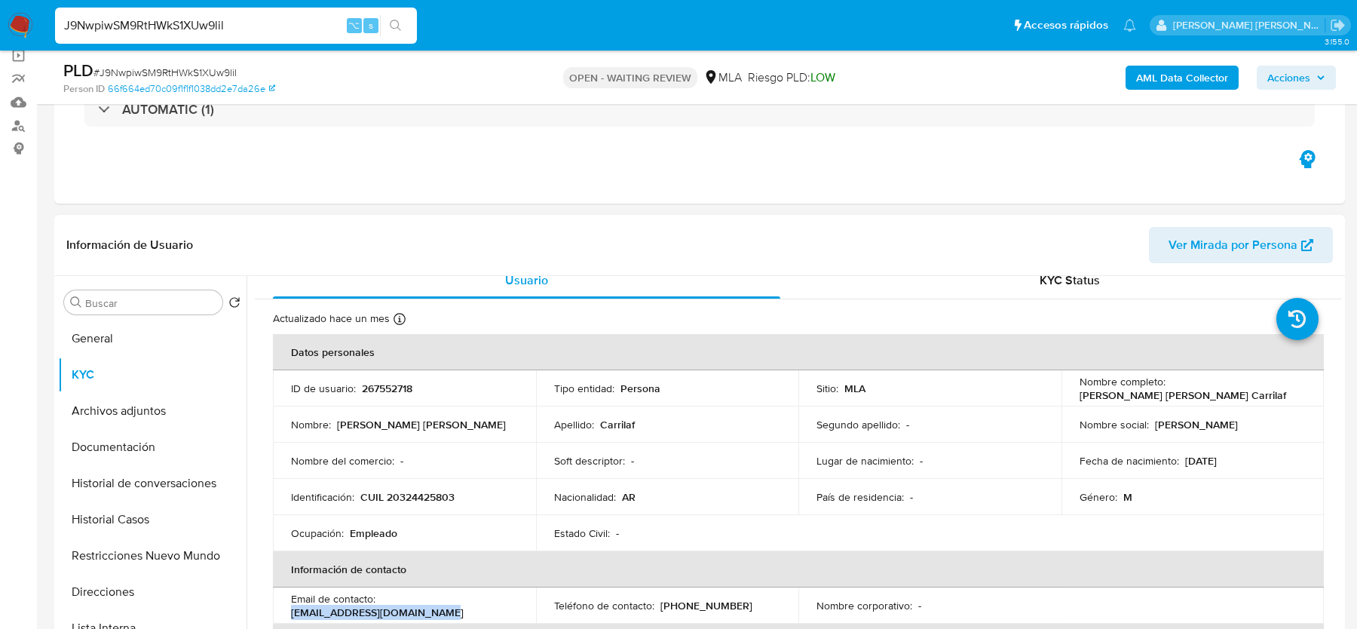
click at [1241, 391] on p "[PERSON_NAME] [PERSON_NAME] Carrilaf" at bounding box center [1183, 395] width 207 height 14
copy p "Carrilaf"
click at [124, 446] on button "Documentación" at bounding box center [146, 447] width 176 height 36
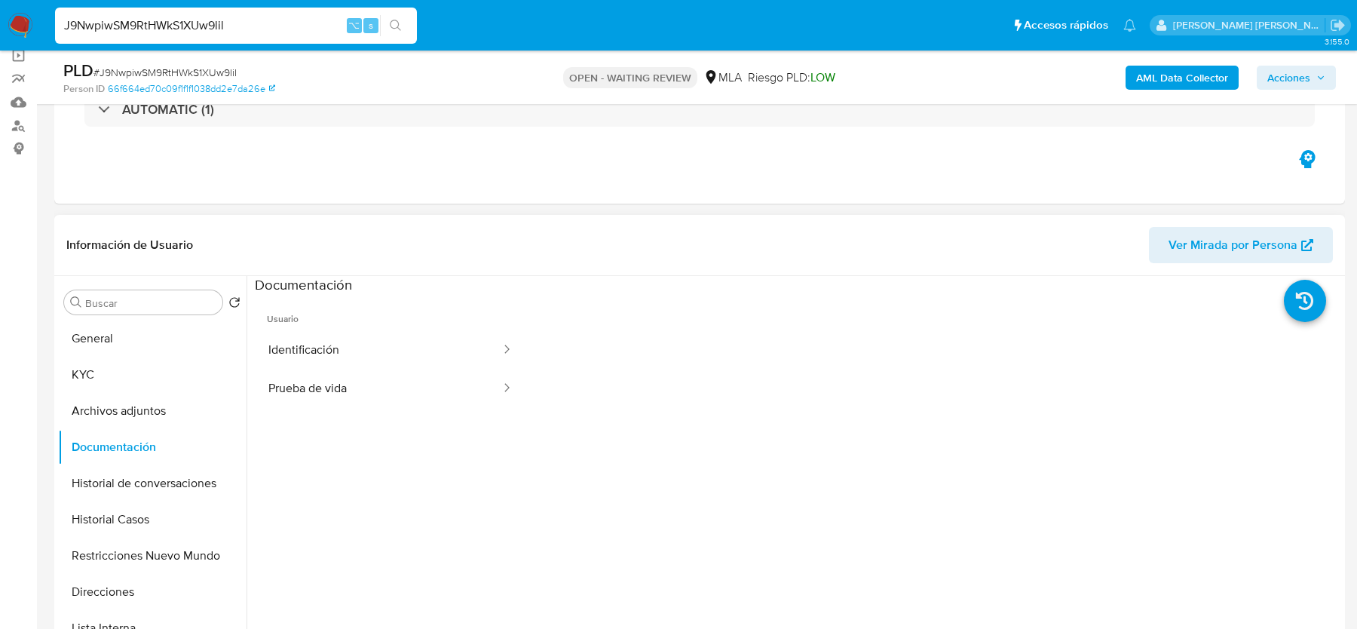
scroll to position [464, 0]
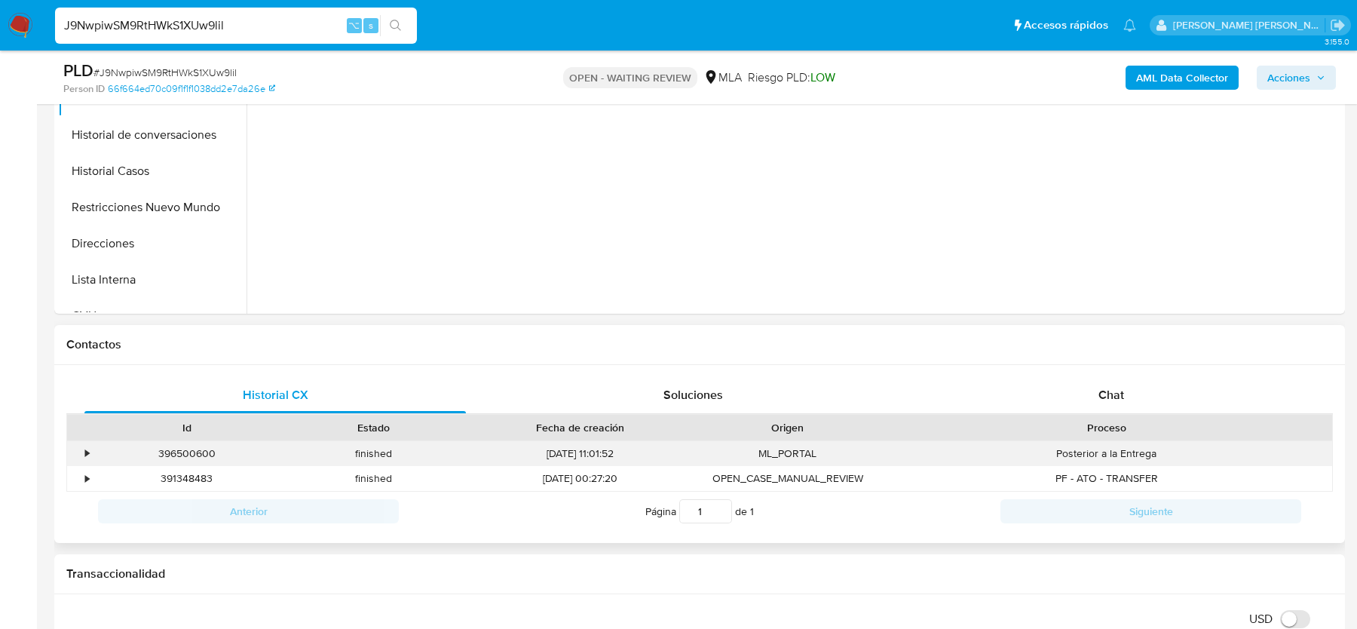
click at [195, 455] on div "396500600" at bounding box center [186, 453] width 186 height 25
copy div "396500600"
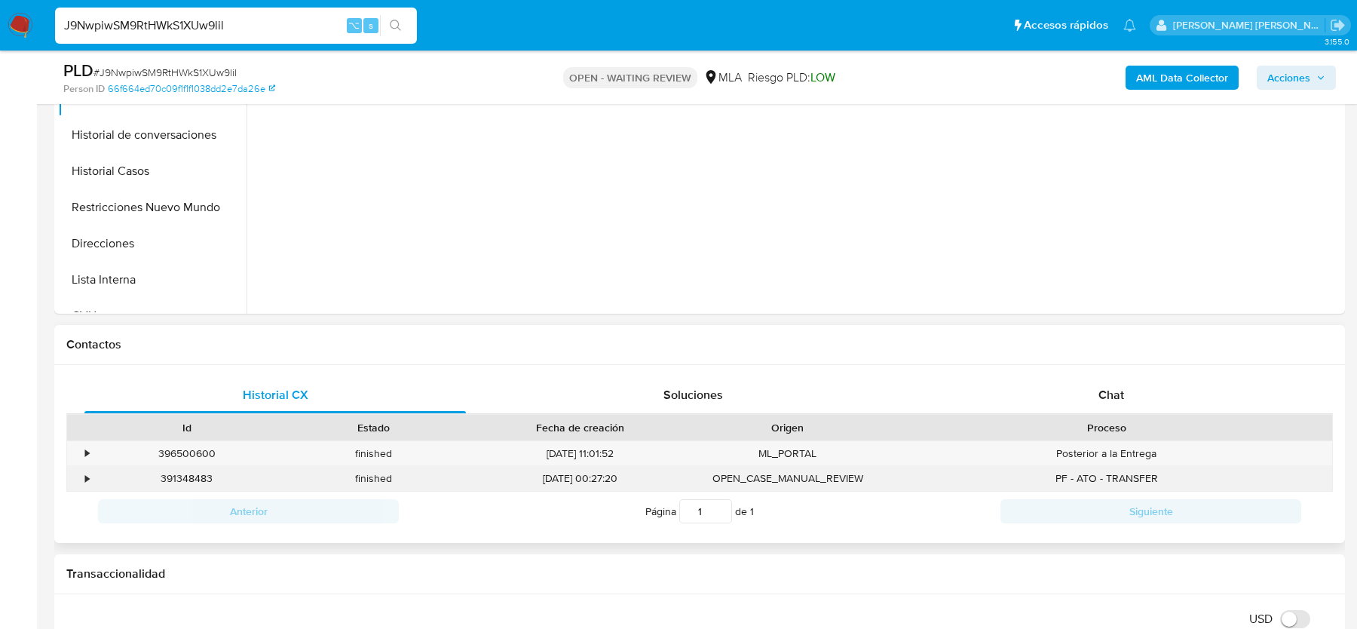
click at [195, 466] on div "391348483" at bounding box center [186, 478] width 186 height 25
click at [195, 472] on div "391348483" at bounding box center [186, 478] width 186 height 25
copy div "391348483"
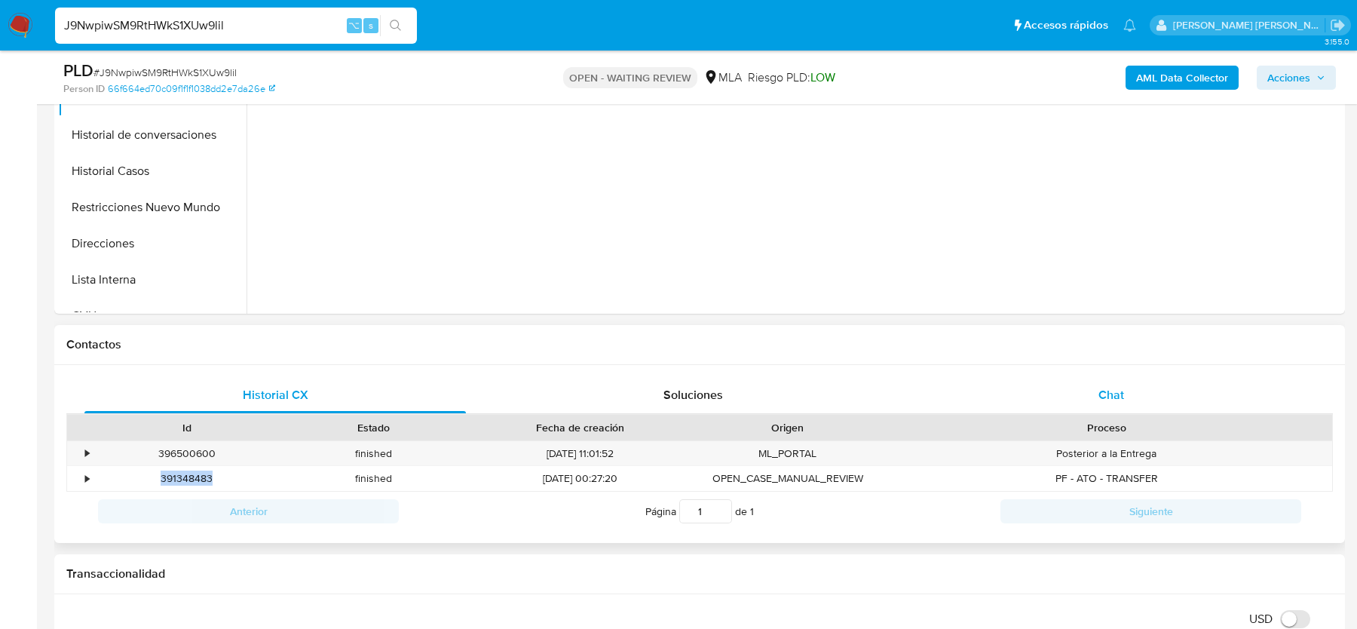
click at [1104, 382] on div "Chat" at bounding box center [1111, 395] width 381 height 36
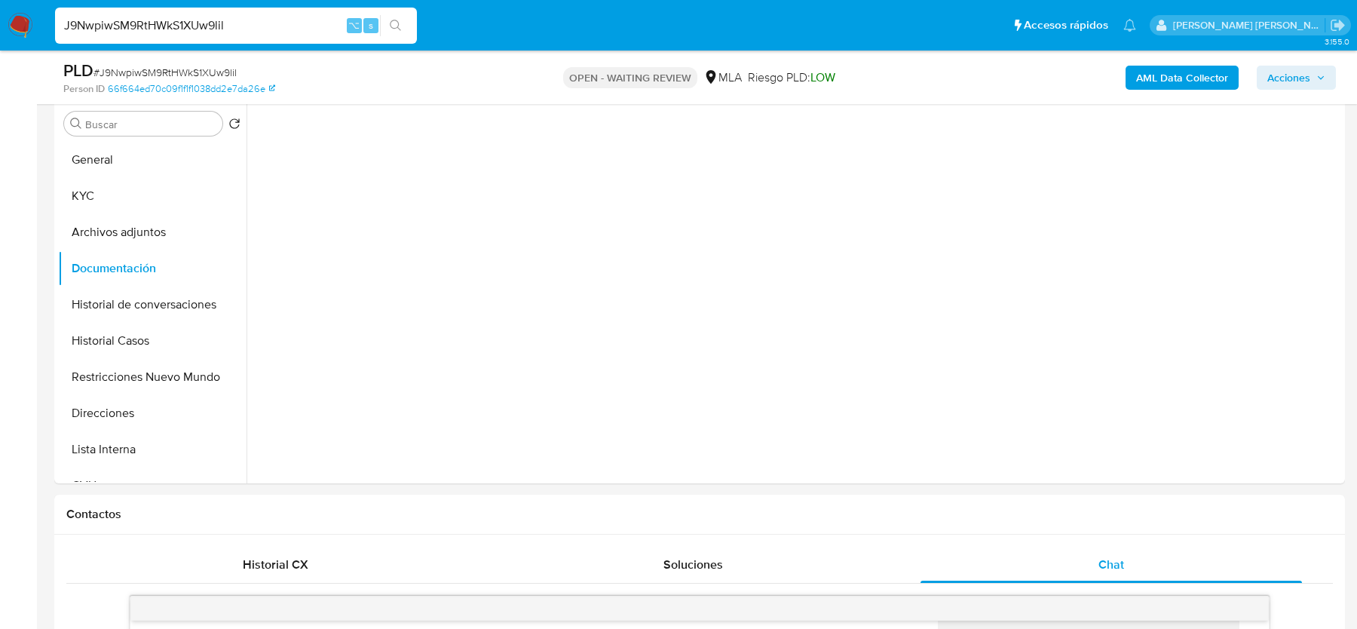
scroll to position [198, 0]
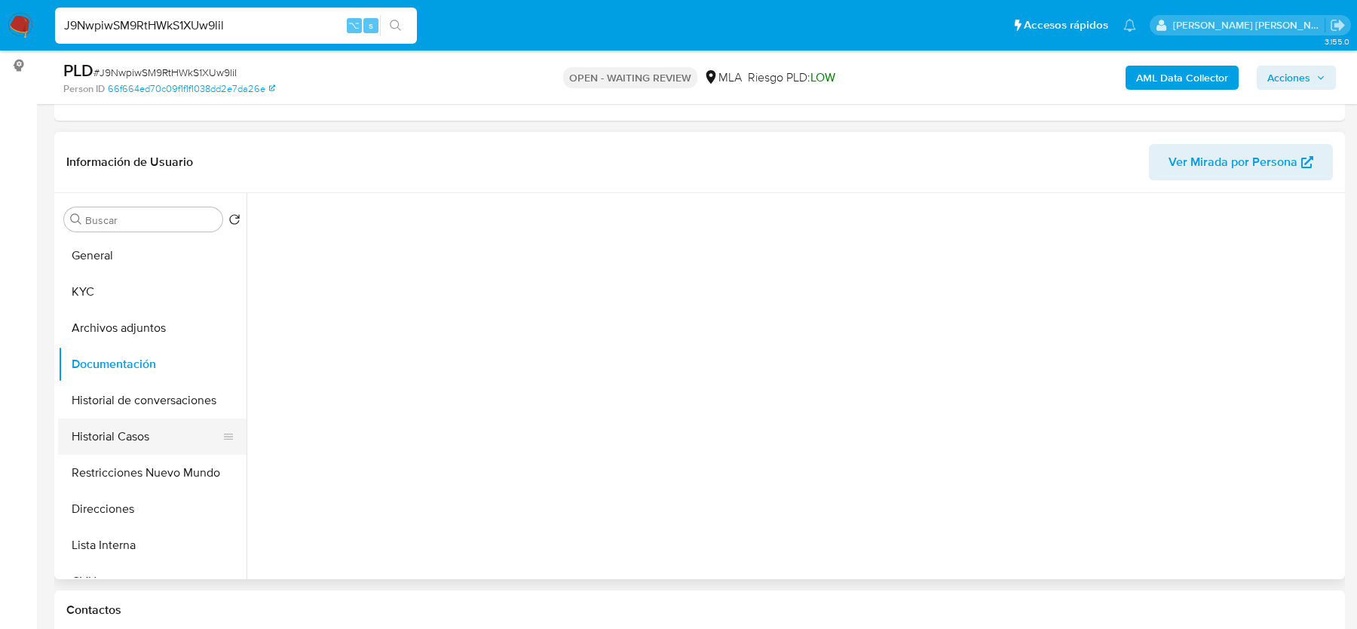
click at [110, 445] on button "Historial Casos" at bounding box center [146, 436] width 176 height 36
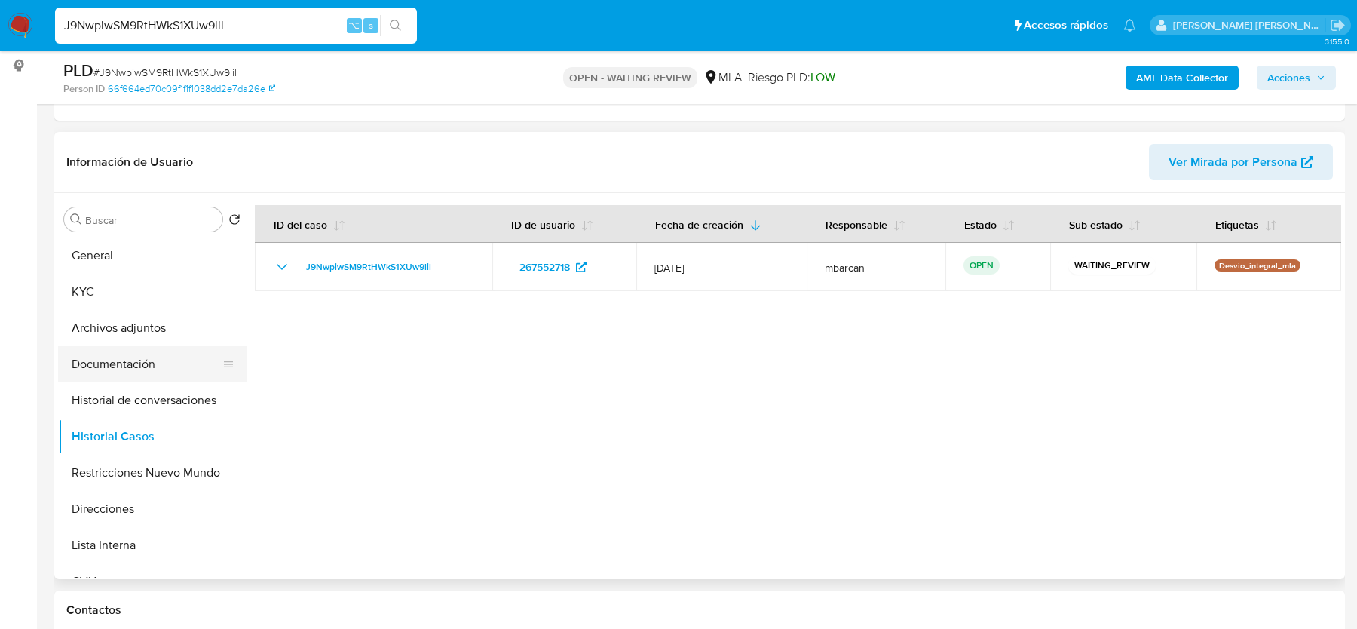
click at [129, 364] on button "Documentación" at bounding box center [146, 364] width 176 height 36
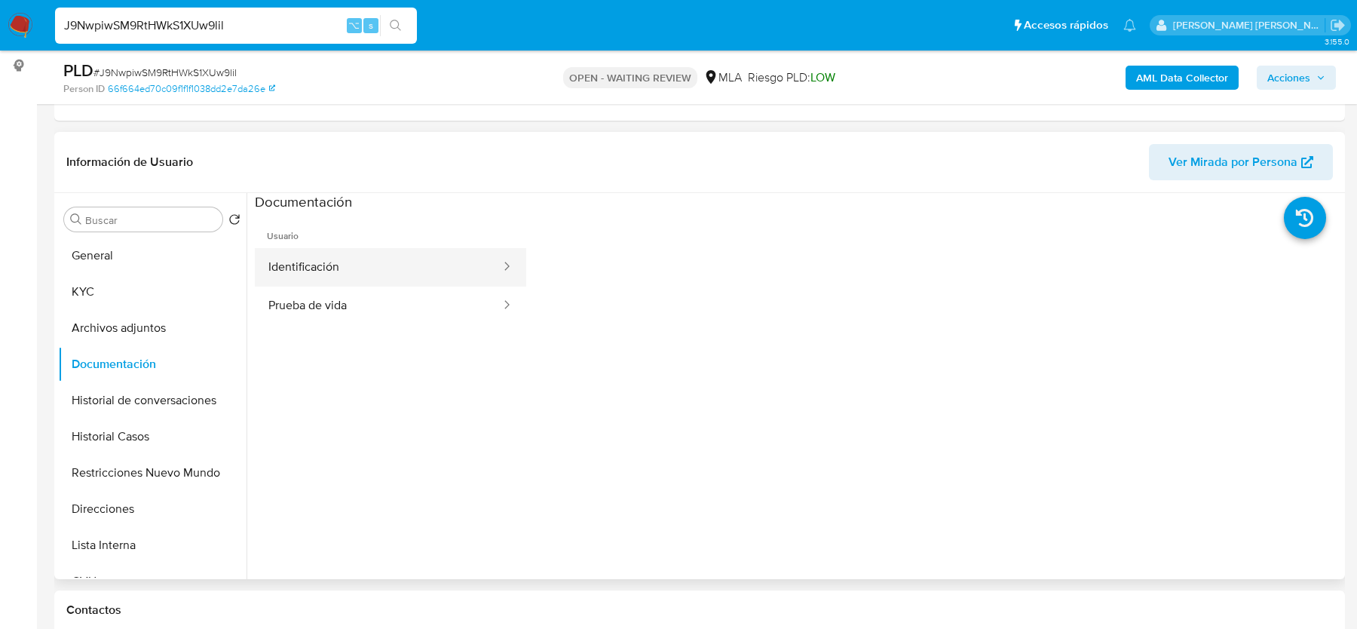
click at [317, 279] on button "Identificación" at bounding box center [378, 267] width 247 height 38
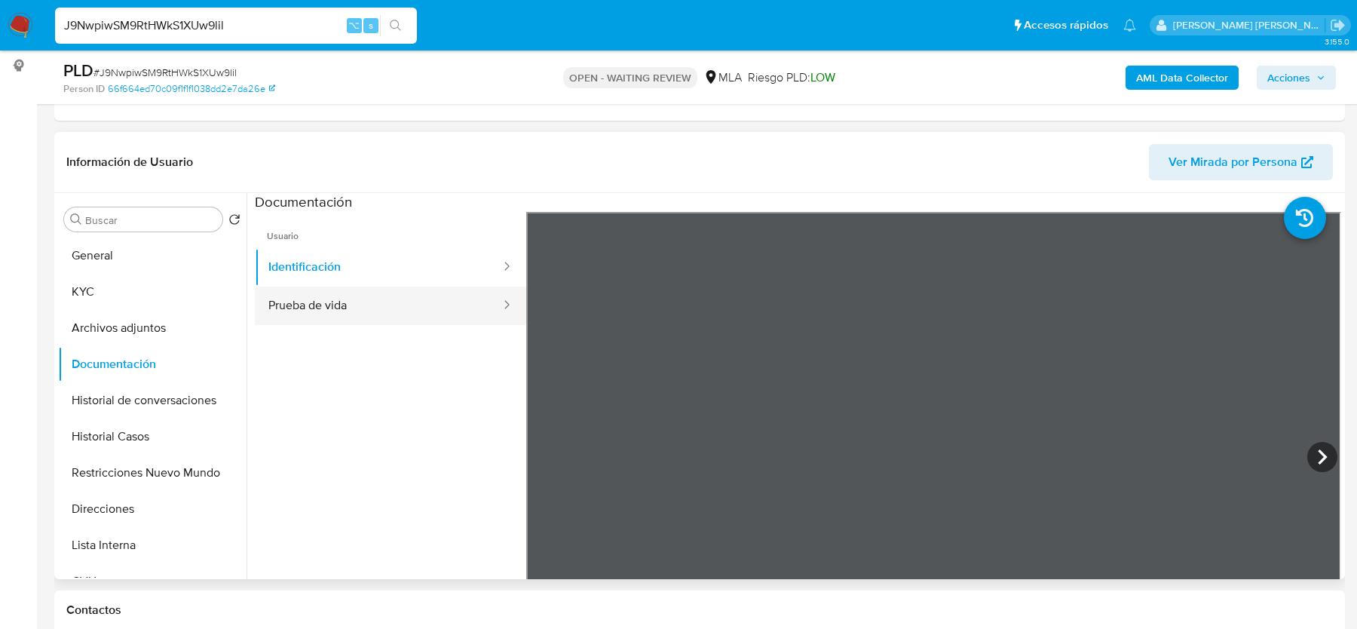
click at [314, 294] on button "Prueba de vida" at bounding box center [378, 305] width 247 height 38
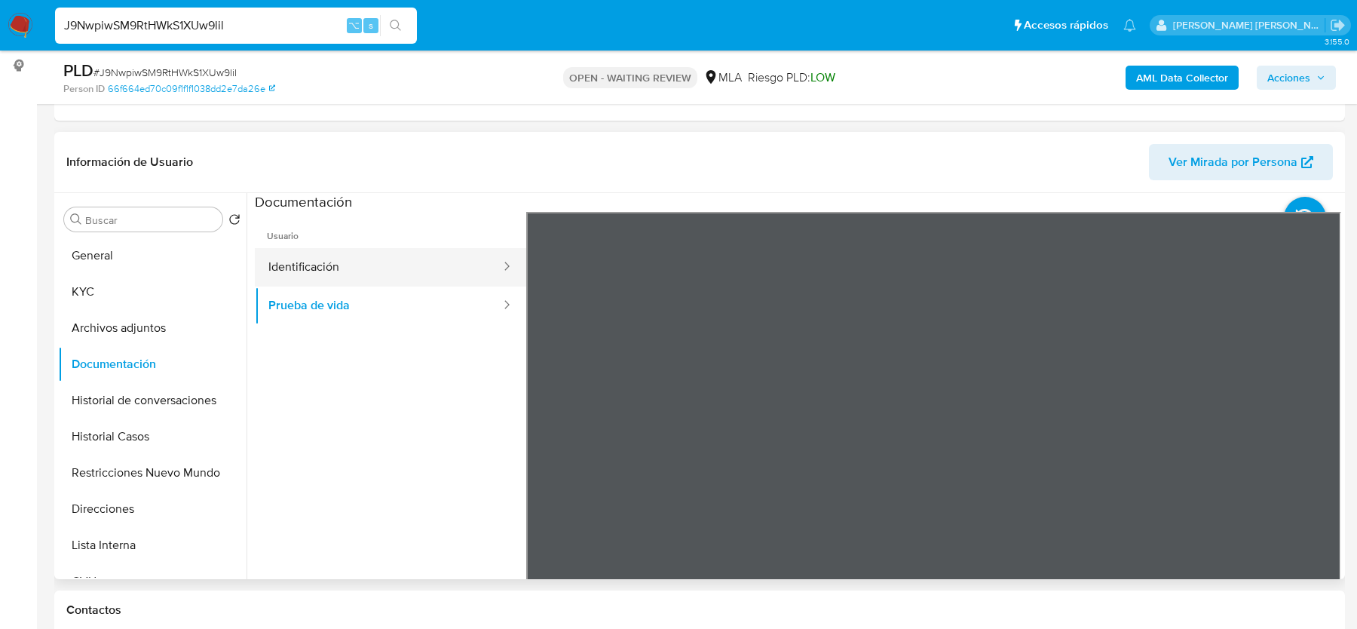
click at [343, 259] on button "Identificación" at bounding box center [378, 267] width 247 height 38
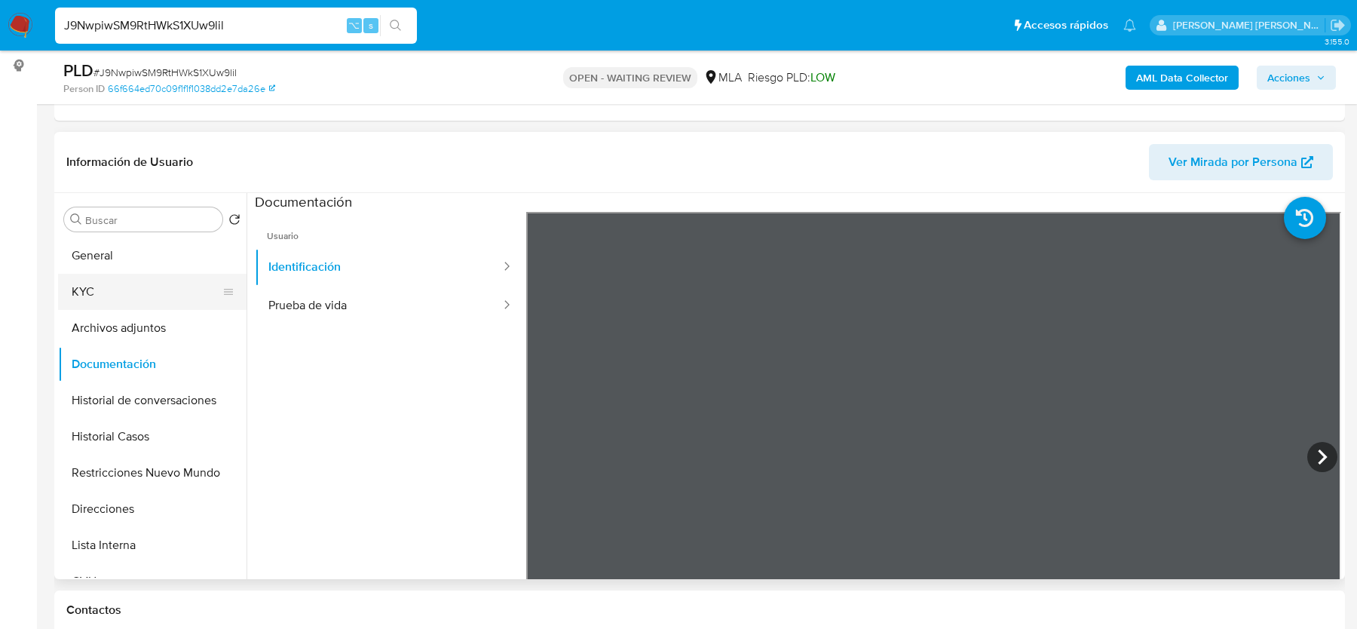
click at [90, 302] on button "KYC" at bounding box center [146, 292] width 176 height 36
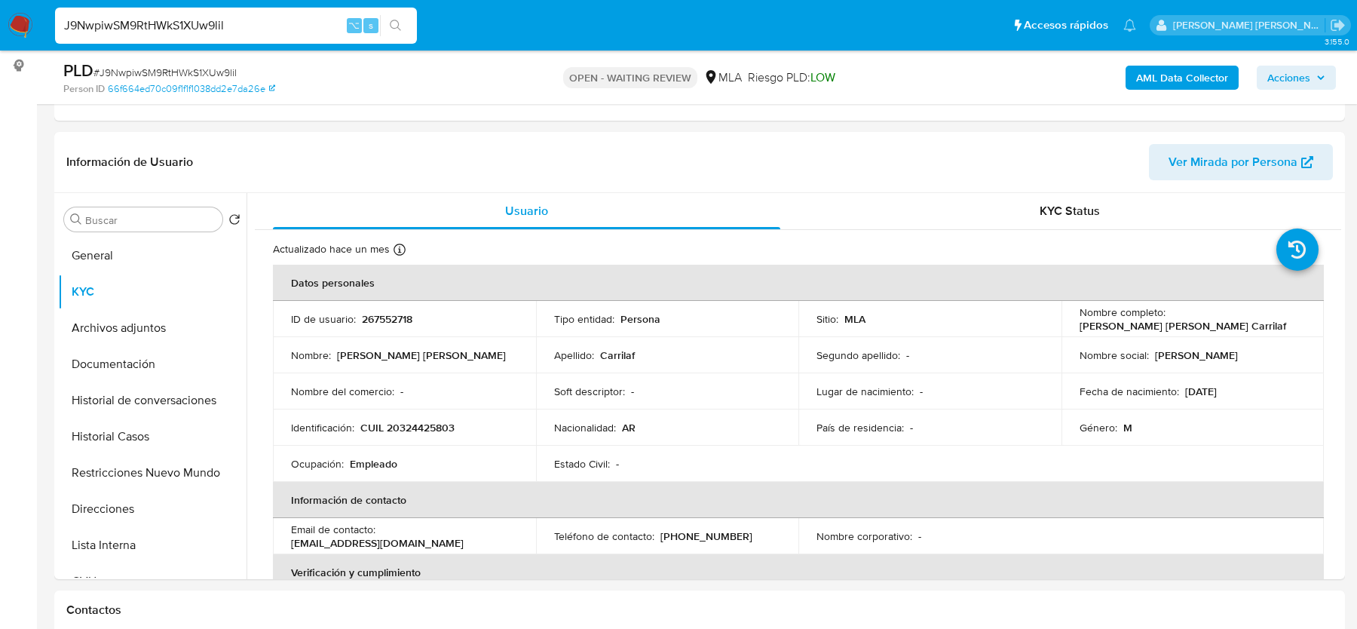
click at [130, 69] on span "# J9NwpiwSM9RtHWkS1XUw9lil" at bounding box center [164, 72] width 143 height 15
copy span "J9NwpiwSM9RtHWkS1XUw9lil"
click at [384, 310] on td "ID de usuario : 267552718" at bounding box center [404, 319] width 263 height 36
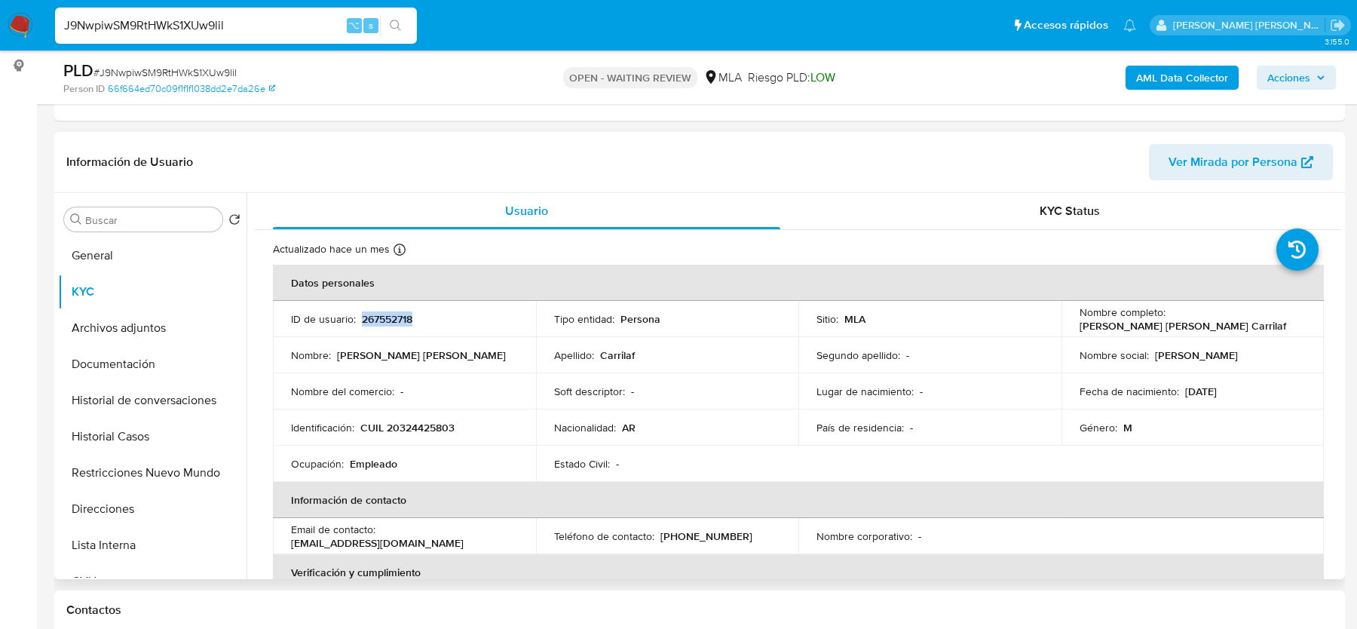
click at [384, 312] on p "267552718" at bounding box center [387, 319] width 51 height 14
copy p "267552718"
click at [164, 72] on span "# J9NwpiwSM9RtHWkS1XUw9lil" at bounding box center [164, 72] width 143 height 15
copy span "J9NwpiwSM9RtHWkS1XUw9lil"
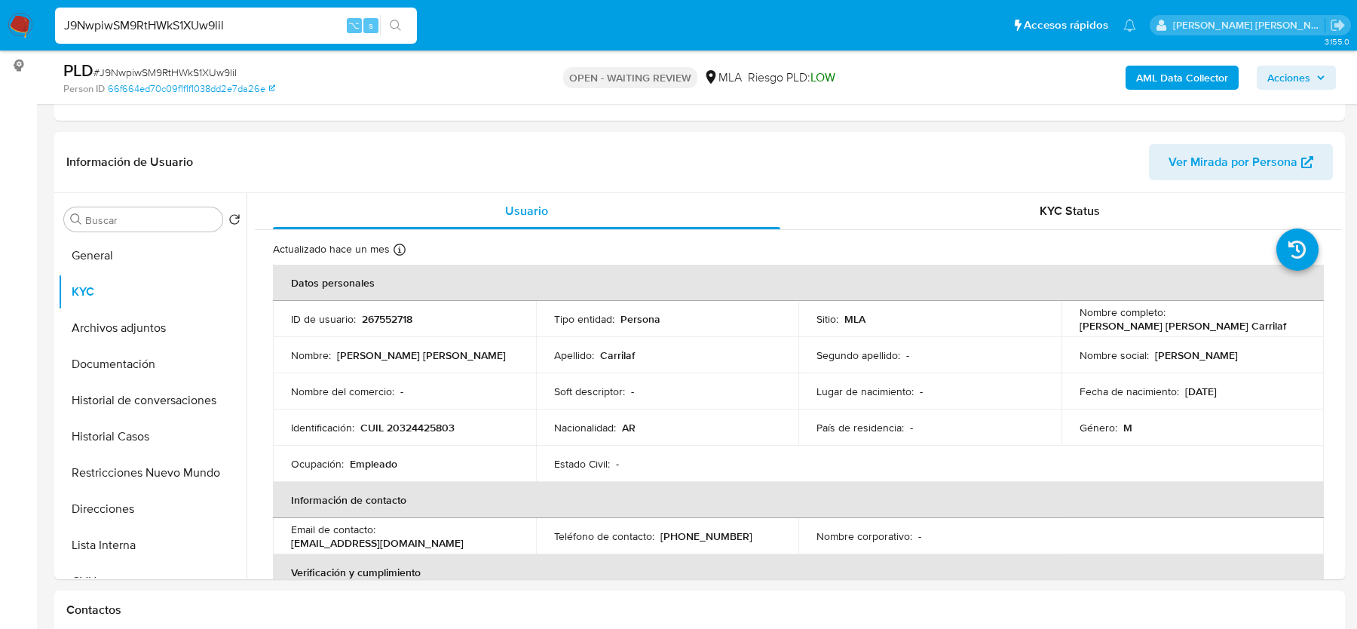
click at [37, 25] on nav "Pausado Ver notificaciones J9NwpiwSM9RtHWkS1XUw9lil ⌥ s Accesos rápidos Presion…" at bounding box center [678, 25] width 1357 height 51
click at [11, 25] on img at bounding box center [21, 26] width 26 height 26
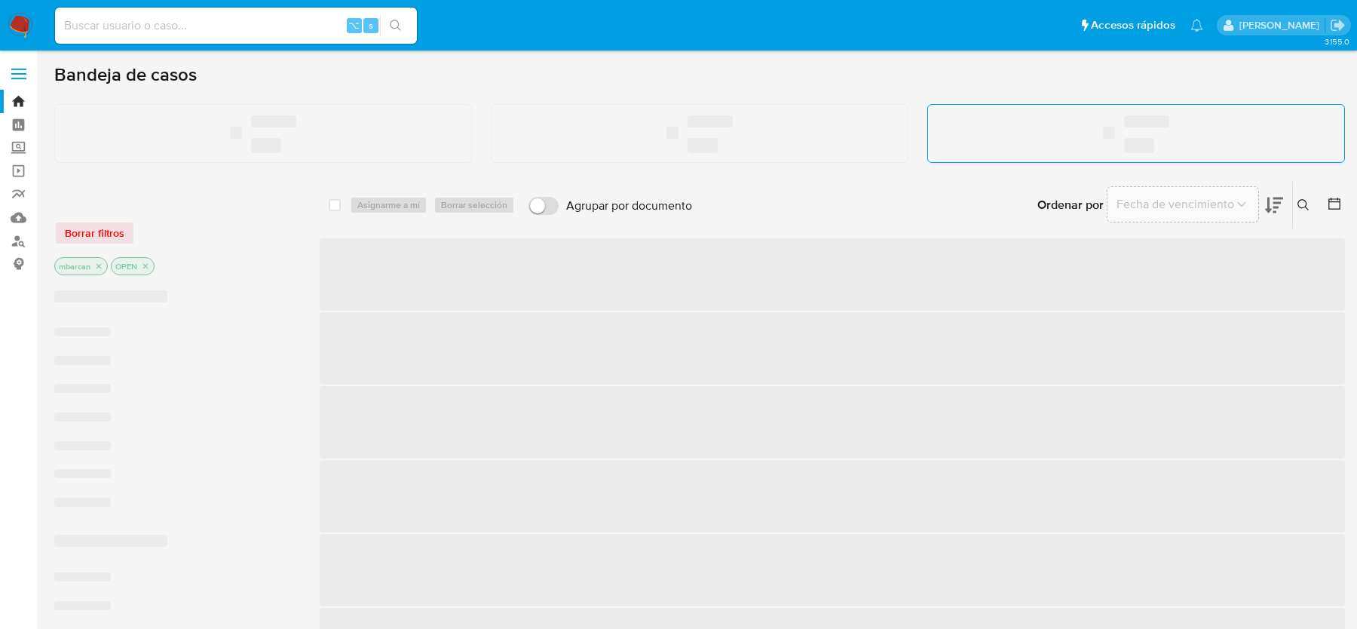
click at [1277, 113] on div "‌ ‌ ‌" at bounding box center [1136, 133] width 416 height 57
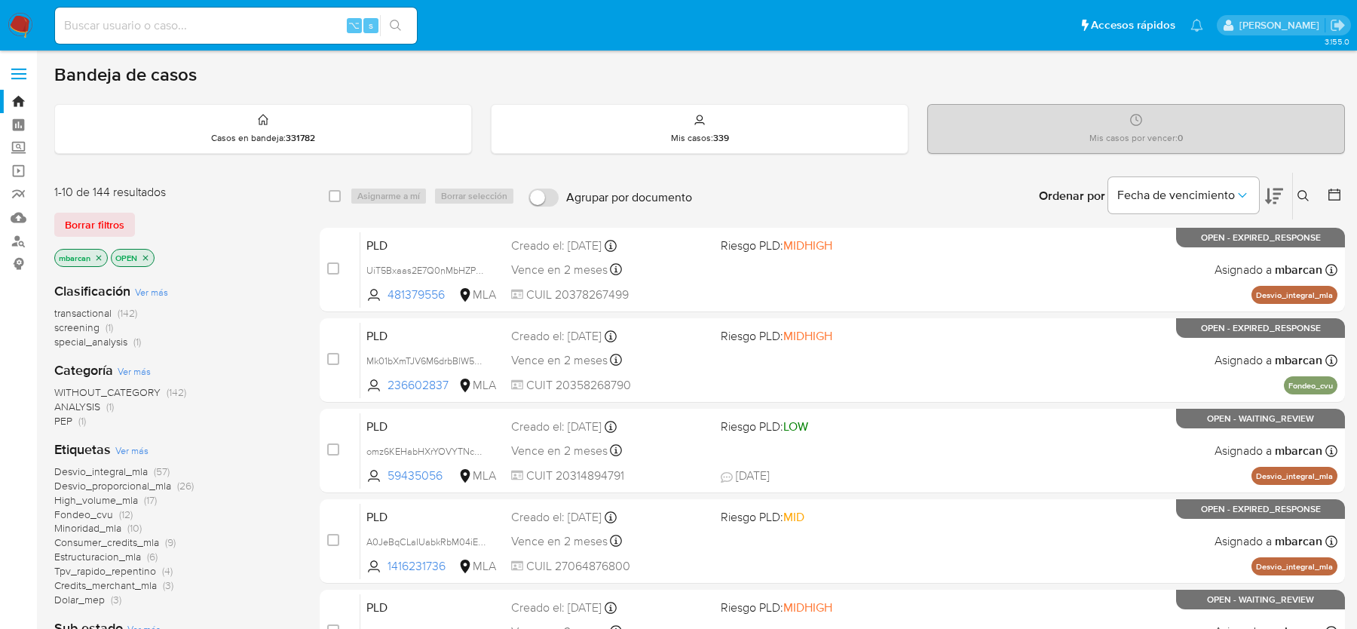
click at [1305, 201] on icon at bounding box center [1303, 196] width 12 height 12
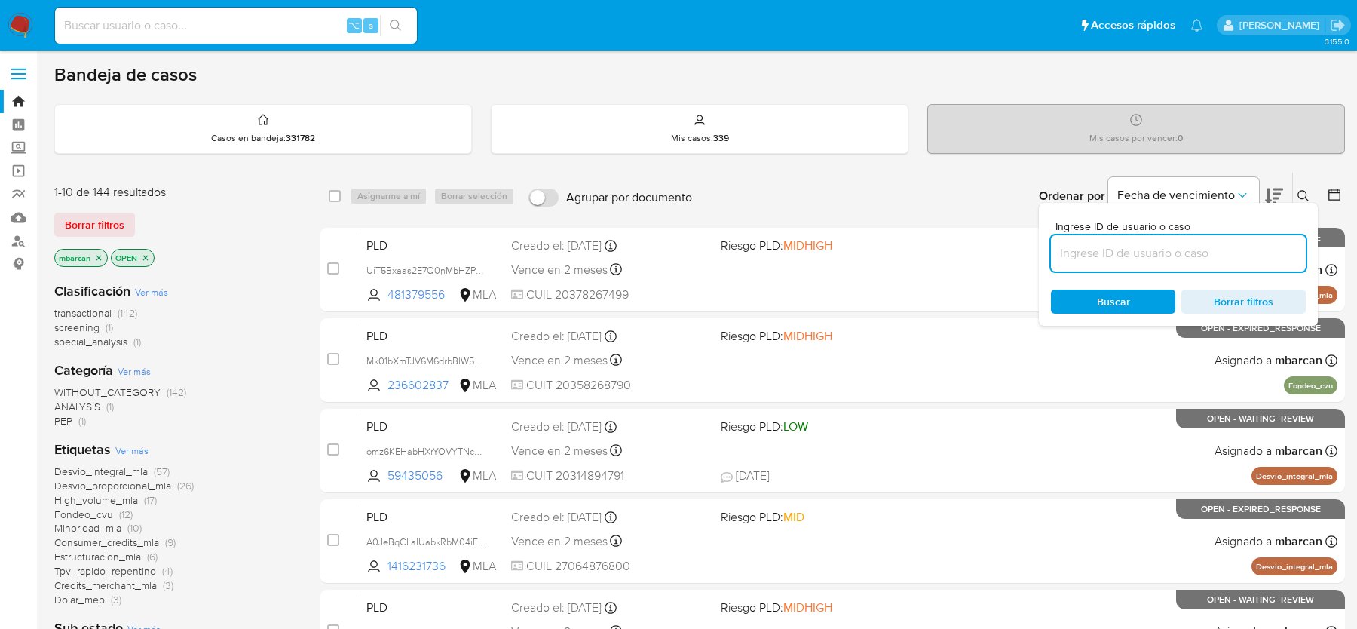
click at [1193, 246] on input at bounding box center [1178, 254] width 255 height 20
type input "J9NwpiwSM9RtHWkS1XUw9lil"
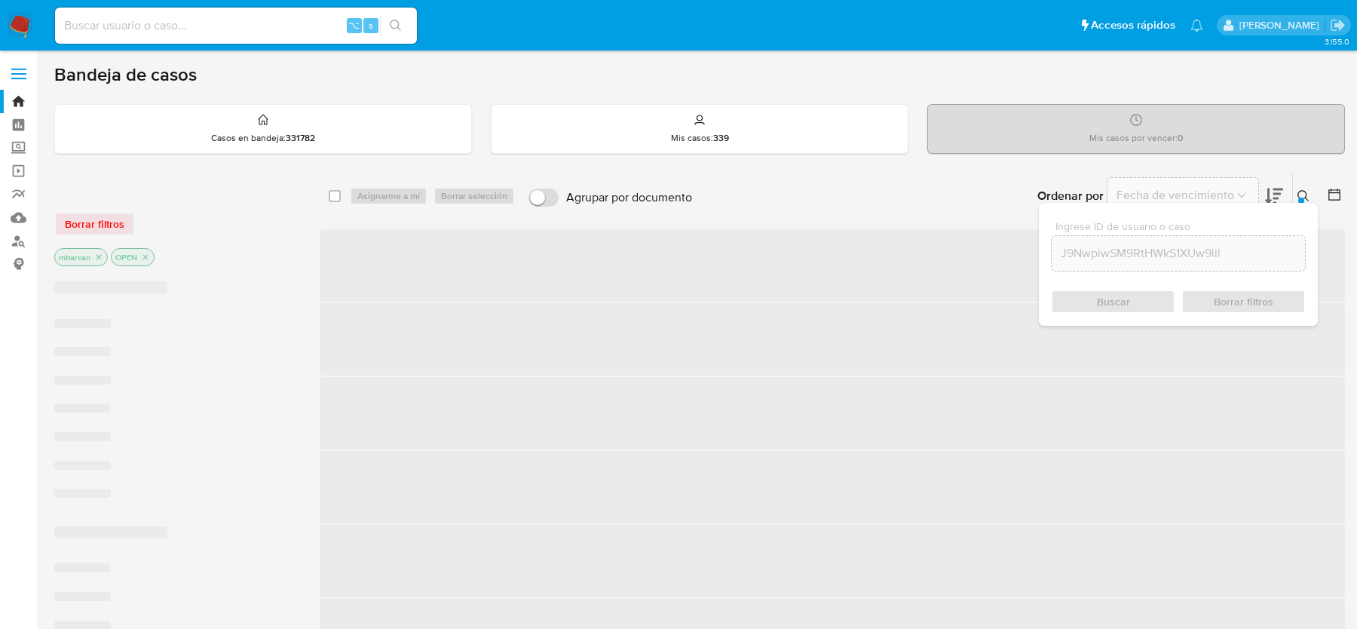
click at [1308, 192] on icon at bounding box center [1303, 196] width 12 height 12
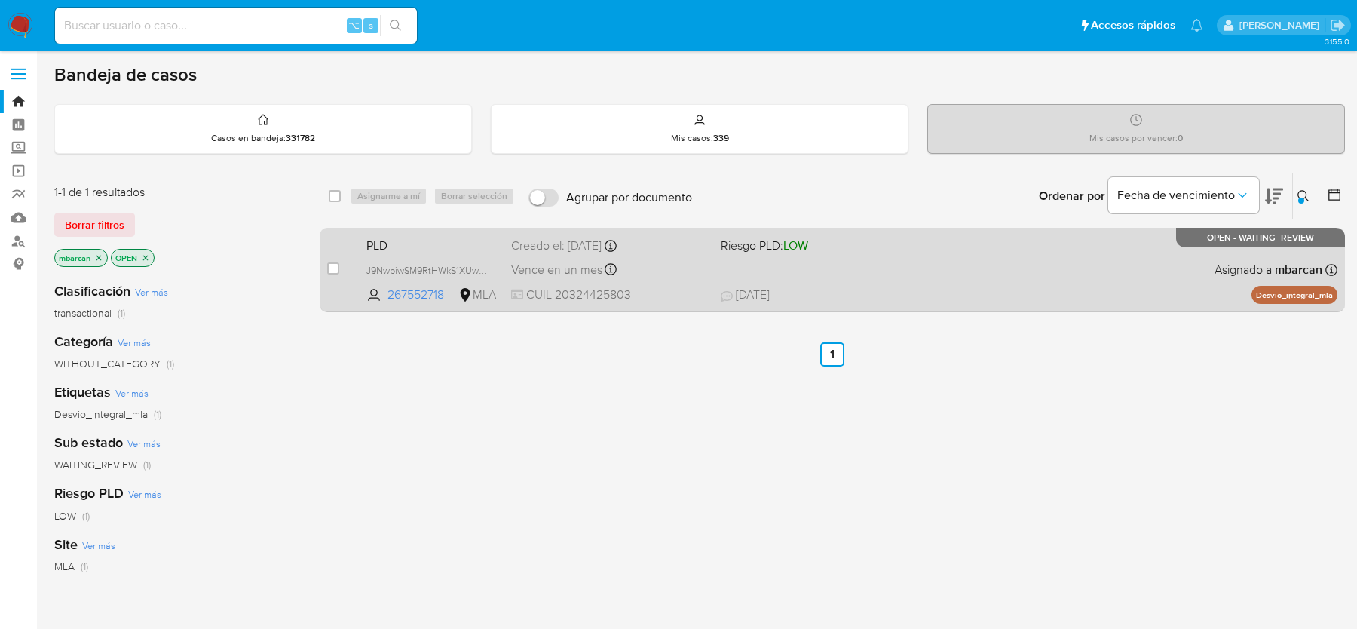
click at [340, 261] on div "case-item-checkbox No es posible asignar el caso" at bounding box center [343, 269] width 33 height 76
click at [337, 271] on input "checkbox" at bounding box center [333, 268] width 12 height 12
checkbox input "true"
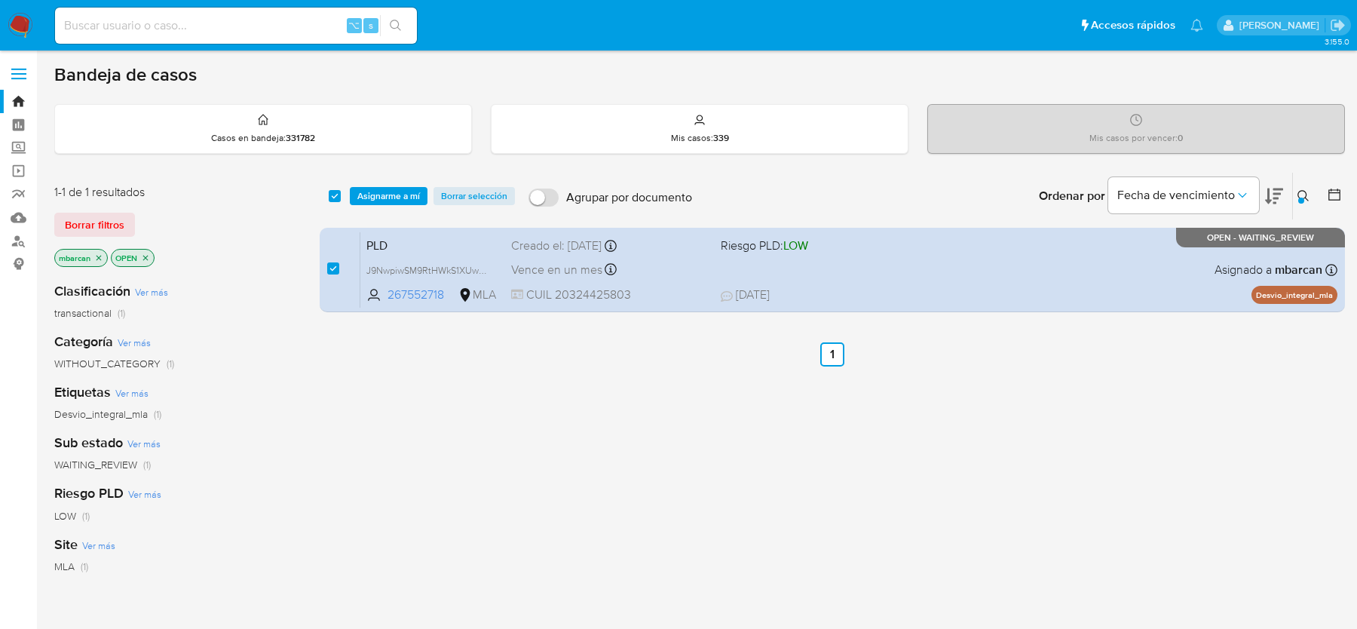
click at [363, 204] on div "select-all-cases-checkbox Asignarme a mí Borrar selección Agrupar por documento…" at bounding box center [832, 196] width 1025 height 47
click at [398, 191] on span "Asignarme a mí" at bounding box center [388, 195] width 63 height 15
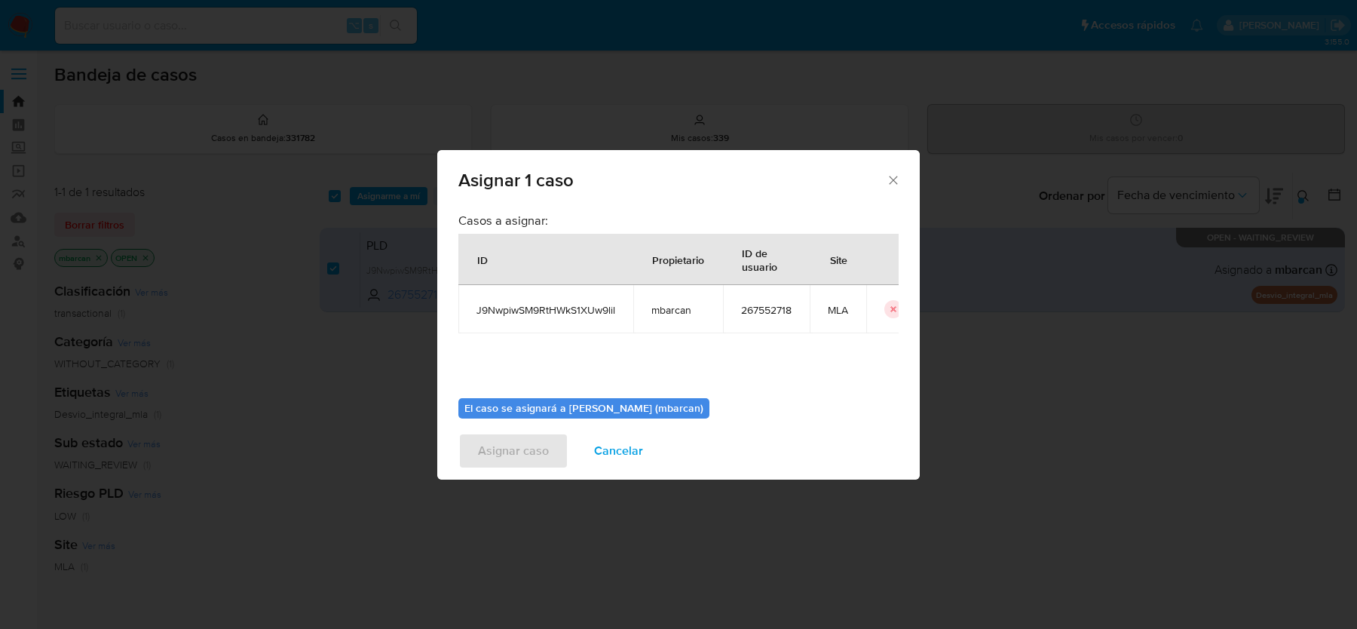
scroll to position [77, 0]
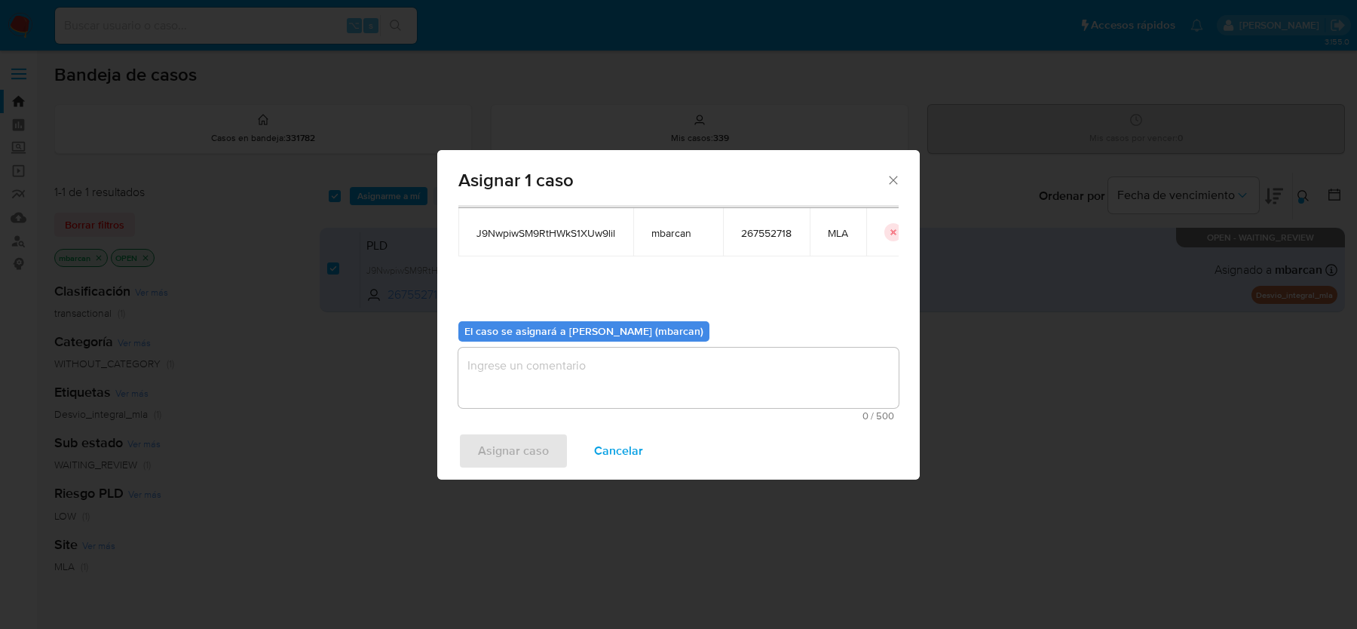
click at [635, 365] on textarea "assign-modal" at bounding box center [678, 378] width 440 height 60
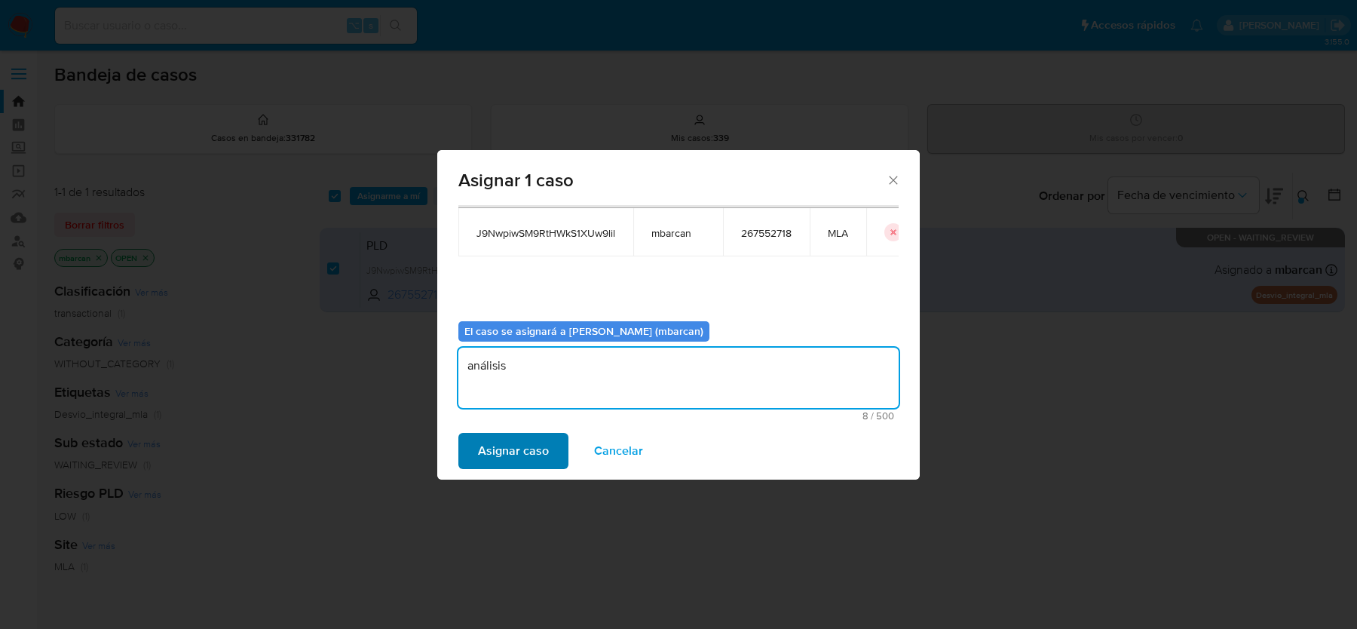
type textarea "análisis"
click at [524, 443] on span "Asignar caso" at bounding box center [513, 450] width 71 height 33
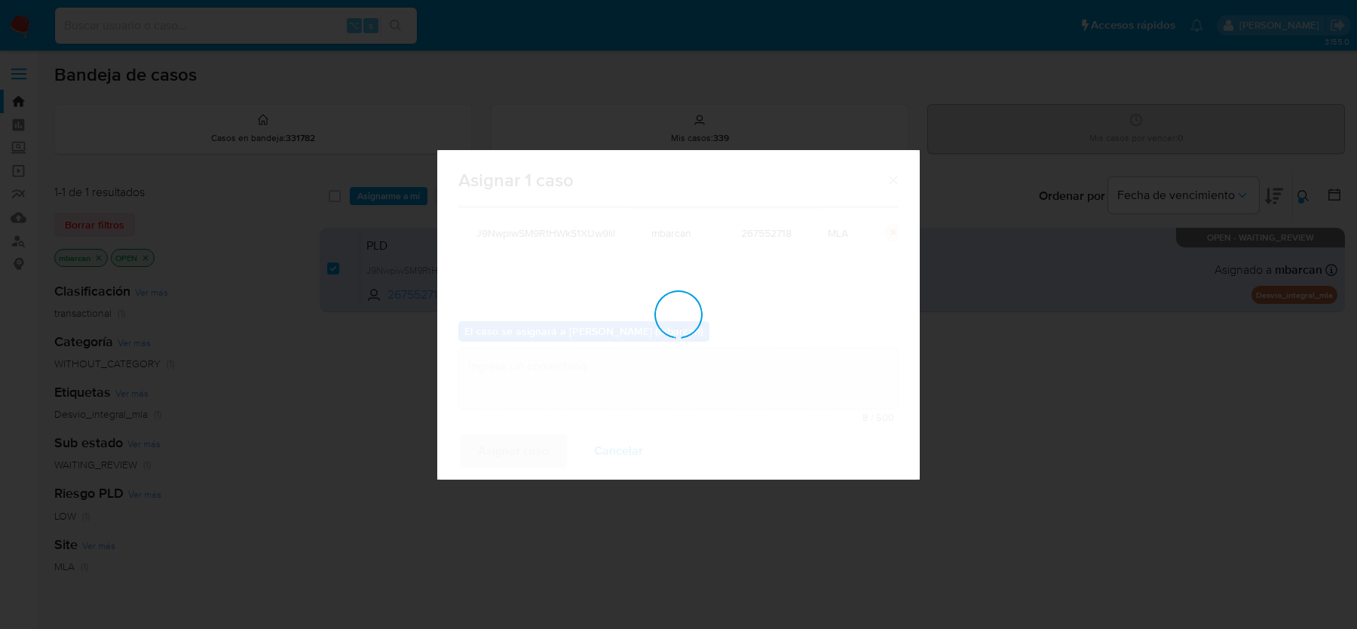
checkbox input "false"
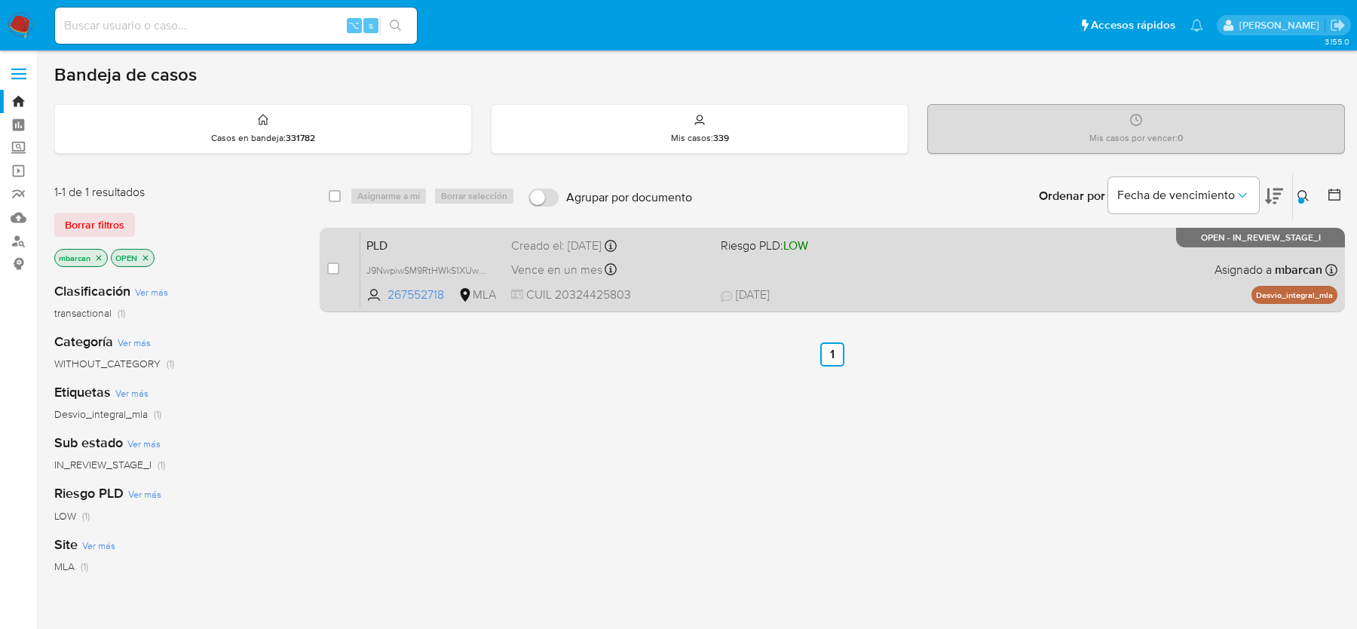
click at [452, 250] on span "PLD" at bounding box center [432, 244] width 133 height 20
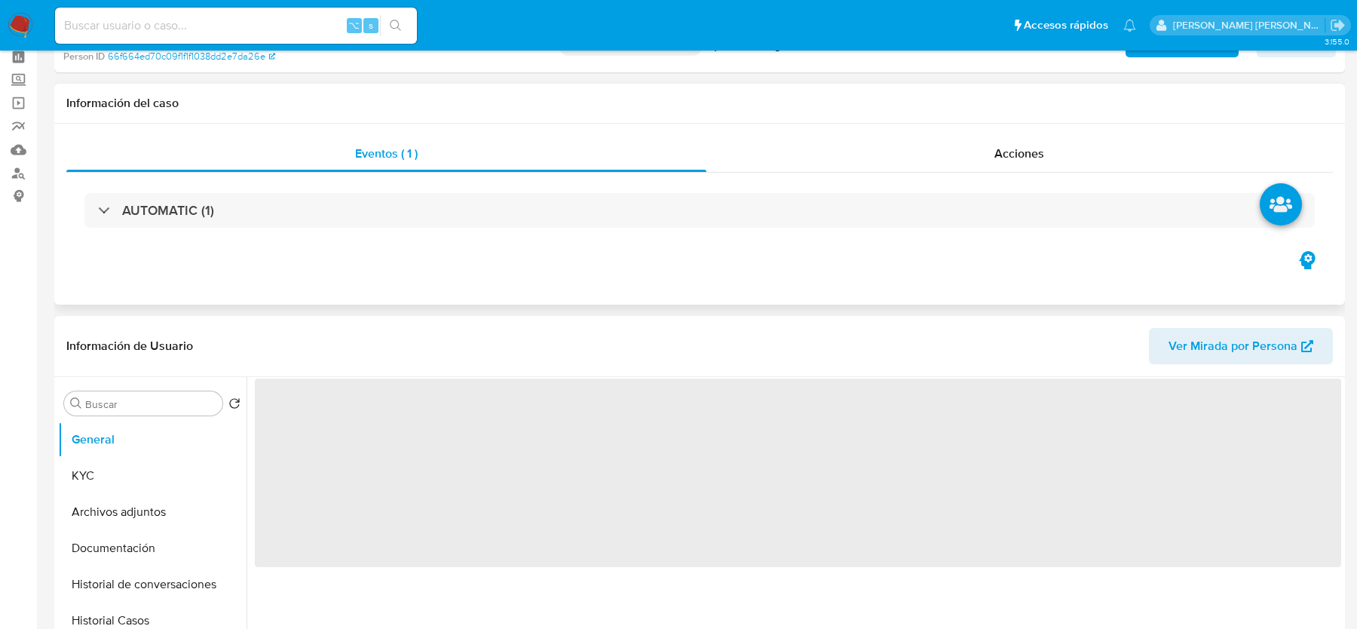
scroll to position [207, 0]
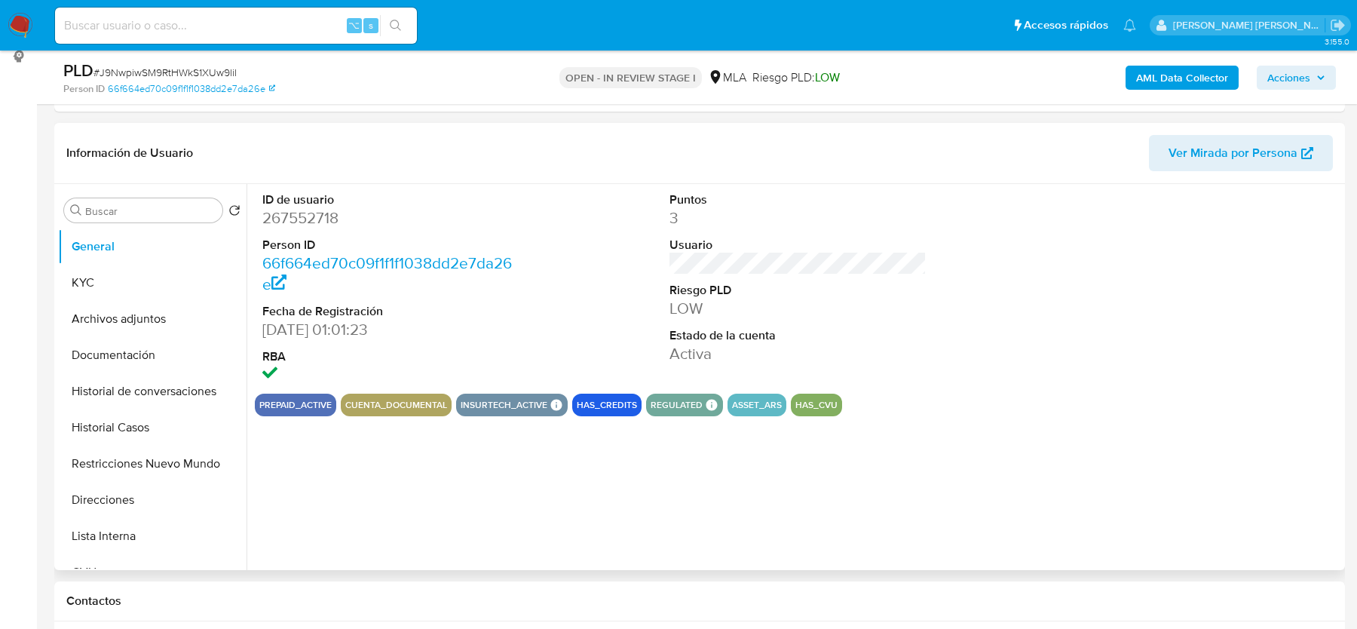
select select "10"
click at [153, 275] on button "KYC" at bounding box center [146, 283] width 176 height 36
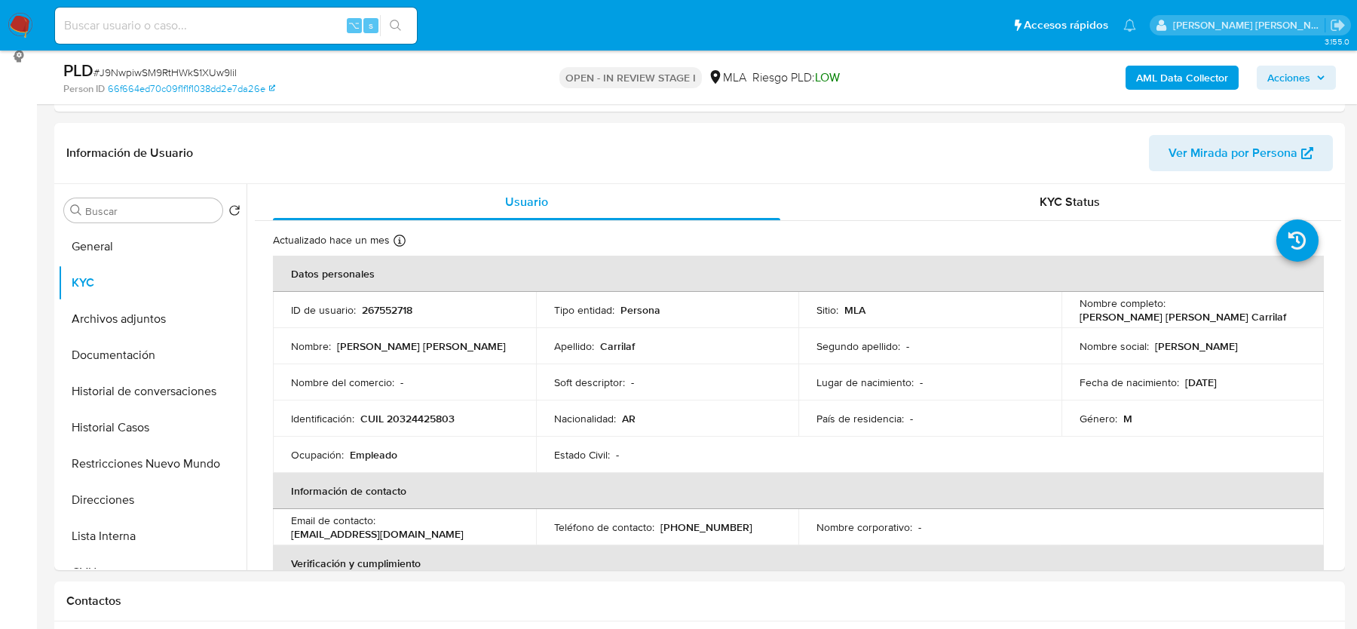
click at [1146, 89] on b "AML Data Collector" at bounding box center [1182, 78] width 92 height 24
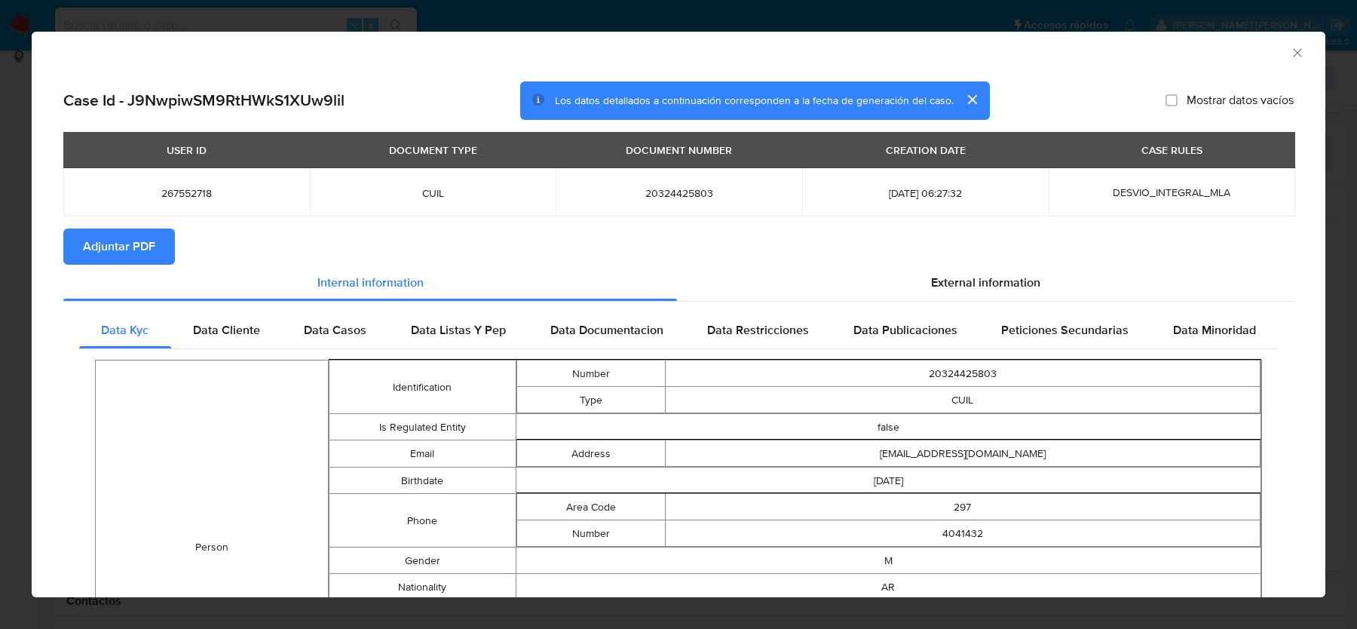
click at [134, 250] on span "Adjuntar PDF" at bounding box center [119, 246] width 72 height 33
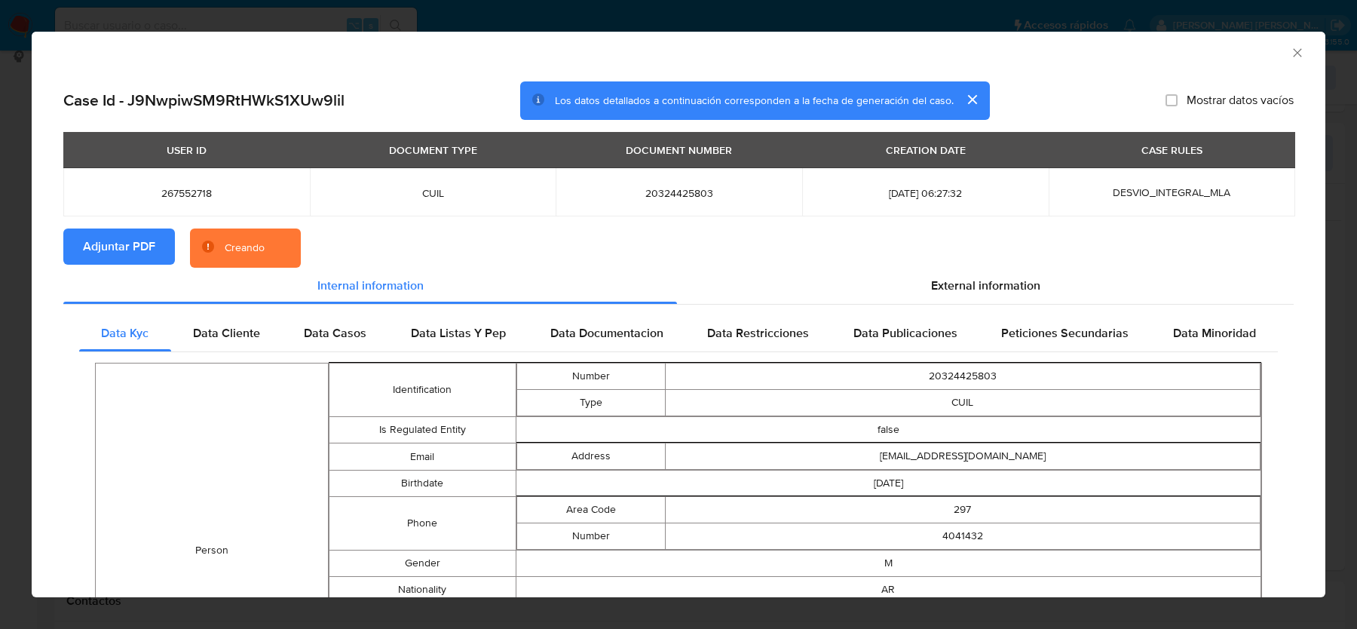
click at [926, 259] on section "Adjuntar PDF Creando" at bounding box center [678, 247] width 1230 height 39
click at [912, 286] on div "External information" at bounding box center [985, 286] width 617 height 36
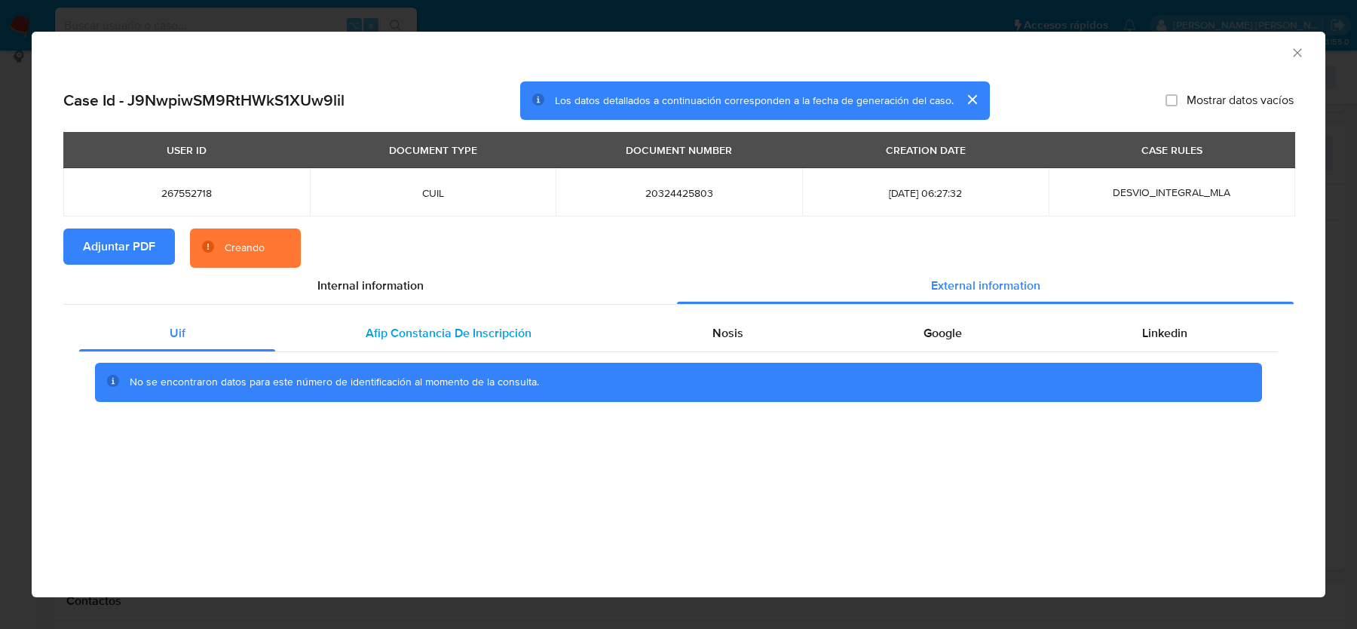
click at [498, 337] on span "Afip Constancia De Inscripción" at bounding box center [449, 332] width 166 height 17
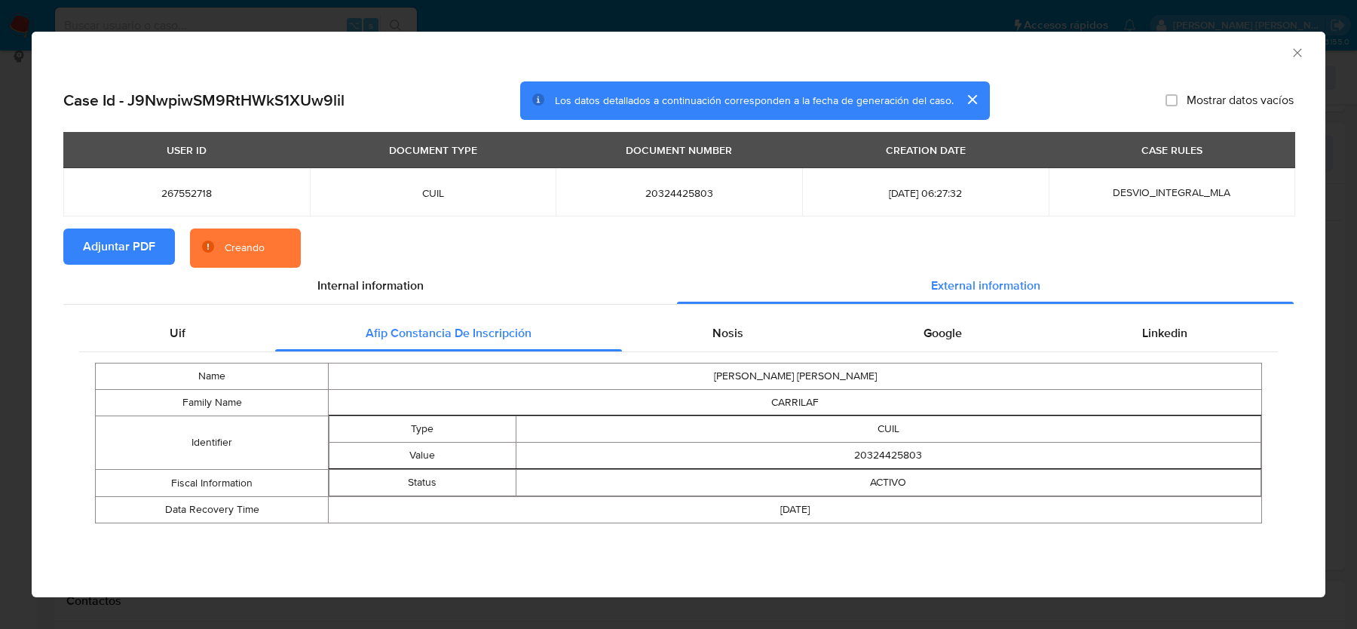
click at [776, 301] on div "External information" at bounding box center [985, 286] width 617 height 36
click at [761, 329] on div "Nosis" at bounding box center [727, 333] width 211 height 36
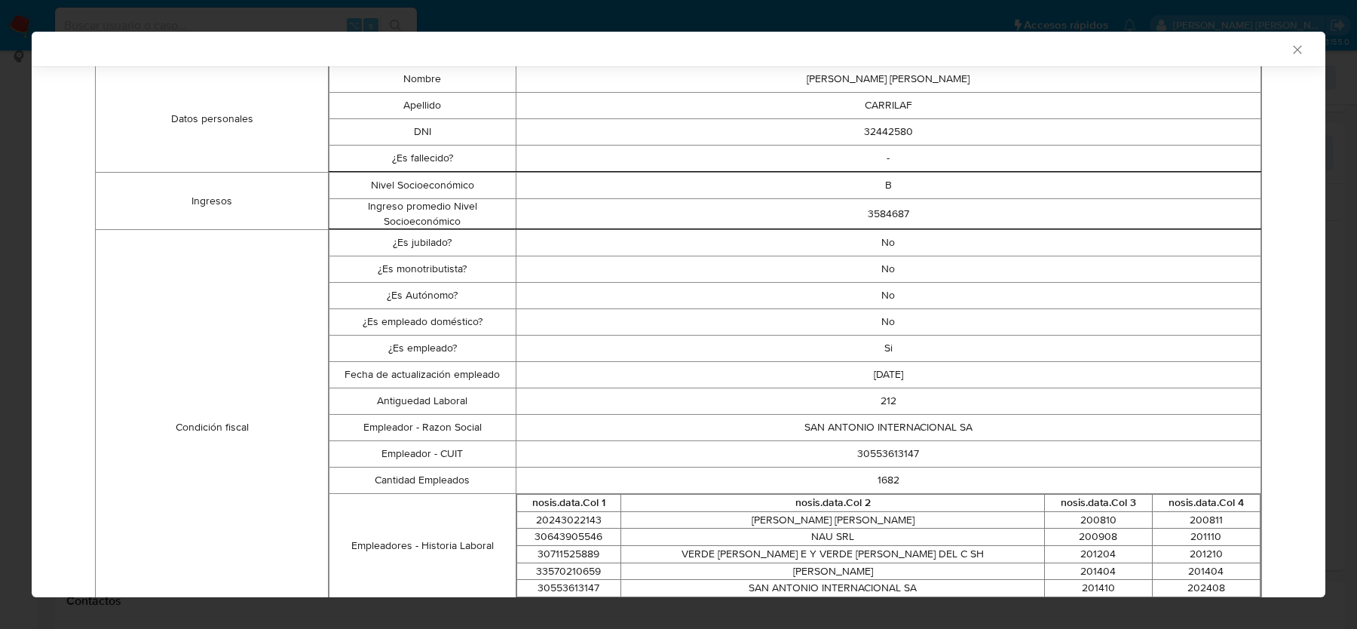
scroll to position [300, 0]
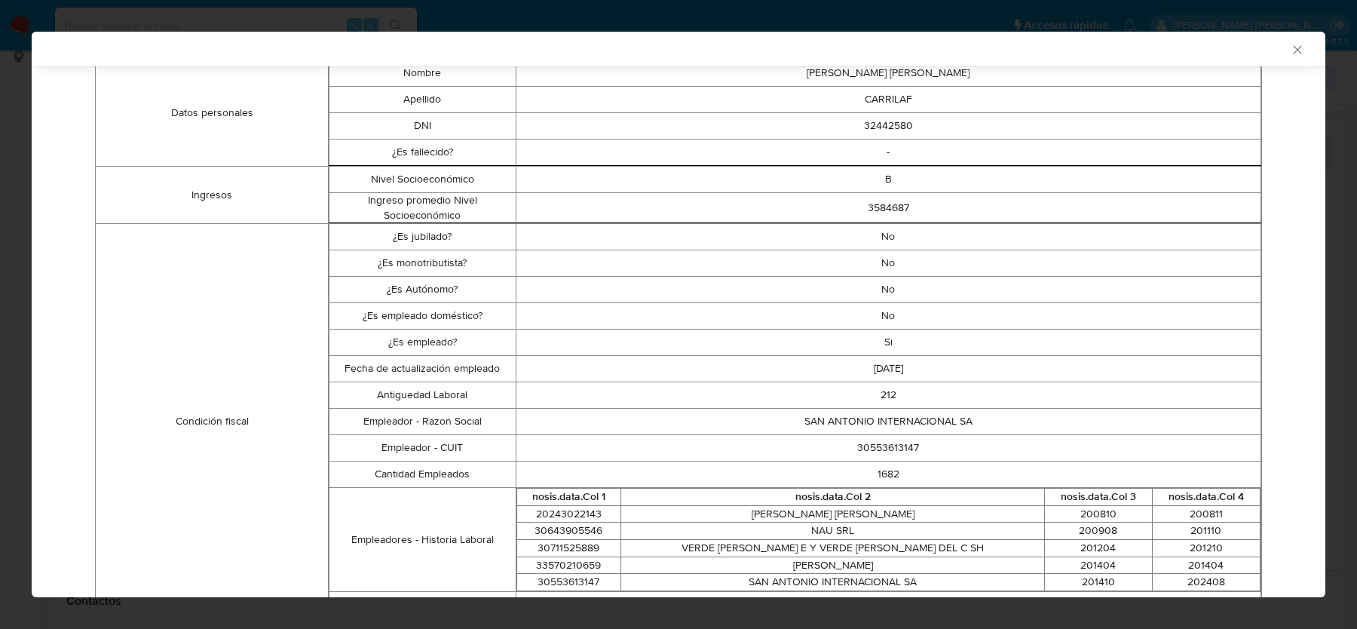
click at [875, 446] on td "30553613147" at bounding box center [889, 448] width 746 height 26
copy td "30553613147"
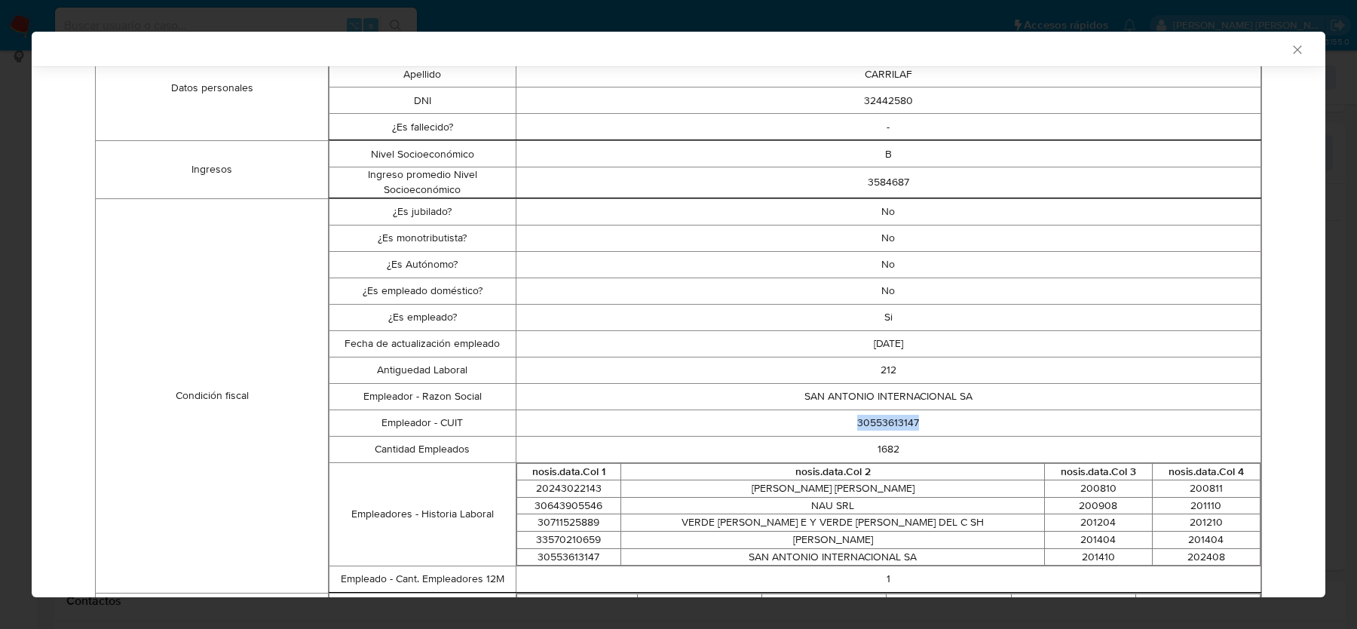
scroll to position [0, 0]
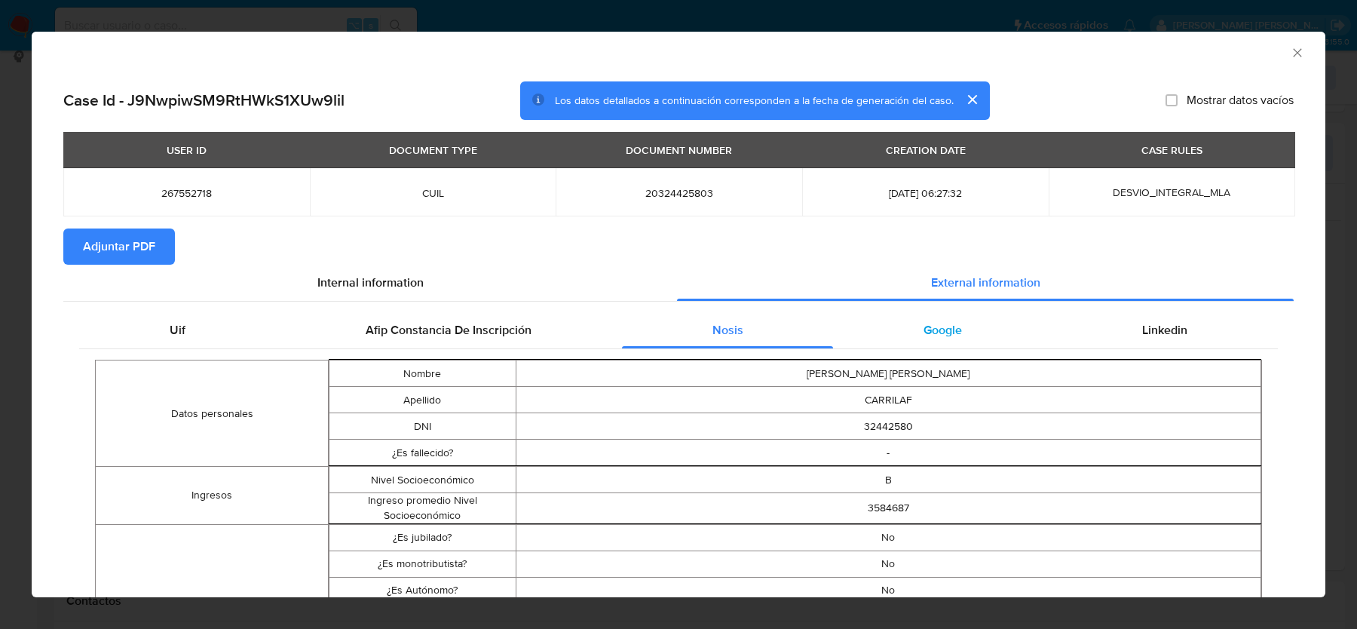
click at [960, 342] on div "Google" at bounding box center [942, 330] width 219 height 36
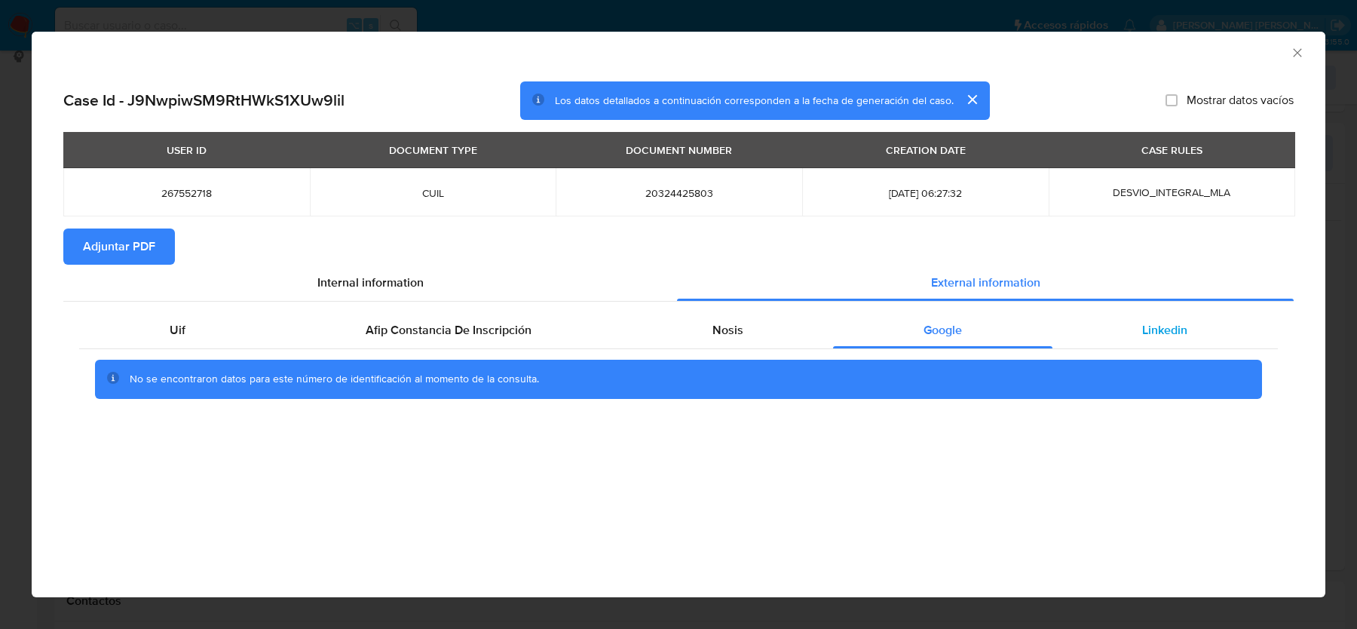
click at [1172, 344] on div "Linkedin" at bounding box center [1164, 330] width 225 height 36
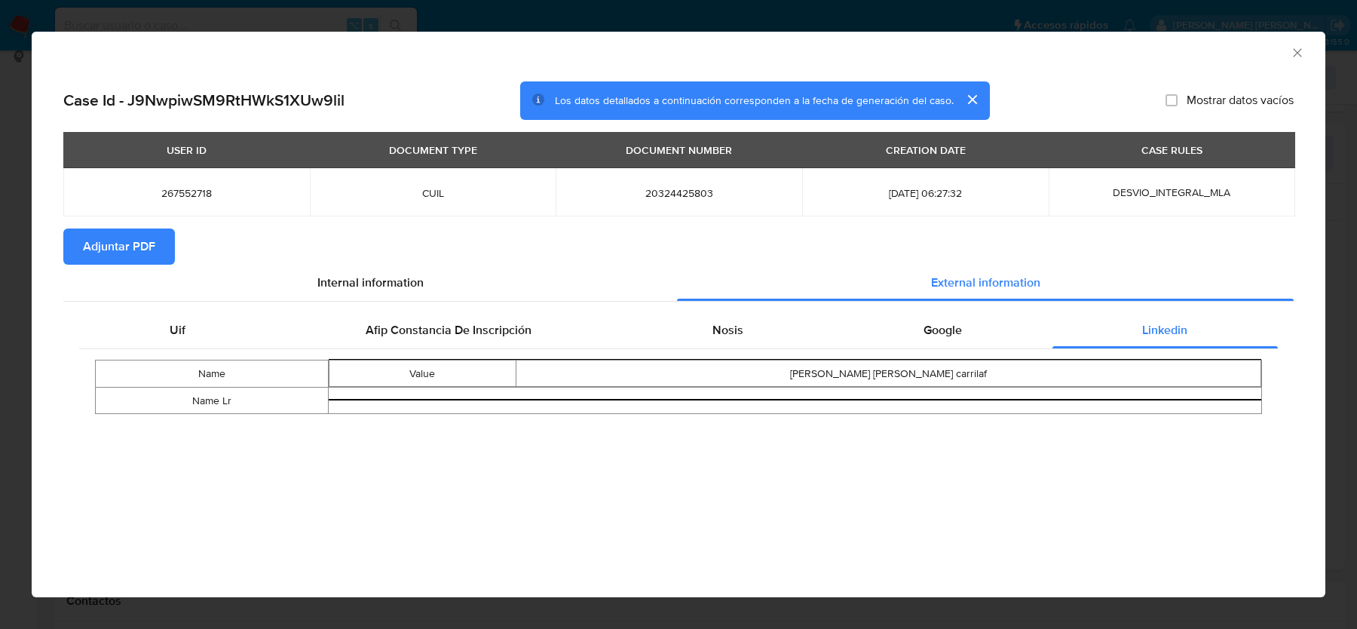
click at [1300, 54] on icon "Cerrar ventana" at bounding box center [1297, 52] width 15 height 15
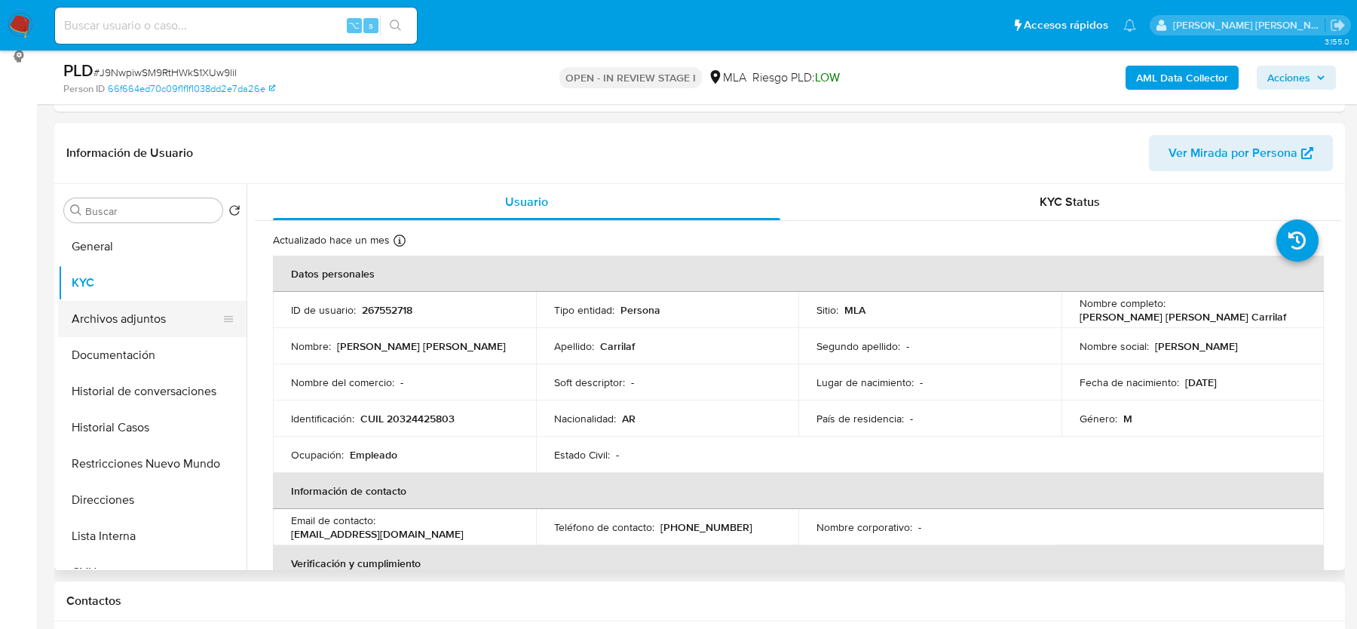
click at [145, 320] on button "Archivos adjuntos" at bounding box center [146, 319] width 176 height 36
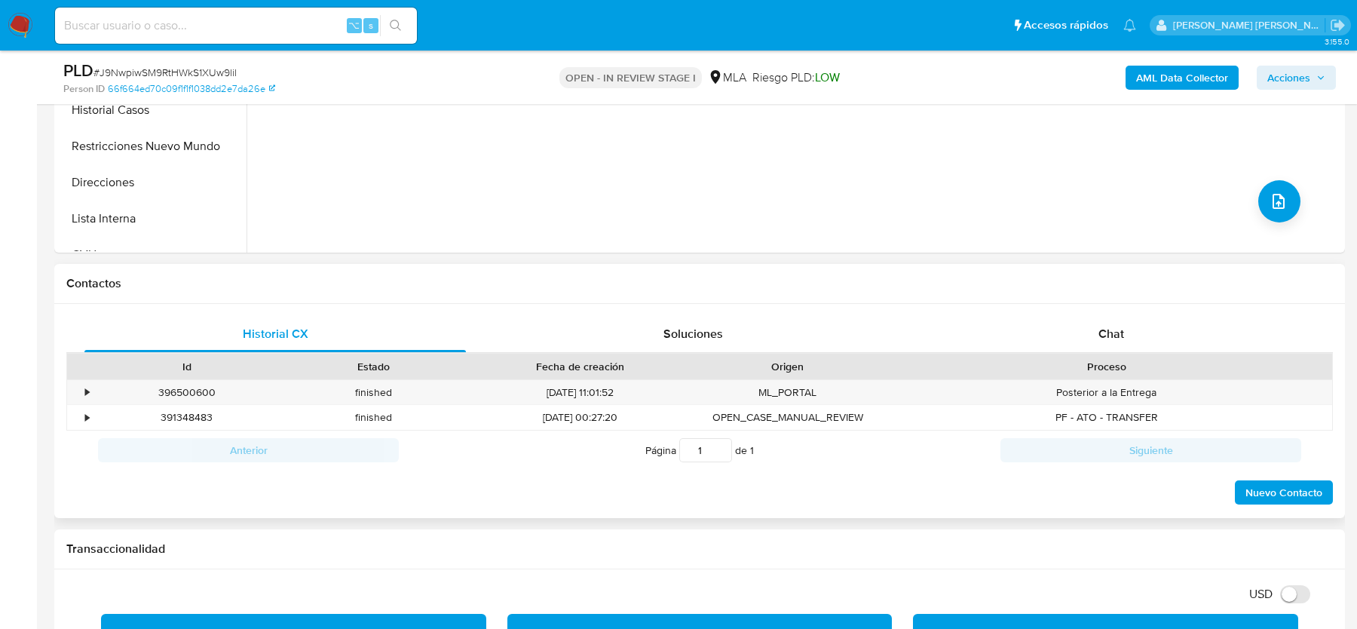
scroll to position [593, 0]
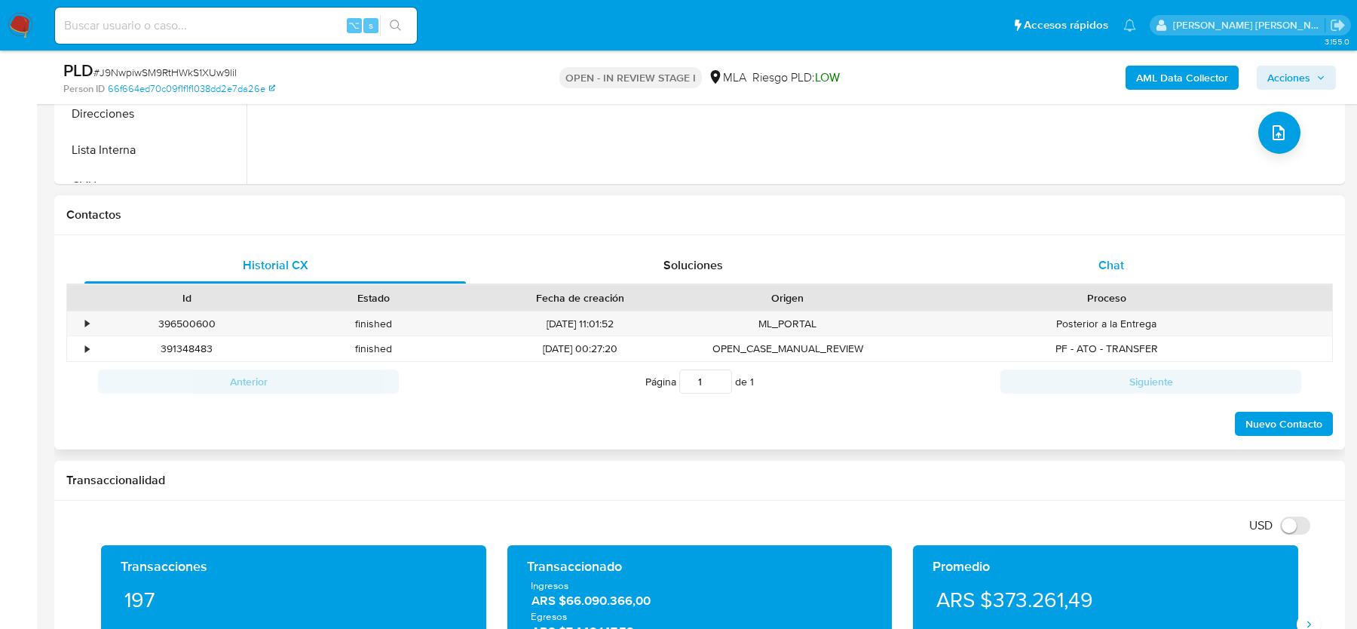
click at [1062, 265] on div "Chat" at bounding box center [1111, 265] width 381 height 36
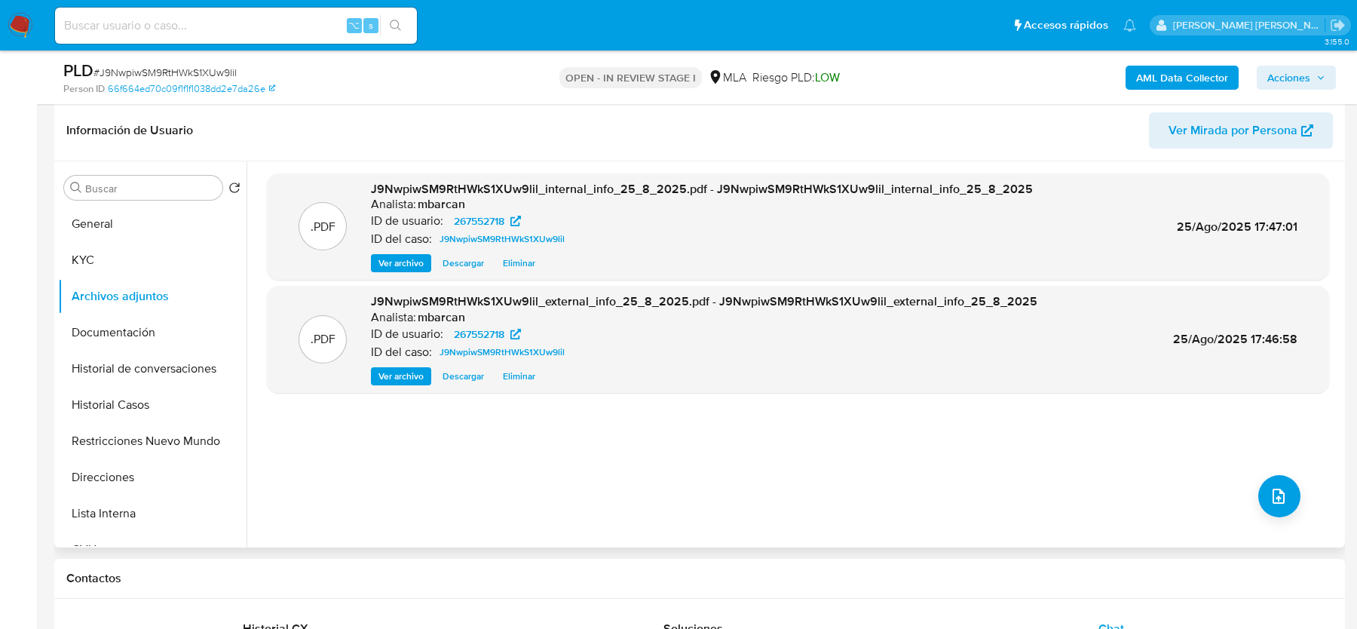
scroll to position [210, 0]
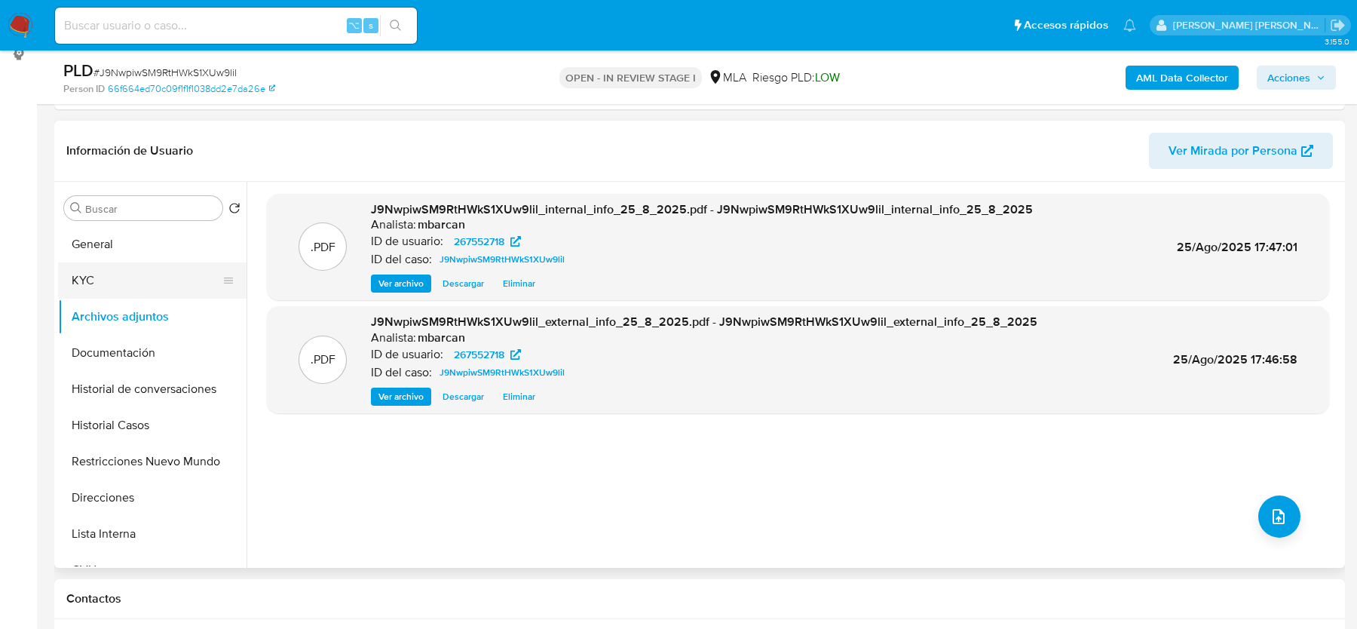
click at [179, 282] on button "KYC" at bounding box center [146, 280] width 176 height 36
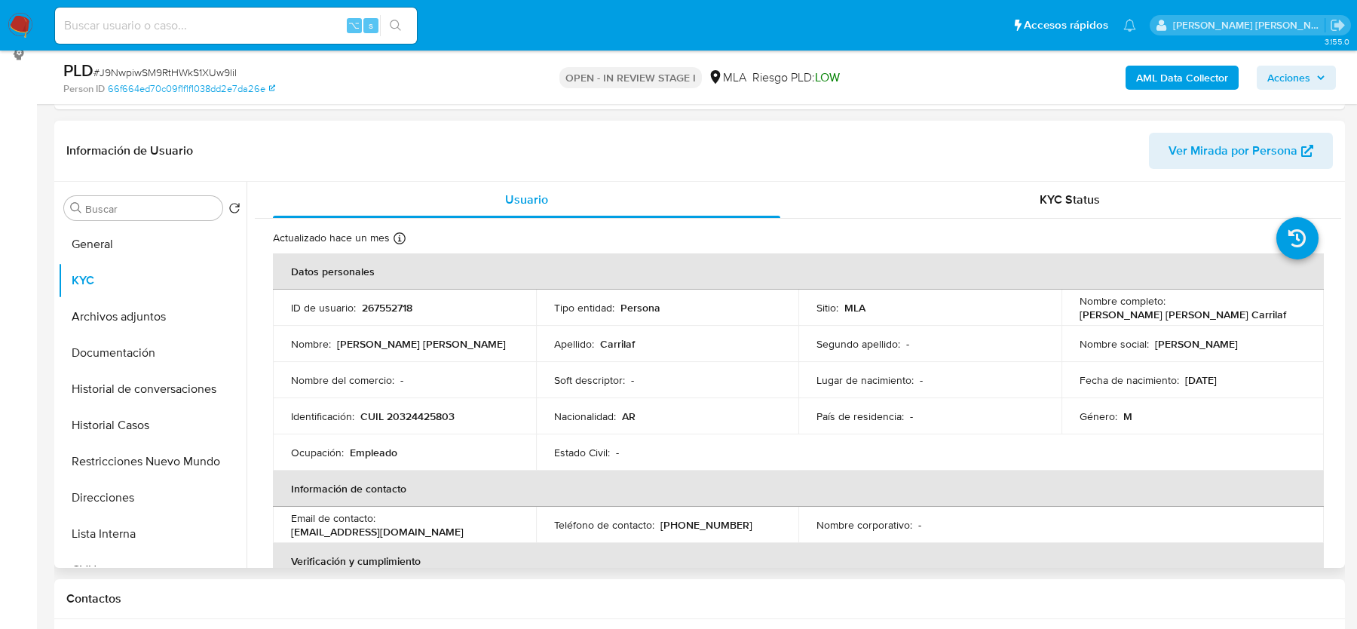
click at [408, 418] on p "CUIL 20324425803" at bounding box center [407, 416] width 94 height 14
copy p "20324425803"
click at [826, 363] on td "Lugar de nacimiento : -" at bounding box center [929, 380] width 263 height 36
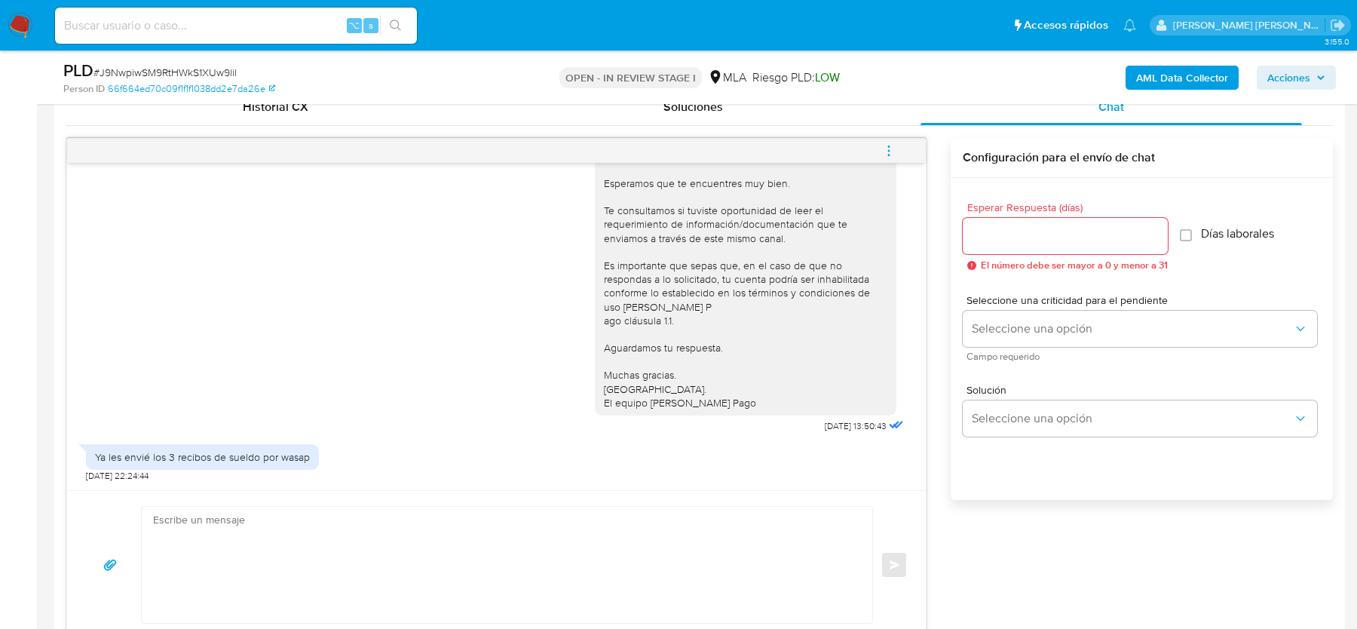
scroll to position [807, 0]
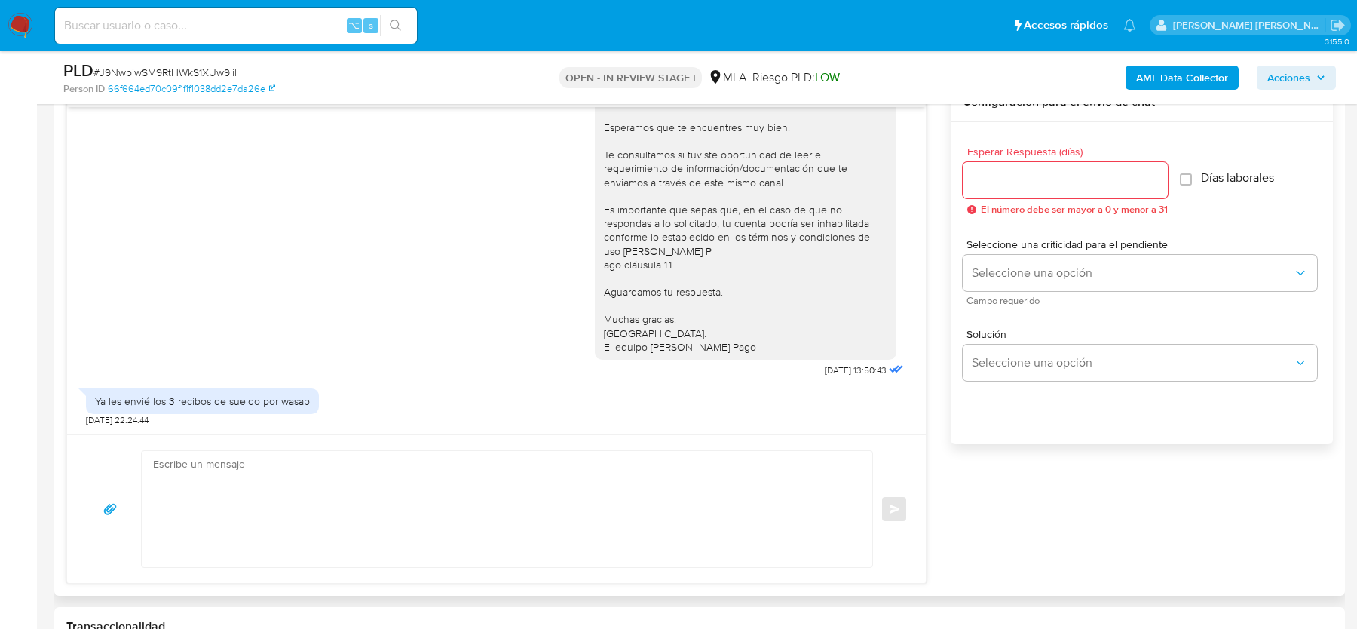
click at [240, 513] on textarea at bounding box center [503, 509] width 700 height 116
paste textarea "Hola, Esperamos que te encuentres bien. Te comentamos que no hemos recibido la …"
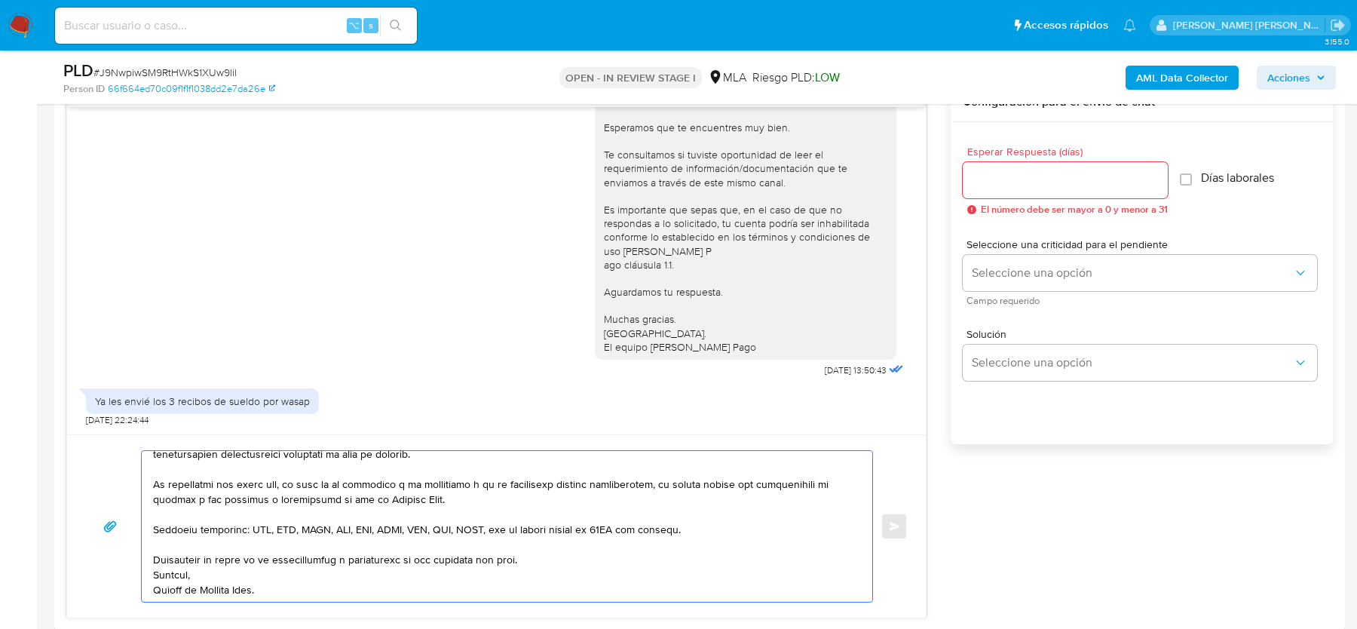
scroll to position [0, 0]
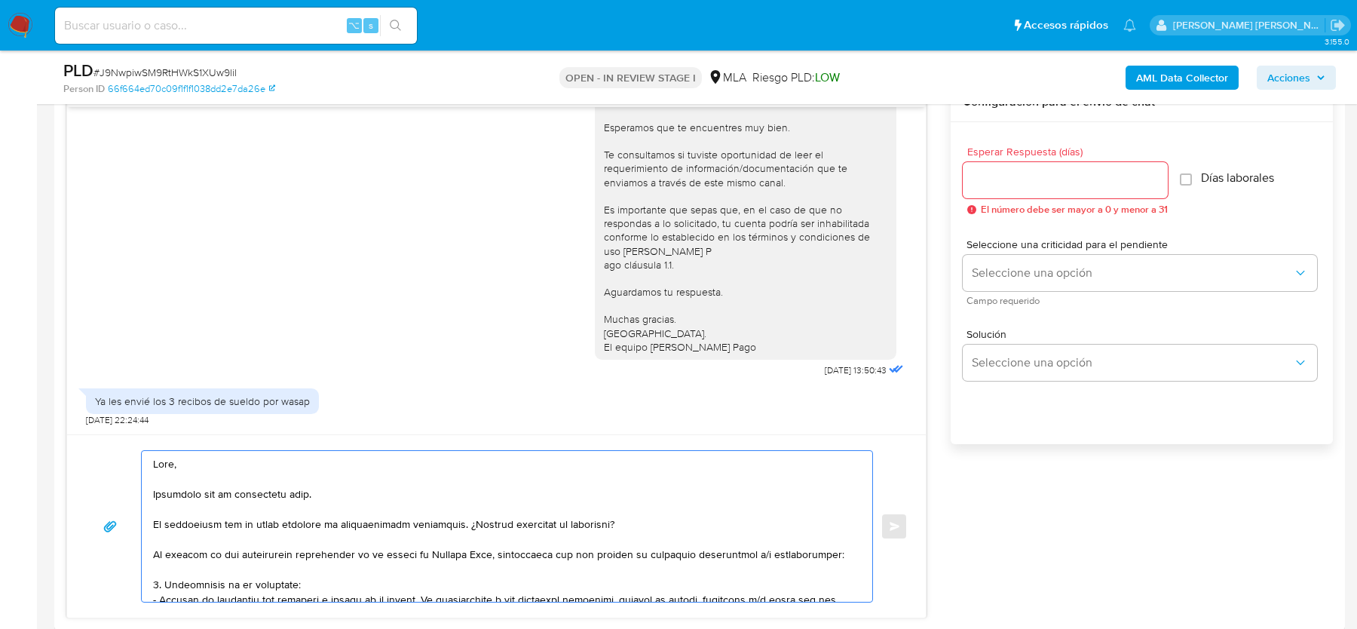
click at [155, 524] on textarea at bounding box center [503, 526] width 700 height 151
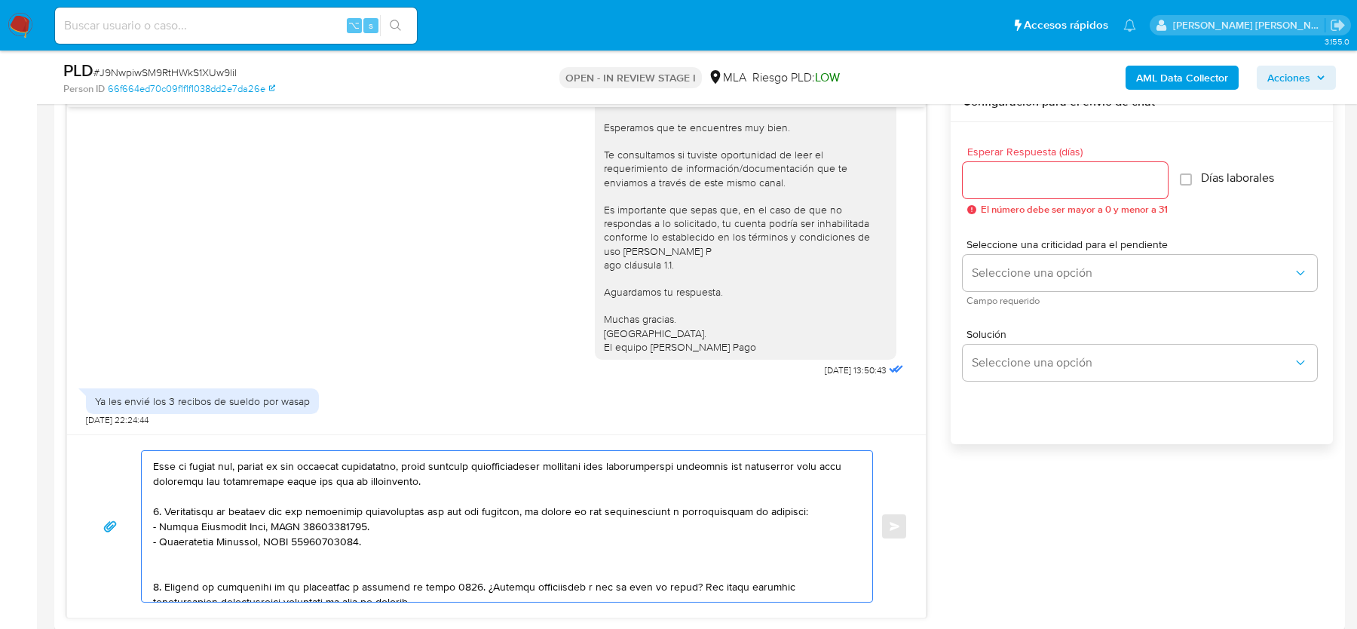
scroll to position [323, 0]
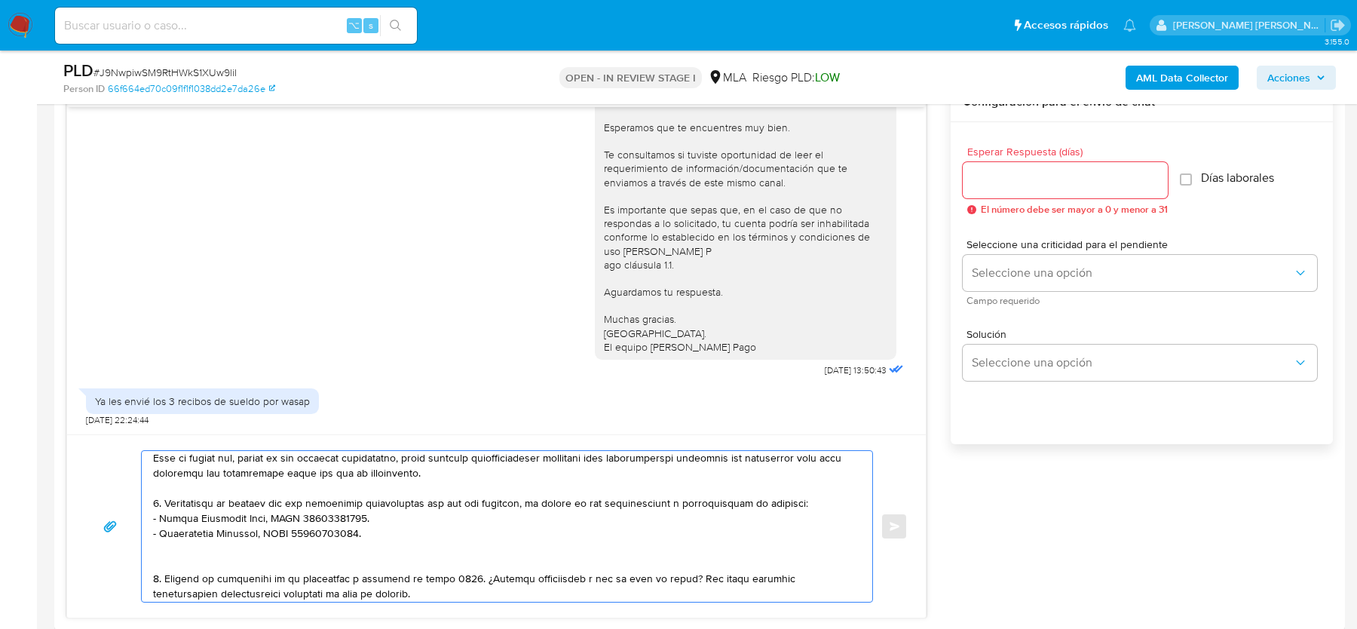
click at [319, 548] on textarea at bounding box center [503, 526] width 700 height 151
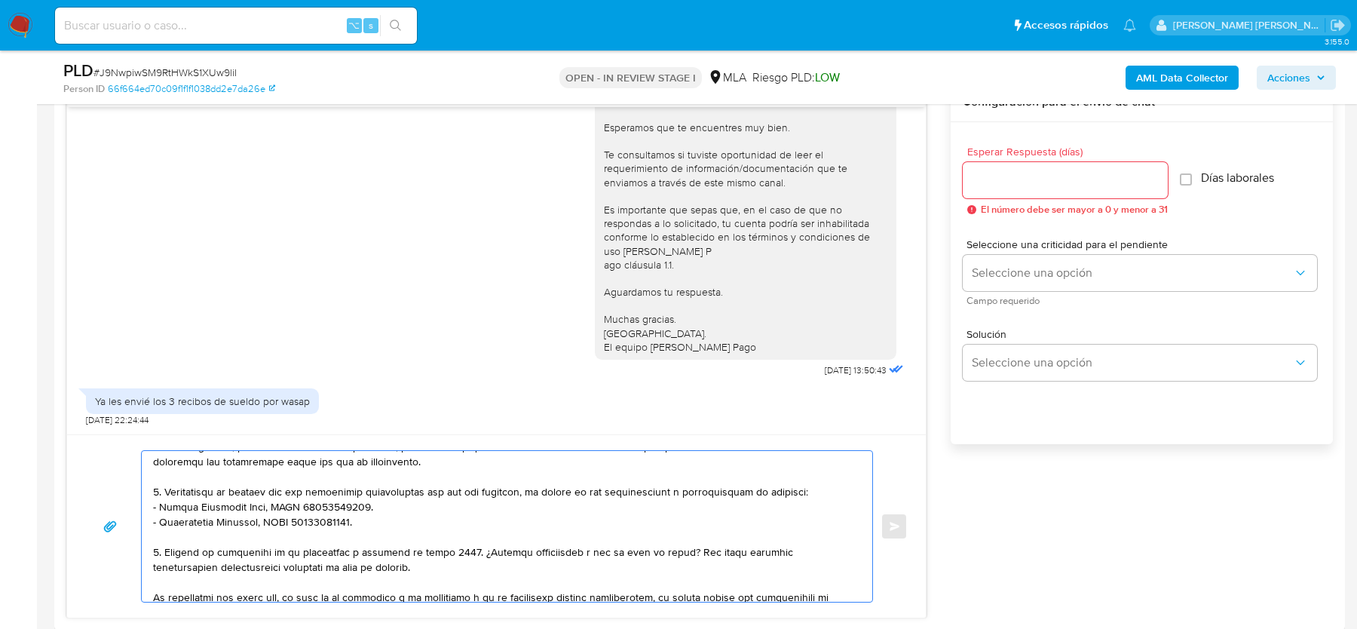
scroll to position [333, 0]
click at [795, 493] on textarea at bounding box center [503, 526] width 700 height 151
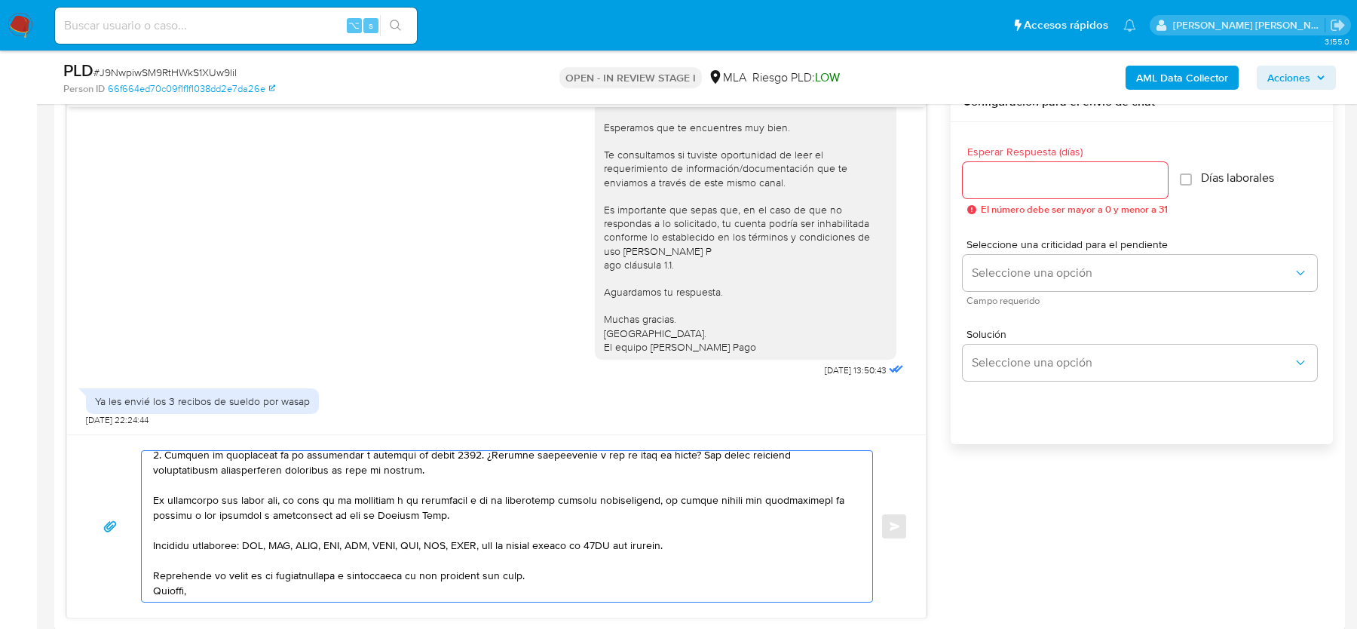
scroll to position [462, 0]
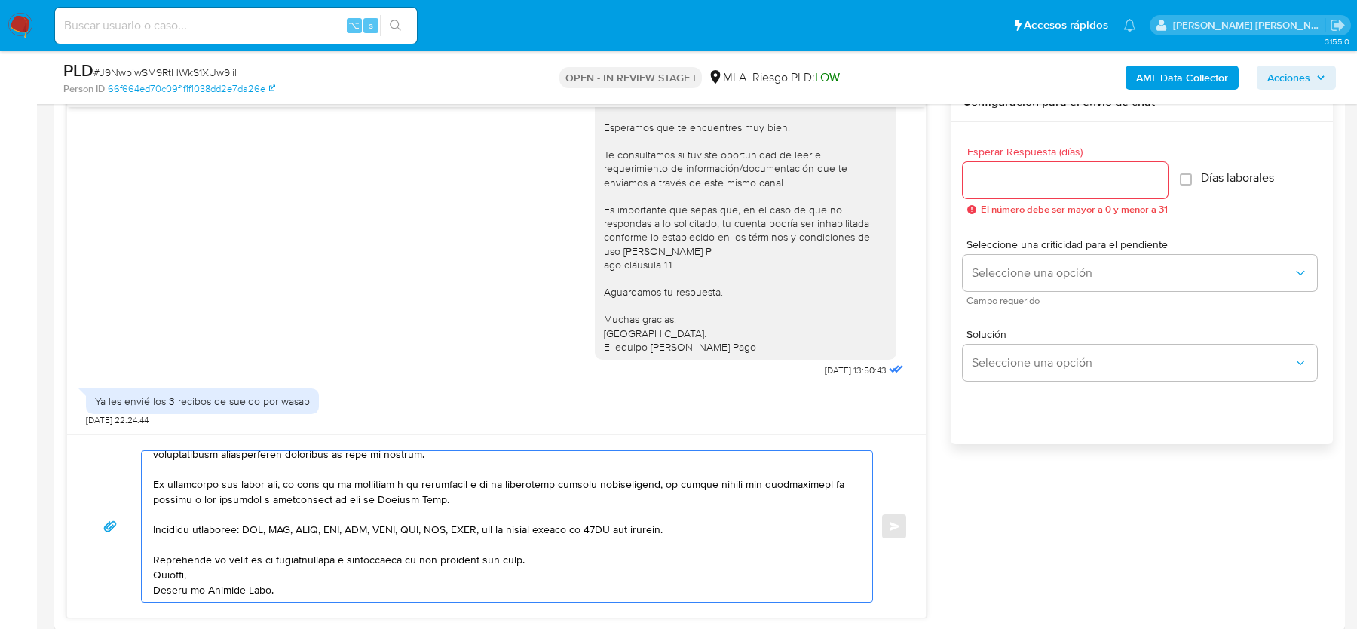
type textarea "Hola, Esperamos que te encuentres bien. Te comentamos que no hemos recibido la …"
click at [1010, 179] on input "Esperar Respuesta (días)" at bounding box center [1065, 180] width 205 height 20
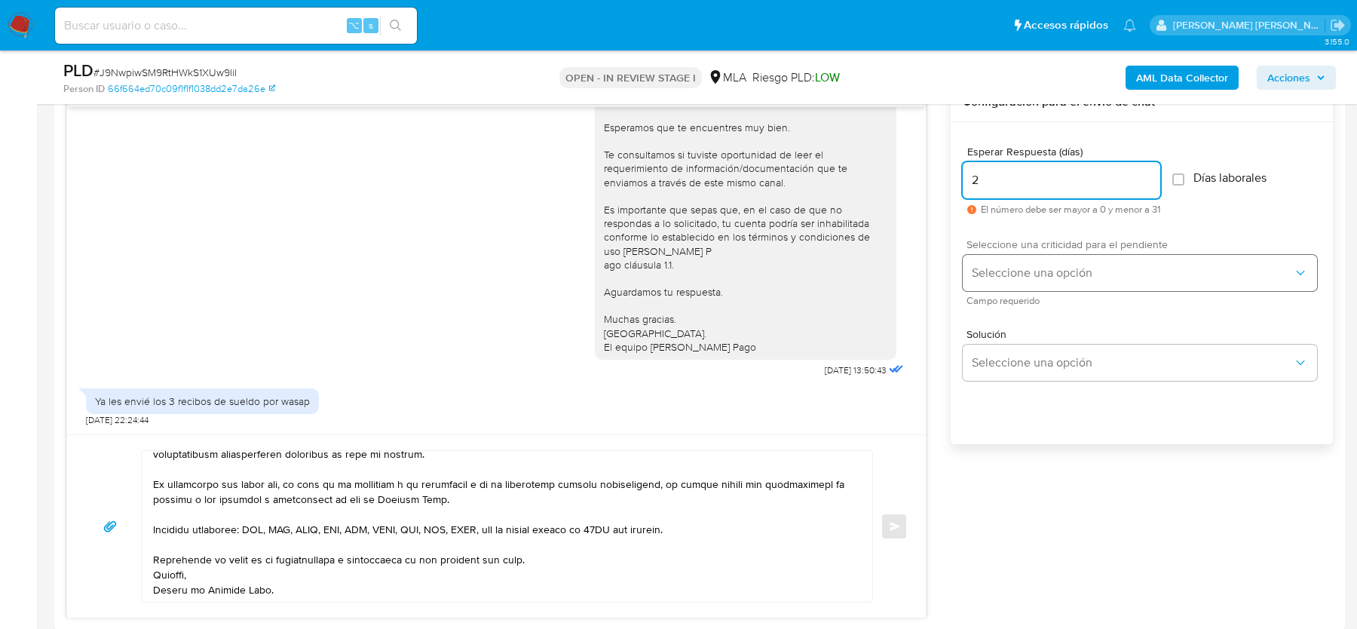
type input "2"
click at [997, 271] on span "Seleccione una opción" at bounding box center [1132, 272] width 321 height 15
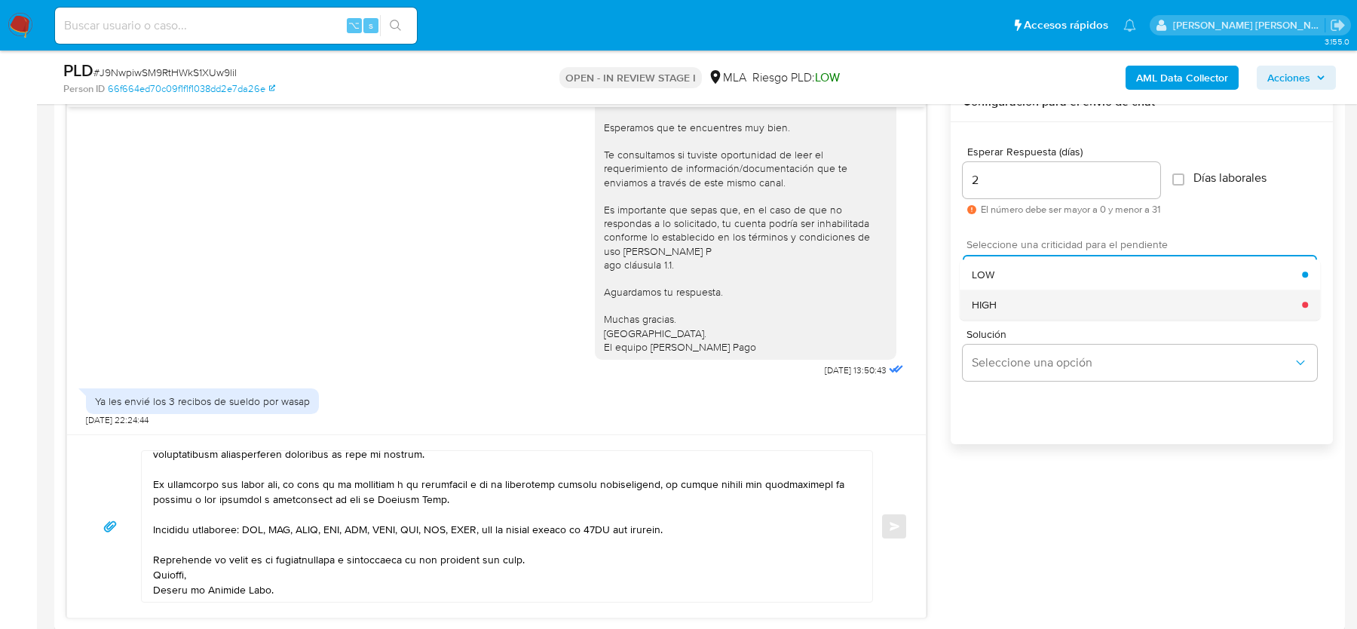
click at [997, 312] on div "HIGH" at bounding box center [1137, 305] width 330 height 30
click at [894, 528] on button "Enviar" at bounding box center [894, 526] width 27 height 27
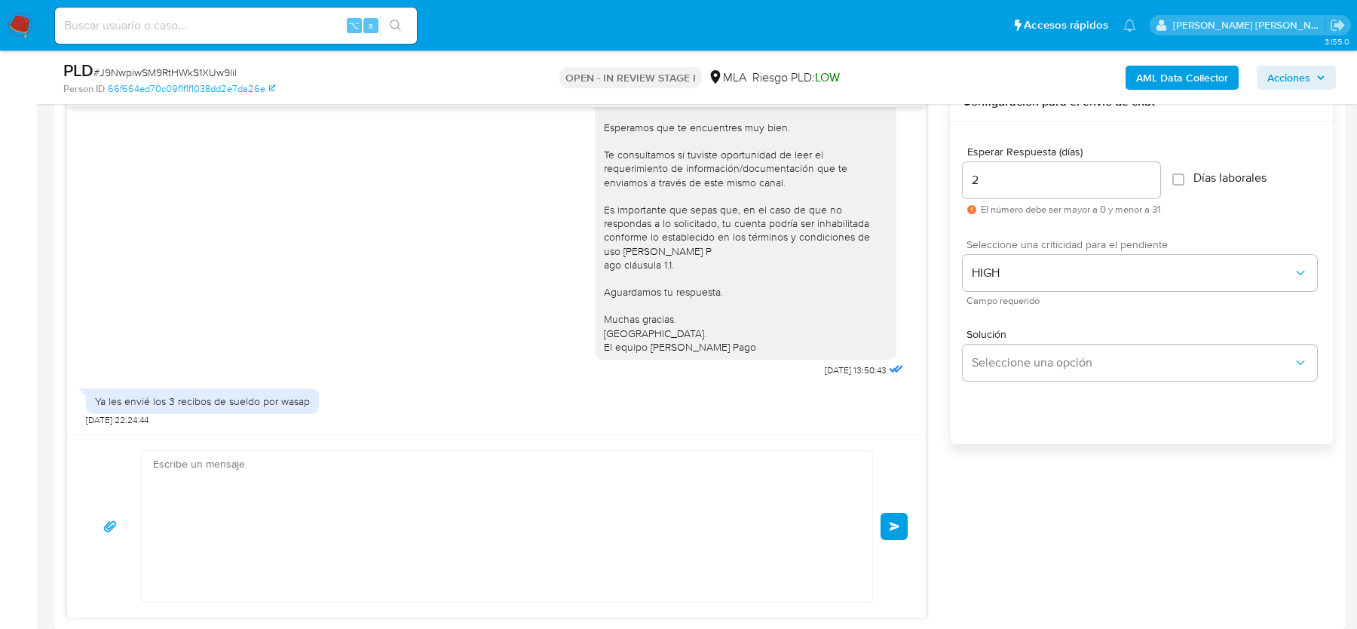
scroll to position [1759, 0]
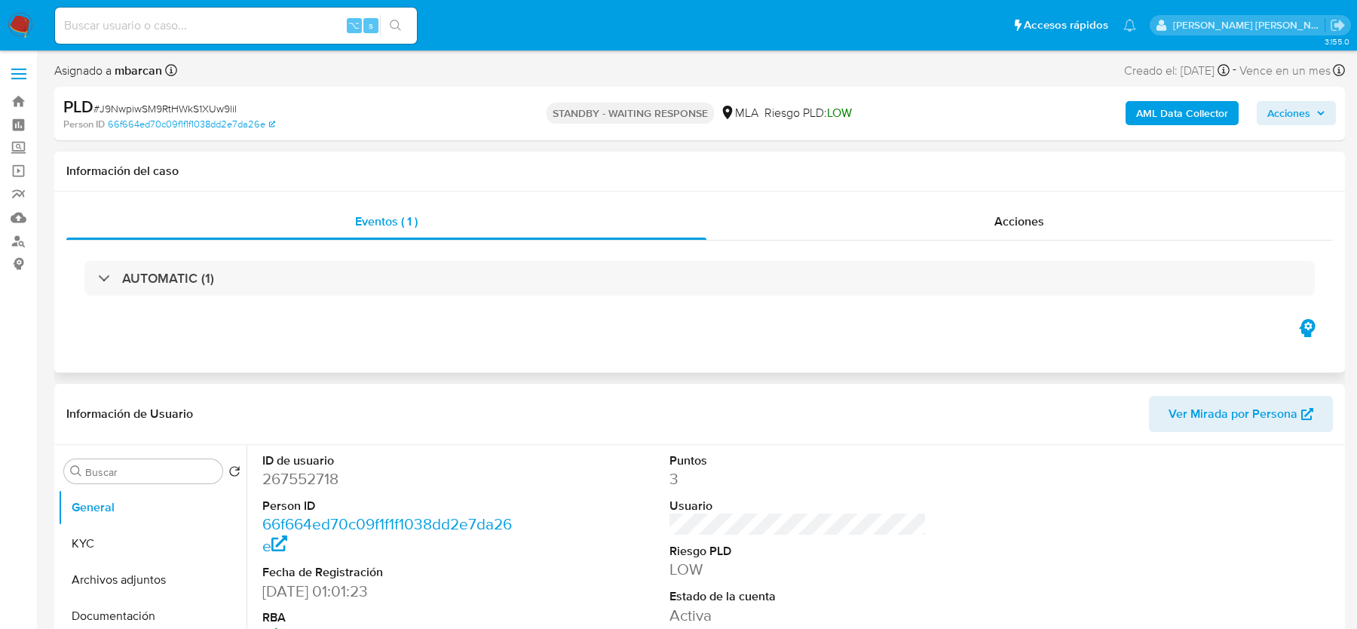
select select "10"
click at [20, 26] on img at bounding box center [21, 26] width 26 height 26
